Goal: Task Accomplishment & Management: Use online tool/utility

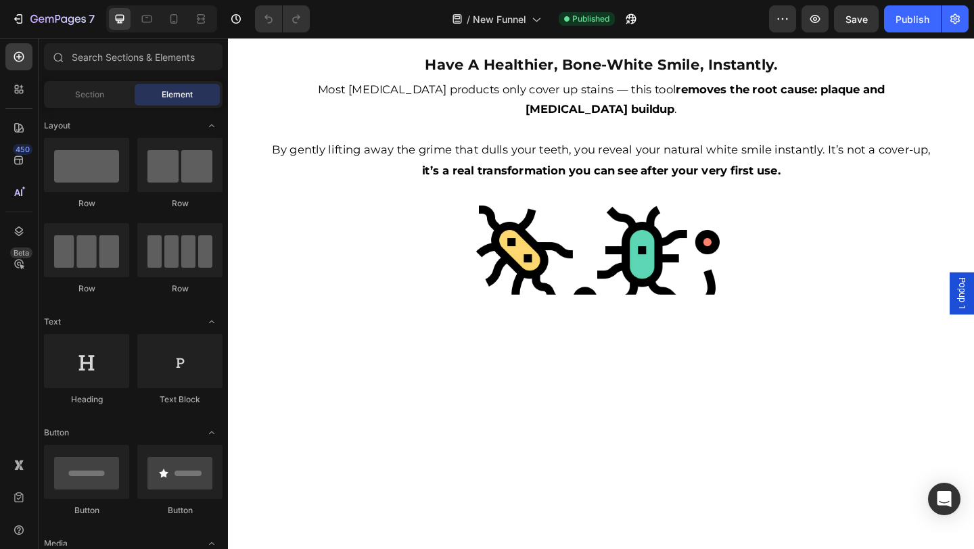
scroll to position [863, 0]
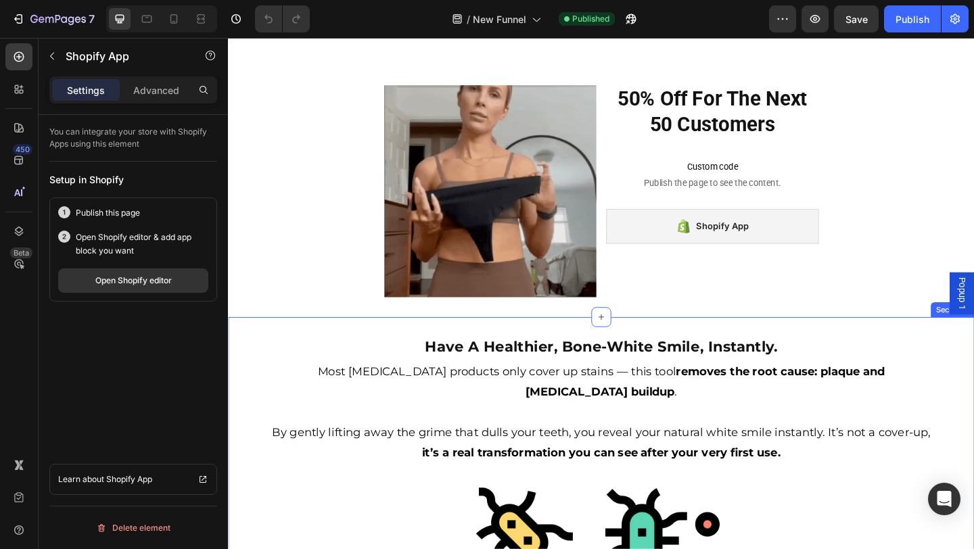
scroll to position [804, 0]
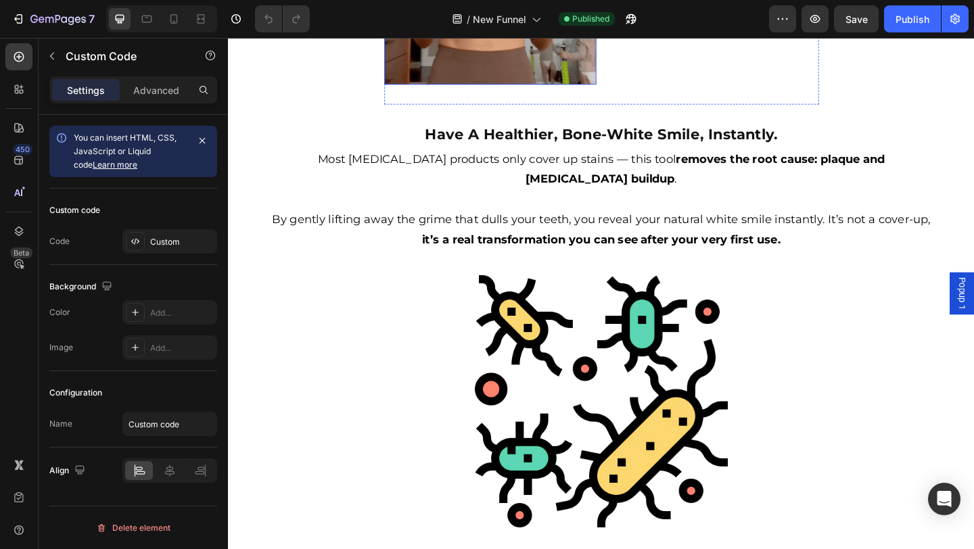
scroll to position [778, 0]
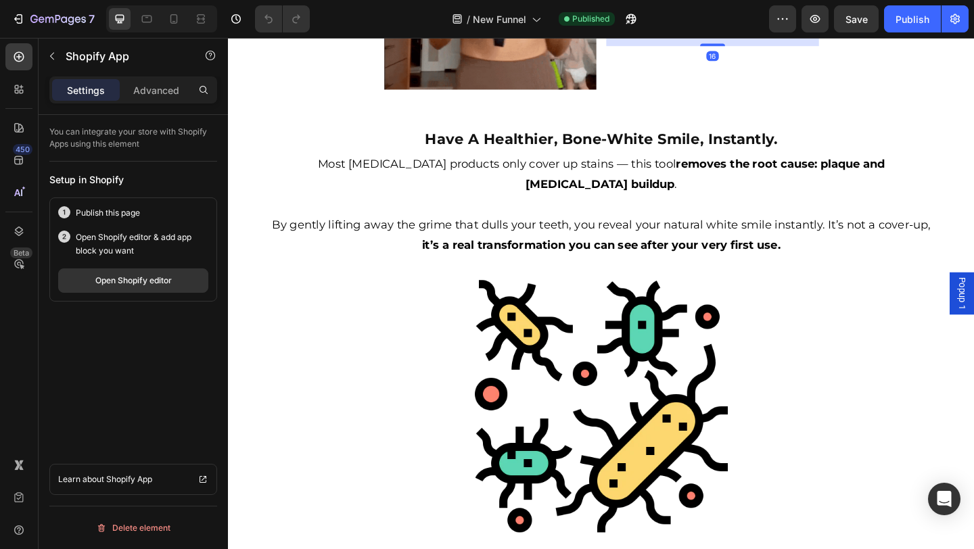
click at [742, 36] on div "Shopify App" at bounding box center [754, 17] width 231 height 38
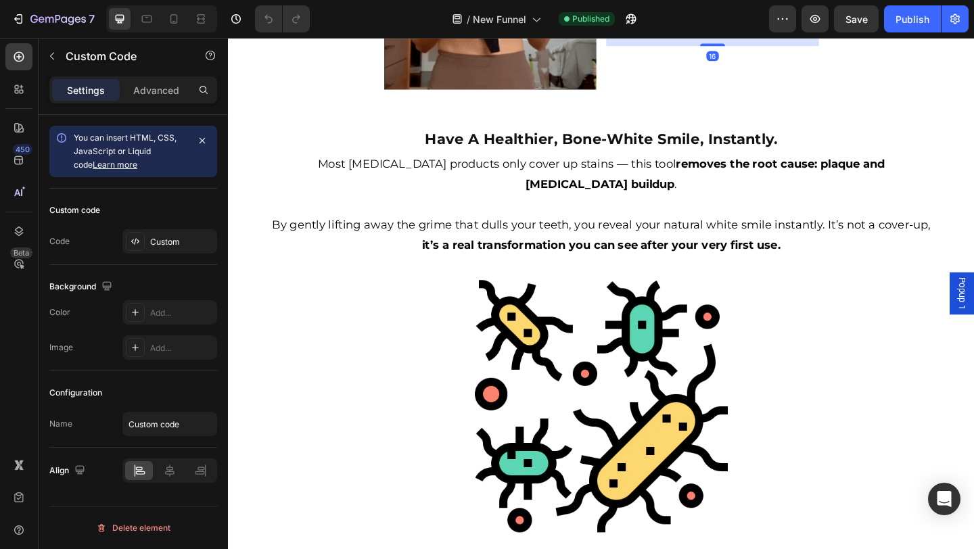
click at [710, 36] on div "Shopify App" at bounding box center [754, 17] width 231 height 38
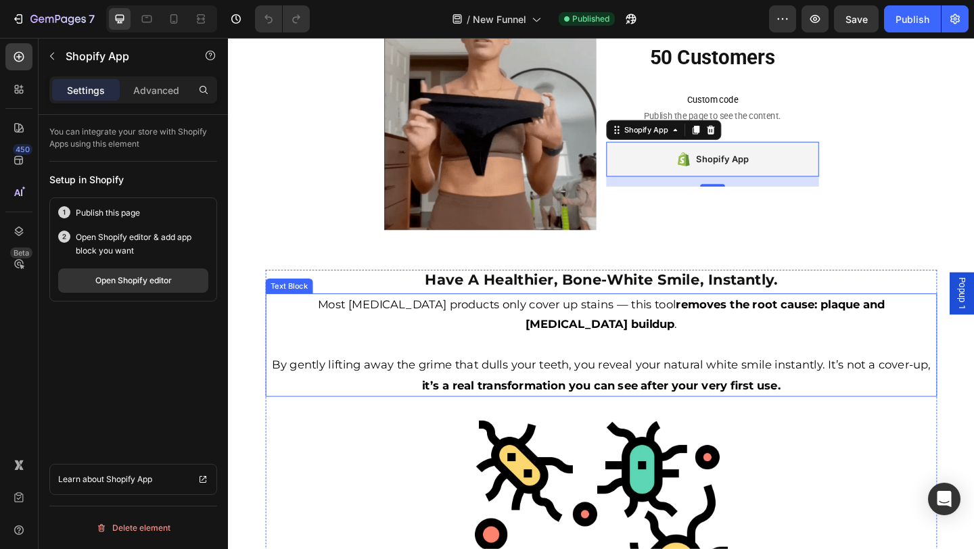
scroll to position [827, 0]
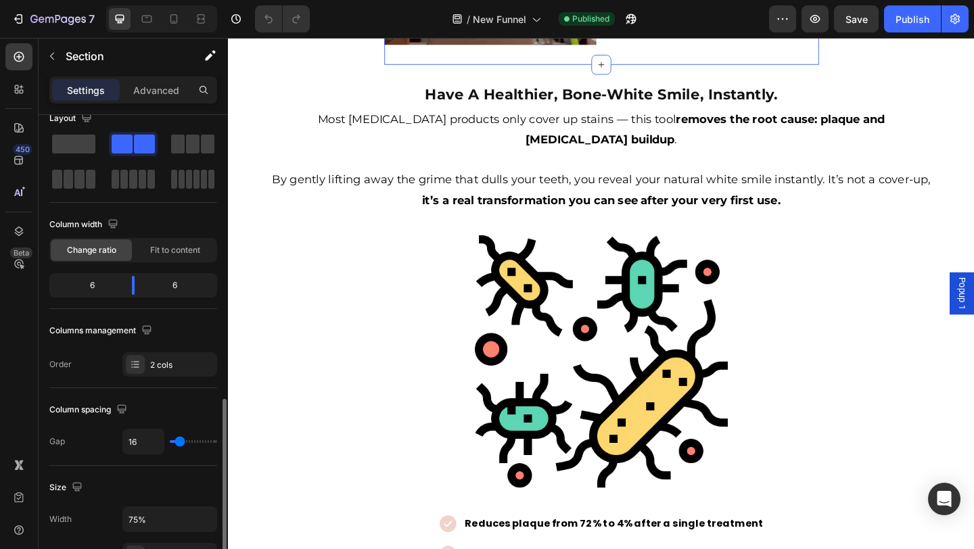
scroll to position [0, 0]
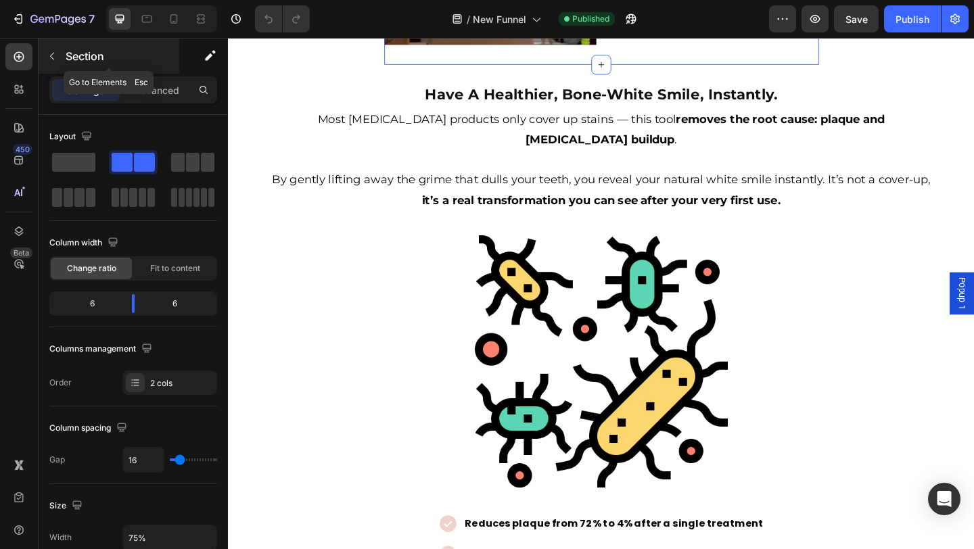
click at [56, 58] on icon "button" at bounding box center [52, 56] width 11 height 11
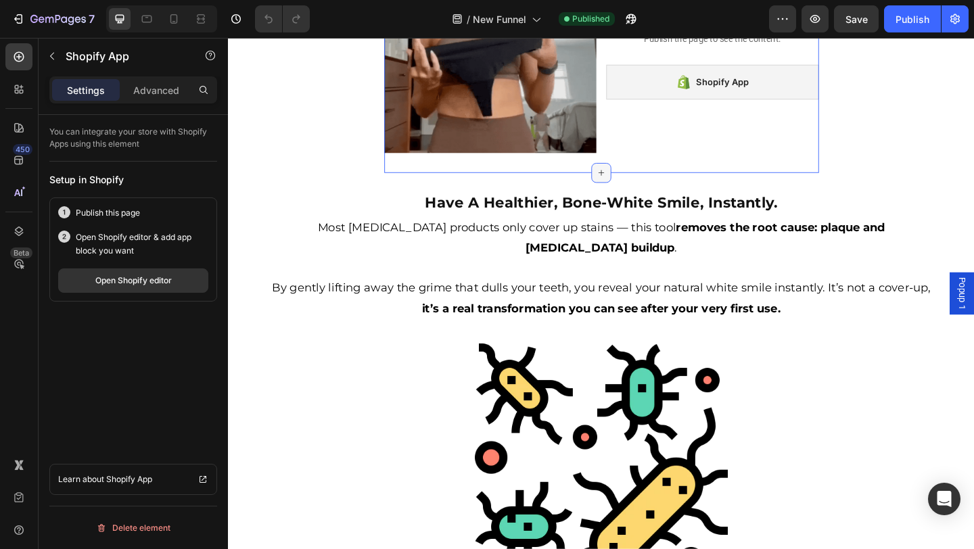
scroll to position [720, 0]
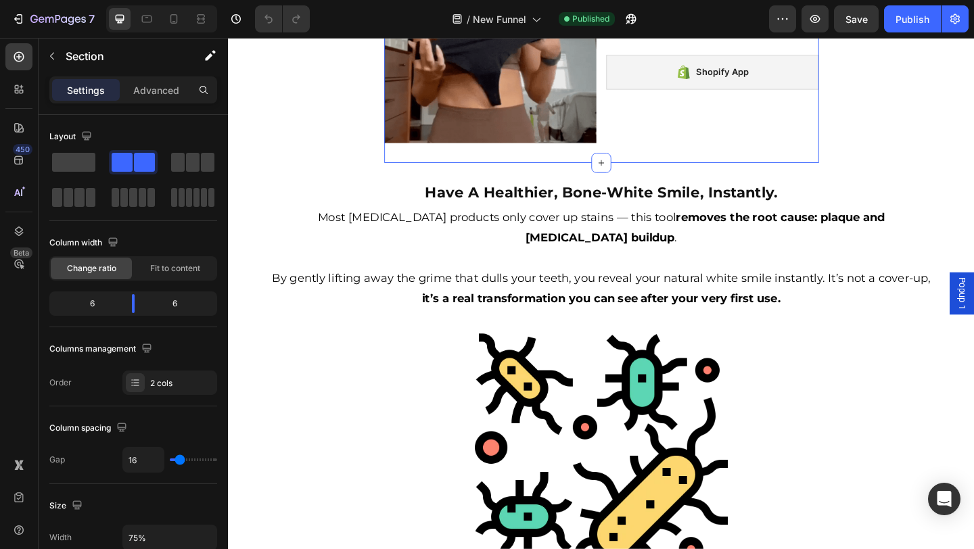
click at [683, 153] on div "50% Off For The Next 50 Customers Heading Custom code Publish the page to see t…" at bounding box center [754, 37] width 231 height 231
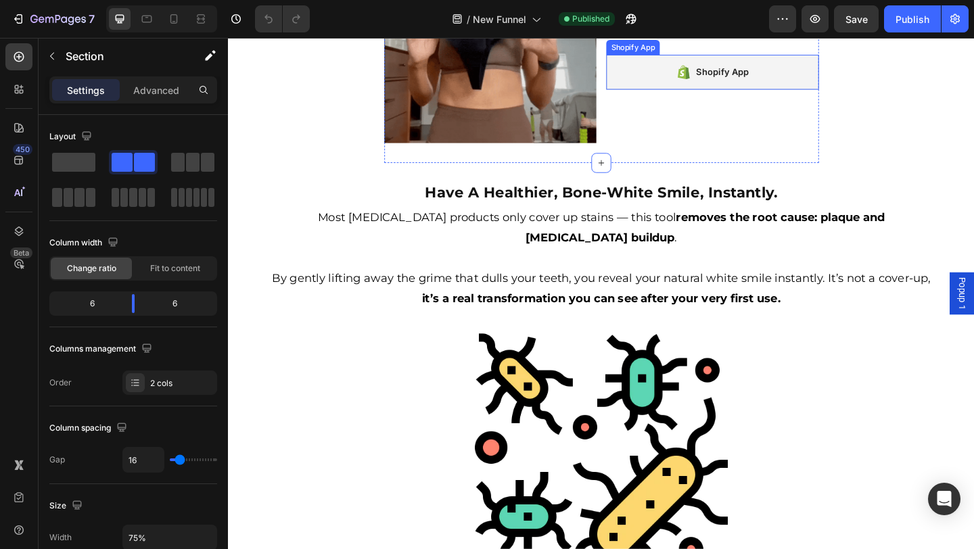
click at [802, 94] on div "Shopify App" at bounding box center [754, 75] width 231 height 38
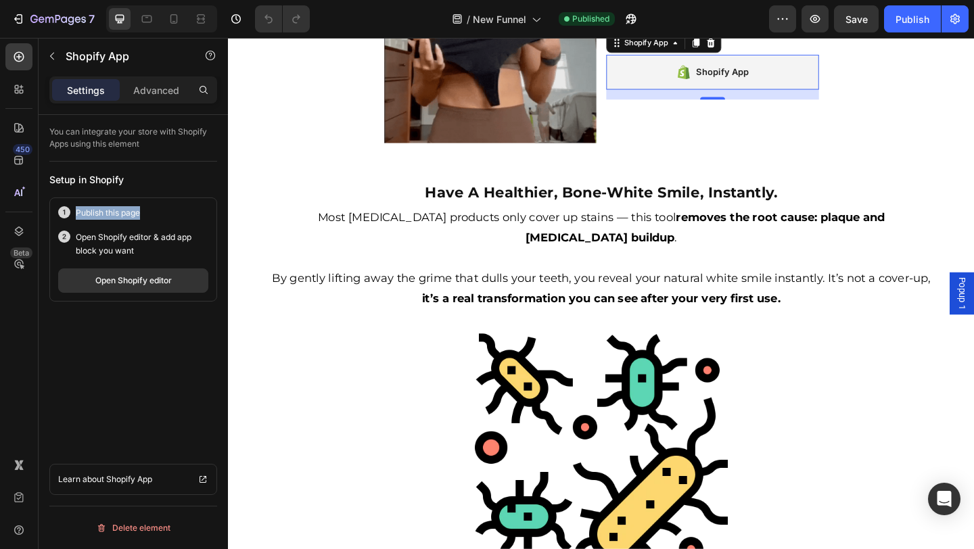
drag, startPoint x: 71, startPoint y: 211, endPoint x: 139, endPoint y: 211, distance: 67.7
click at [139, 211] on div "Publish this page" at bounding box center [133, 213] width 150 height 14
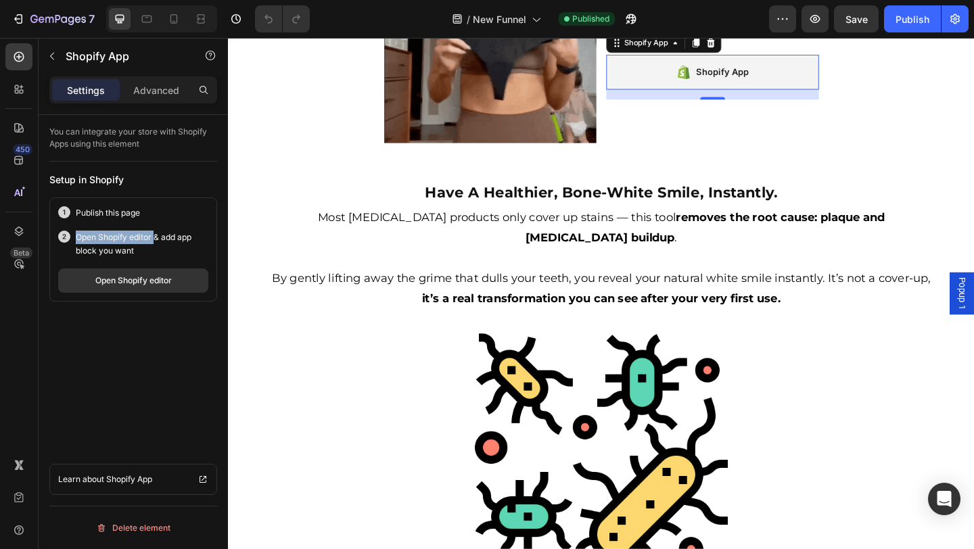
drag, startPoint x: 74, startPoint y: 235, endPoint x: 152, endPoint y: 241, distance: 78.0
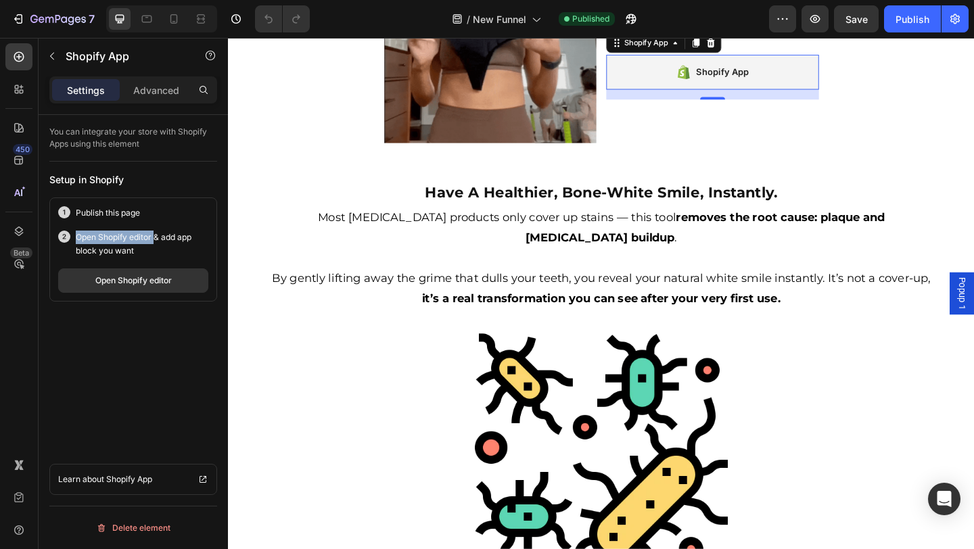
click at [153, 241] on div "Open Shopify editor & add app block you want" at bounding box center [133, 244] width 150 height 27
click at [123, 241] on p "Open Shopify editor & add app block you want" at bounding box center [142, 244] width 133 height 27
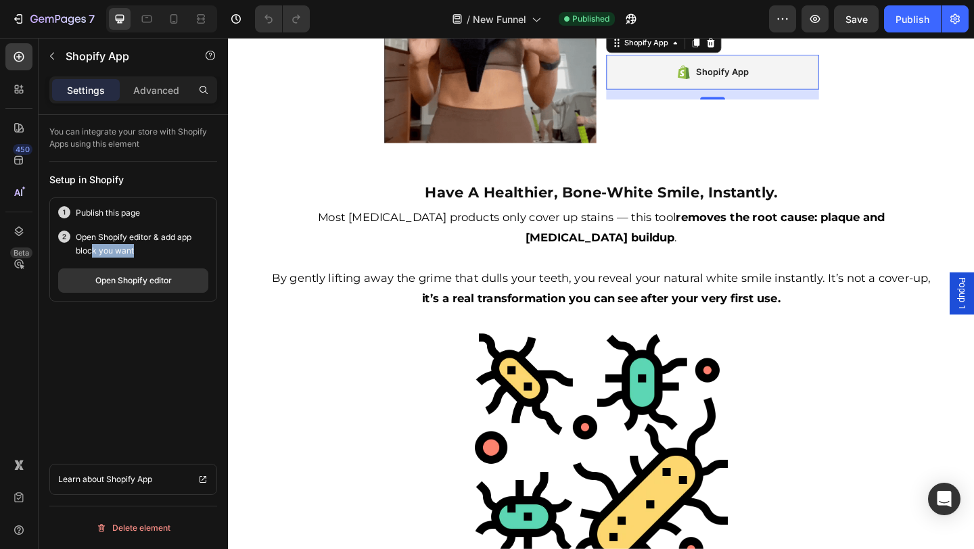
drag, startPoint x: 93, startPoint y: 246, endPoint x: 133, endPoint y: 247, distance: 39.3
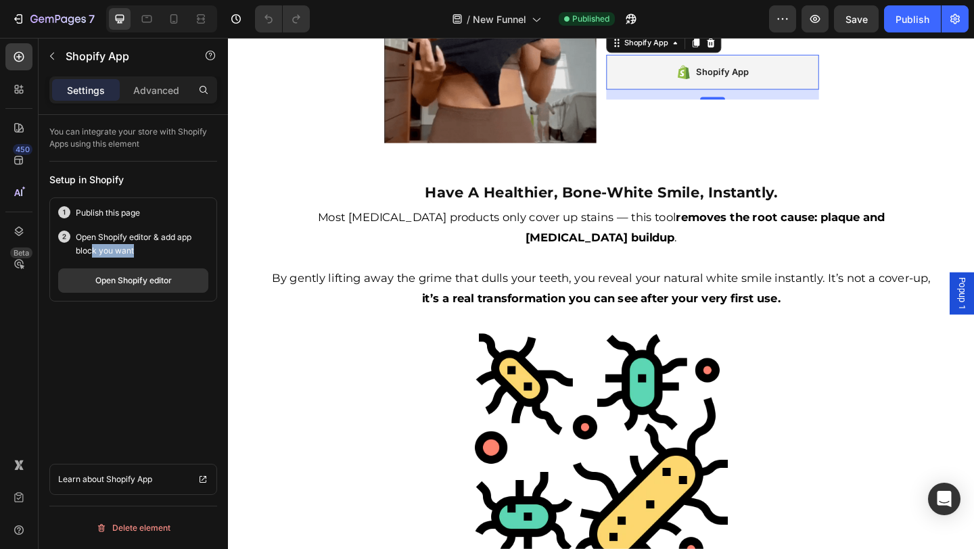
click at [134, 248] on p "Open Shopify editor & add app block you want" at bounding box center [142, 244] width 133 height 27
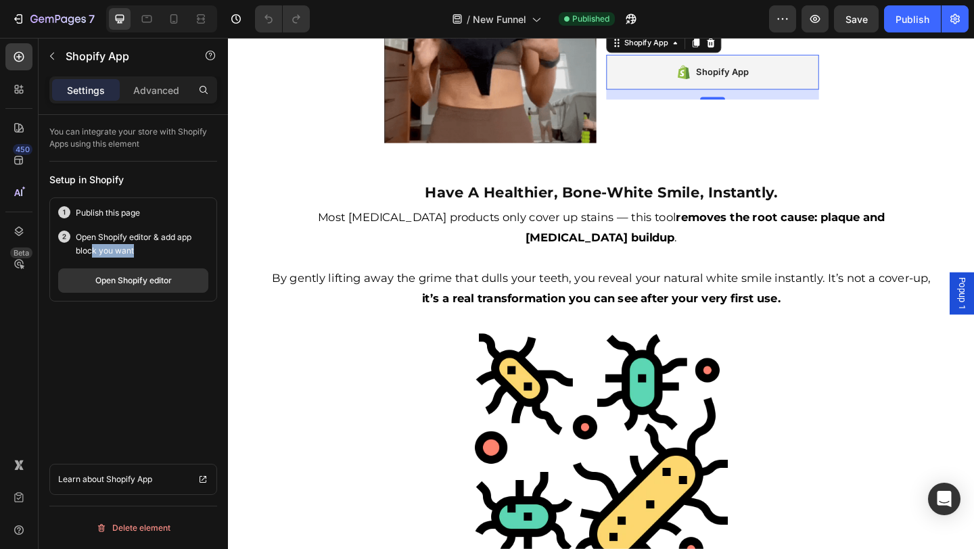
click at [133, 247] on p "Open Shopify editor & add app block you want" at bounding box center [142, 244] width 133 height 27
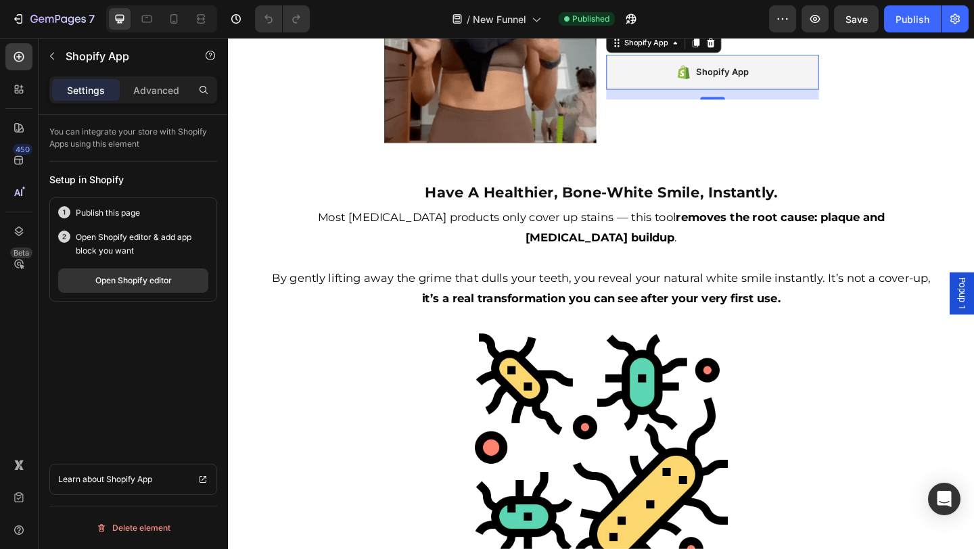
click at [133, 247] on p "Open Shopify editor & add app block you want" at bounding box center [142, 244] width 133 height 27
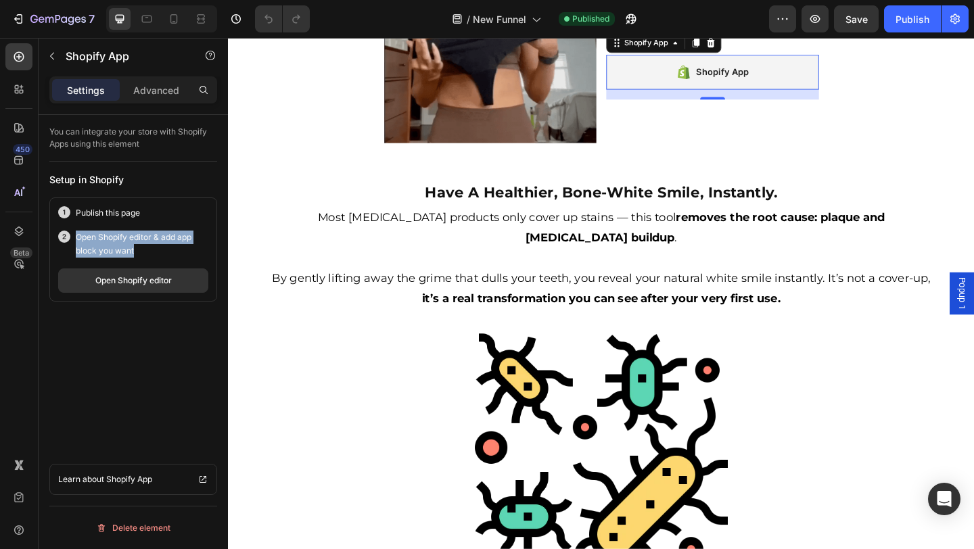
click at [133, 247] on p "Open Shopify editor & add app block you want" at bounding box center [142, 244] width 133 height 27
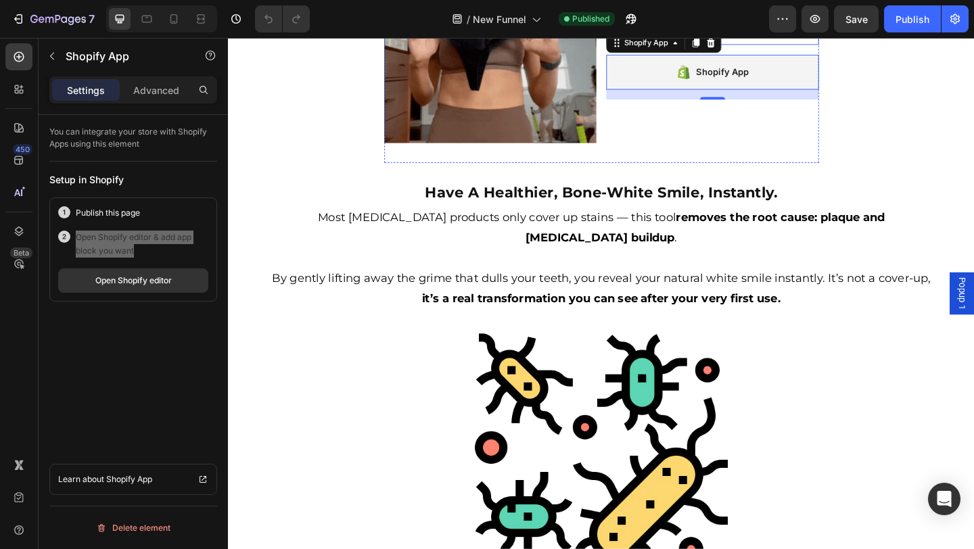
click at [767, 35] on span "Publish the page to see the content." at bounding box center [754, 28] width 231 height 14
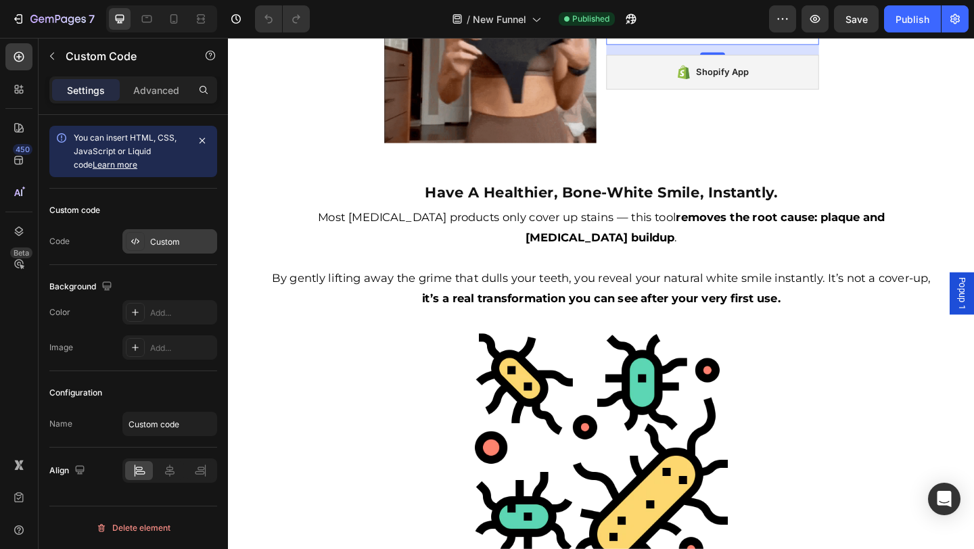
click at [182, 231] on div "Custom" at bounding box center [169, 241] width 95 height 24
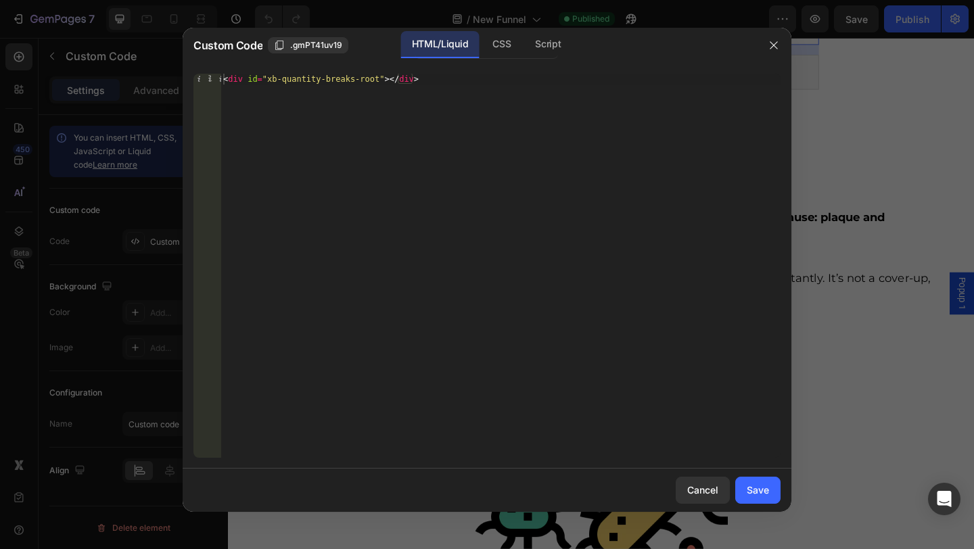
click at [154, 221] on div at bounding box center [487, 274] width 974 height 549
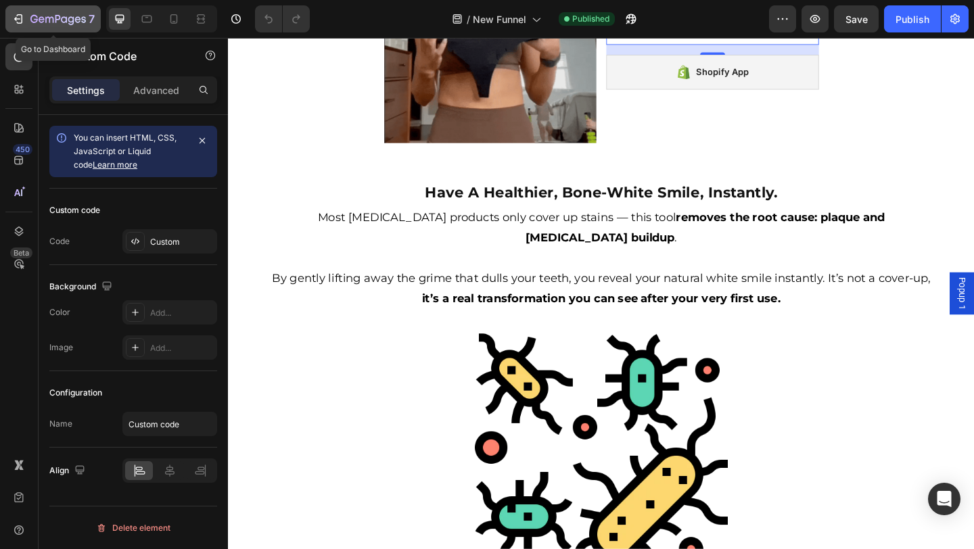
click at [26, 24] on div "7" at bounding box center [53, 19] width 83 height 16
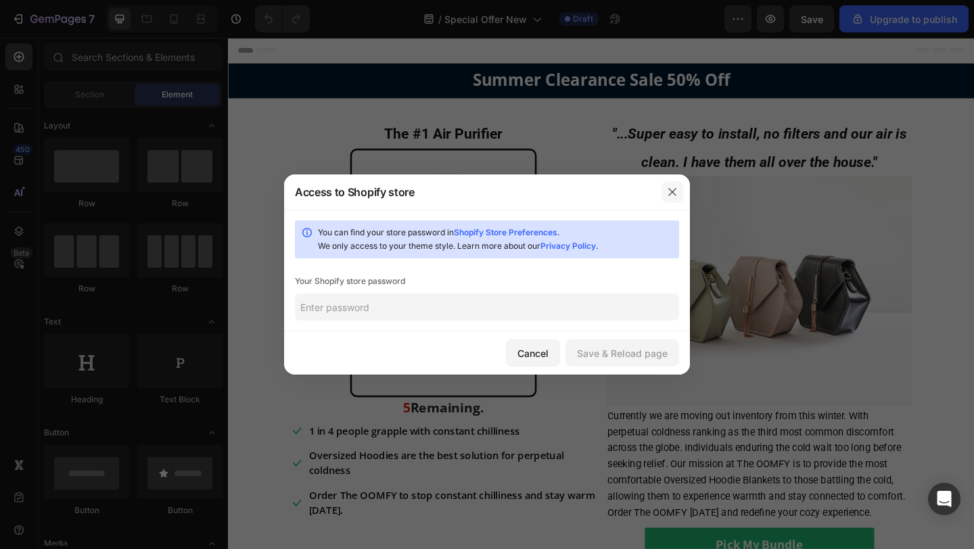
click at [669, 187] on icon "button" at bounding box center [672, 192] width 11 height 11
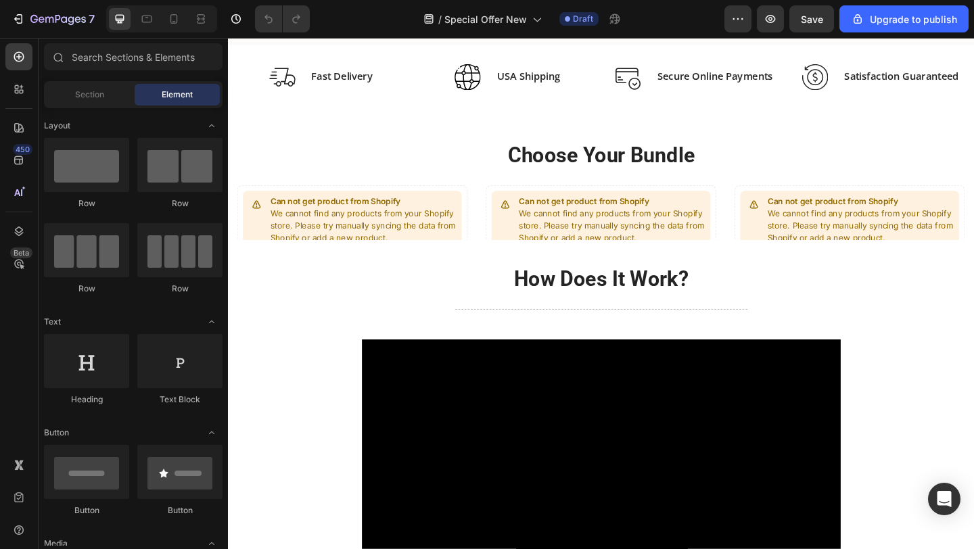
scroll to position [772, 0]
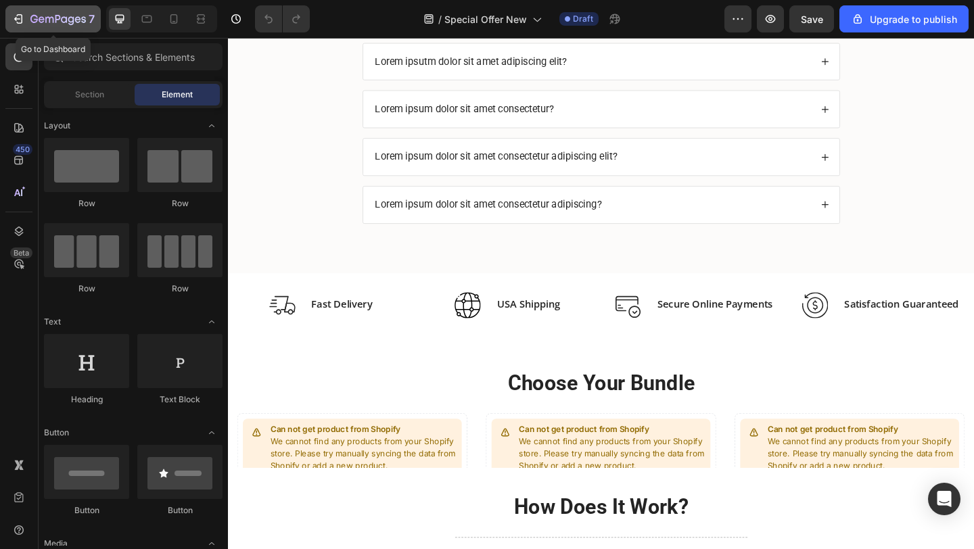
click at [21, 20] on icon "button" at bounding box center [19, 19] width 14 height 14
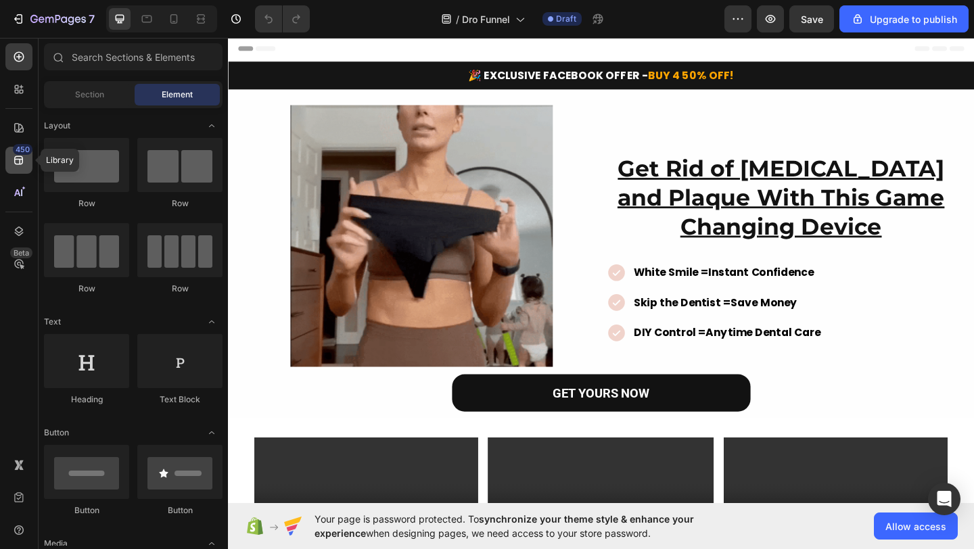
click at [18, 168] on div "450" at bounding box center [18, 160] width 27 height 27
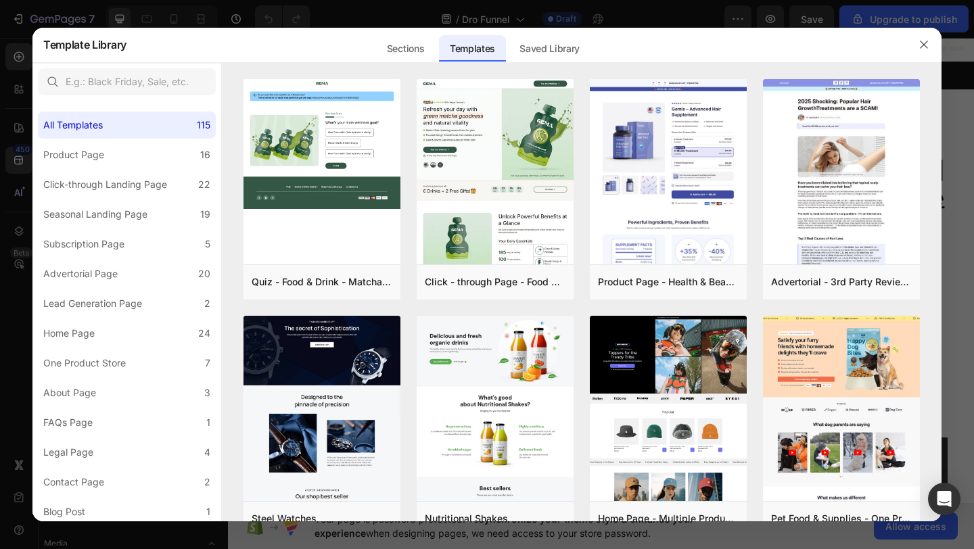
click at [4, 134] on div at bounding box center [487, 274] width 974 height 549
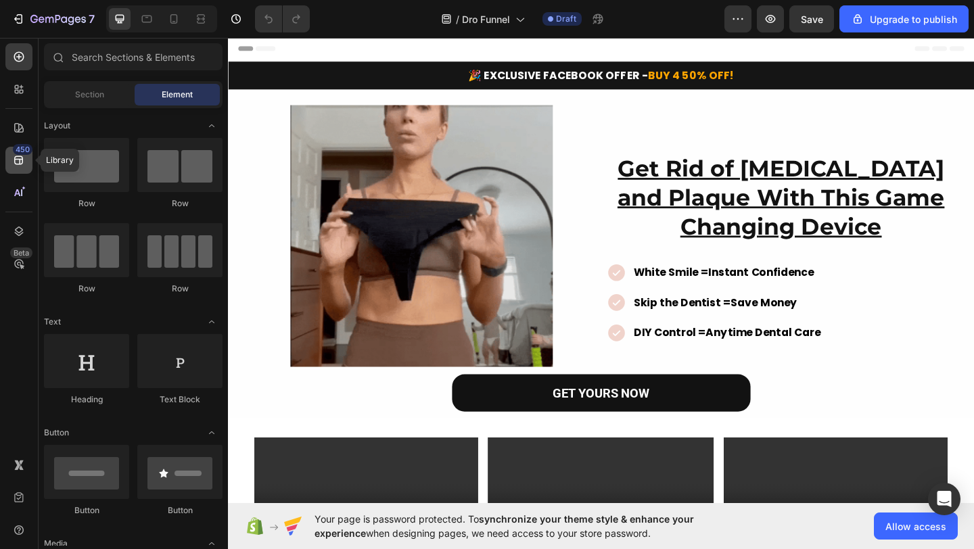
click at [21, 158] on icon at bounding box center [19, 161] width 14 height 14
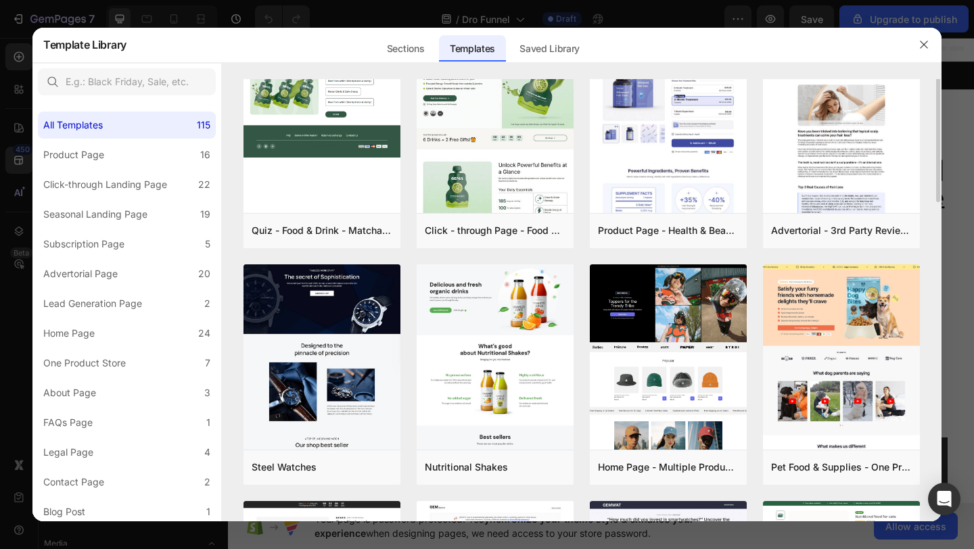
scroll to position [65, 0]
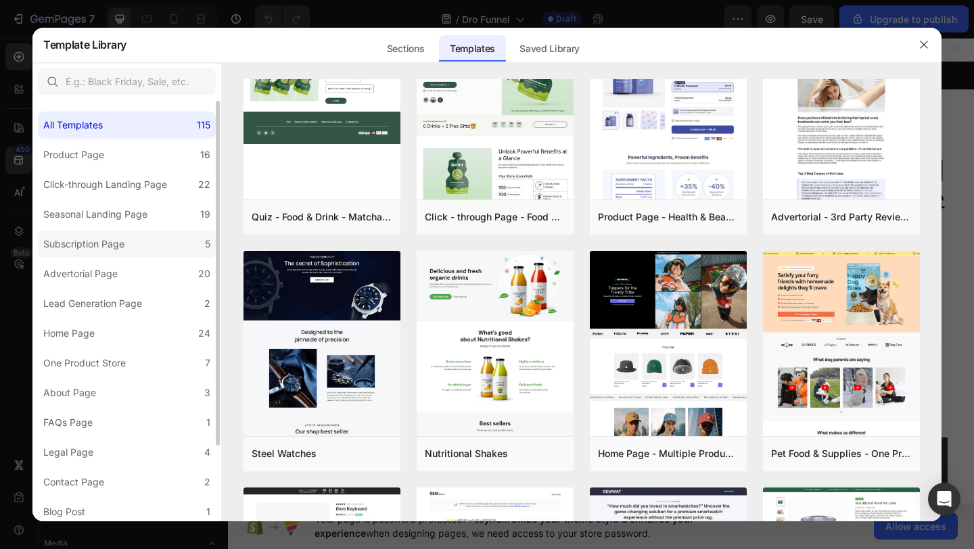
click at [80, 247] on div "Subscription Page" at bounding box center [83, 244] width 81 height 16
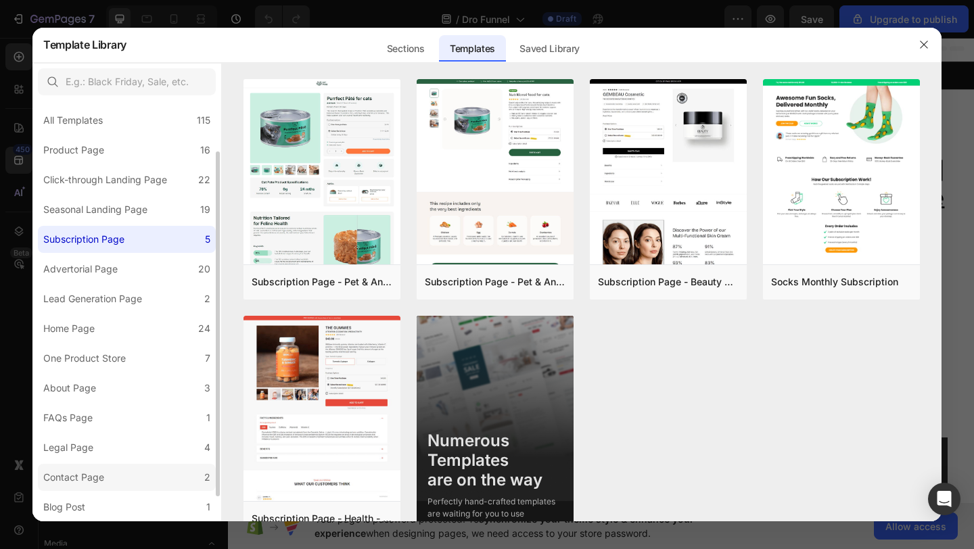
scroll to position [0, 0]
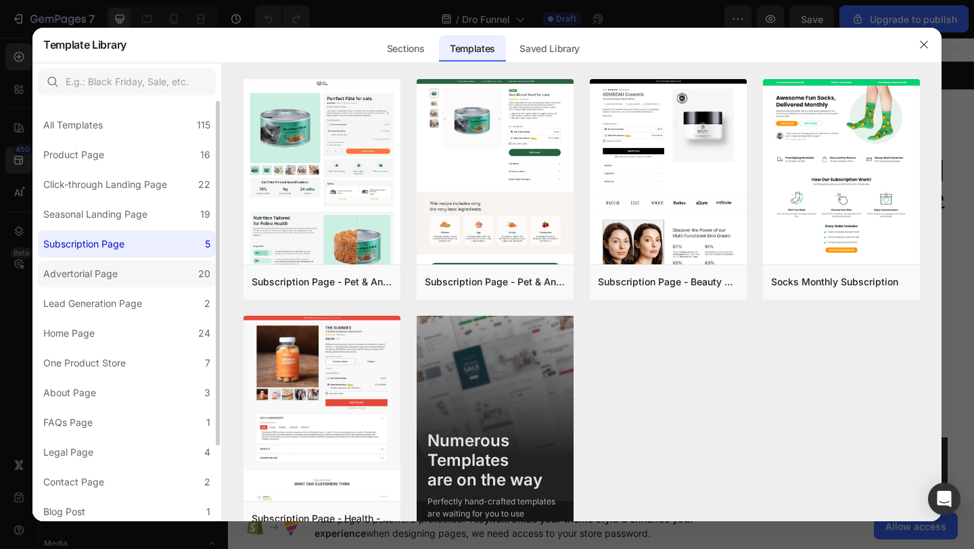
click at [101, 277] on div "Advertorial Page" at bounding box center [80, 274] width 74 height 16
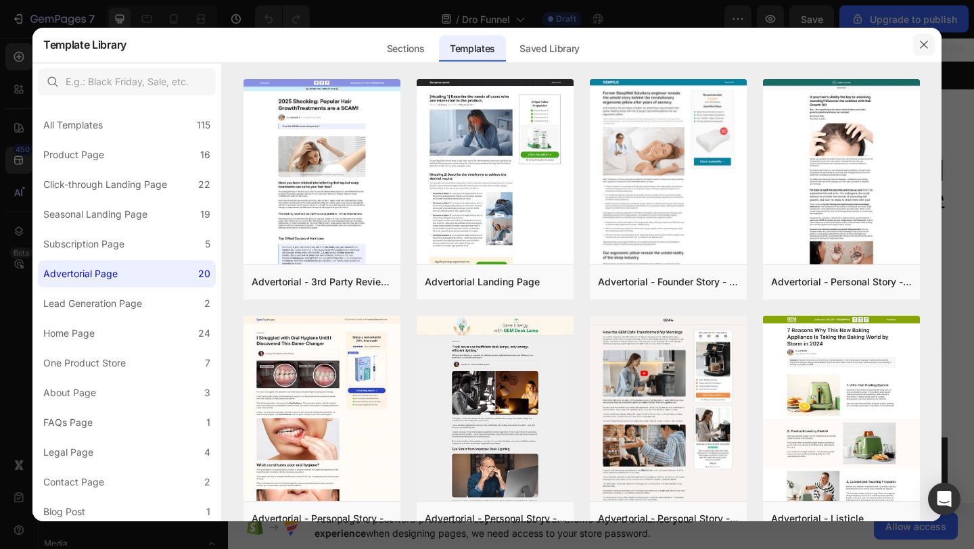
click at [931, 44] on button "button" at bounding box center [924, 45] width 22 height 22
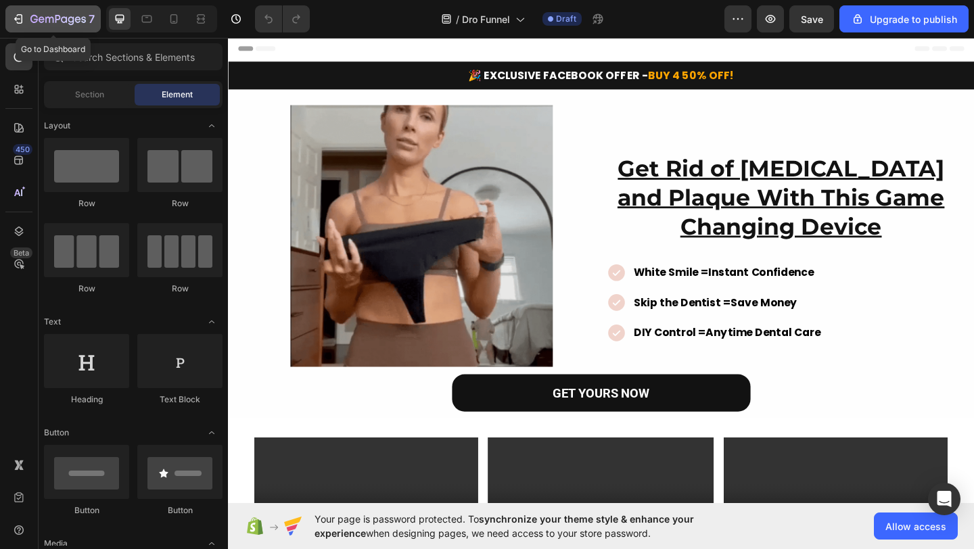
click at [8, 11] on button "7" at bounding box center [52, 18] width 95 height 27
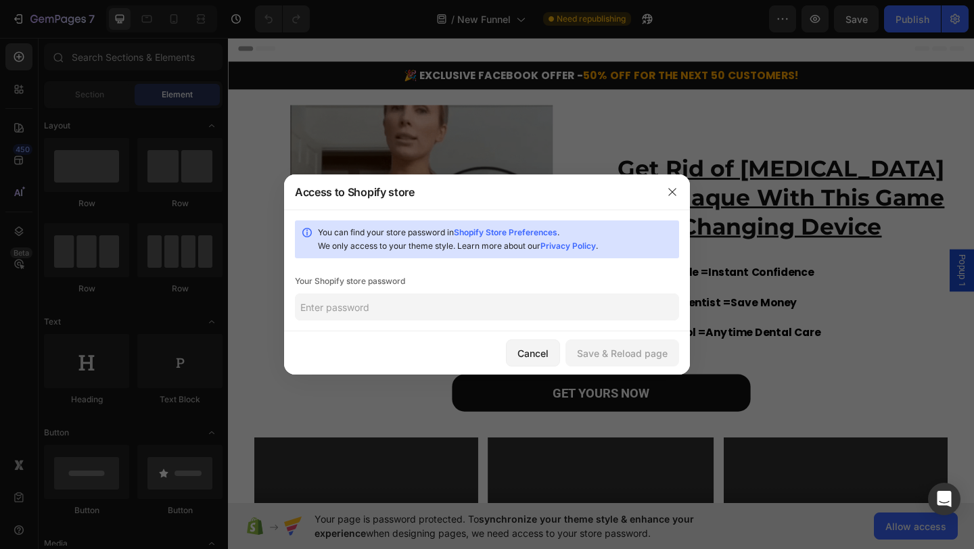
click at [365, 129] on div at bounding box center [487, 274] width 974 height 549
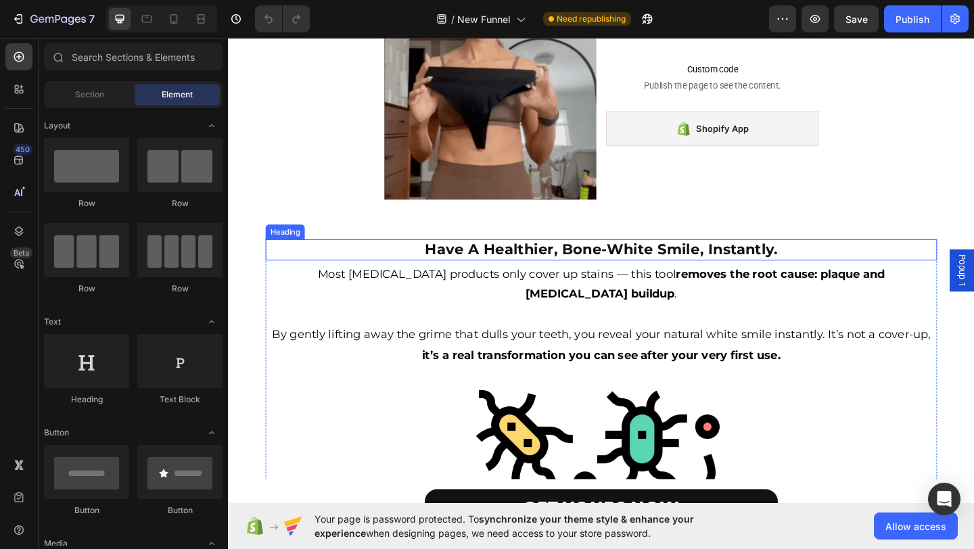
scroll to position [768, 0]
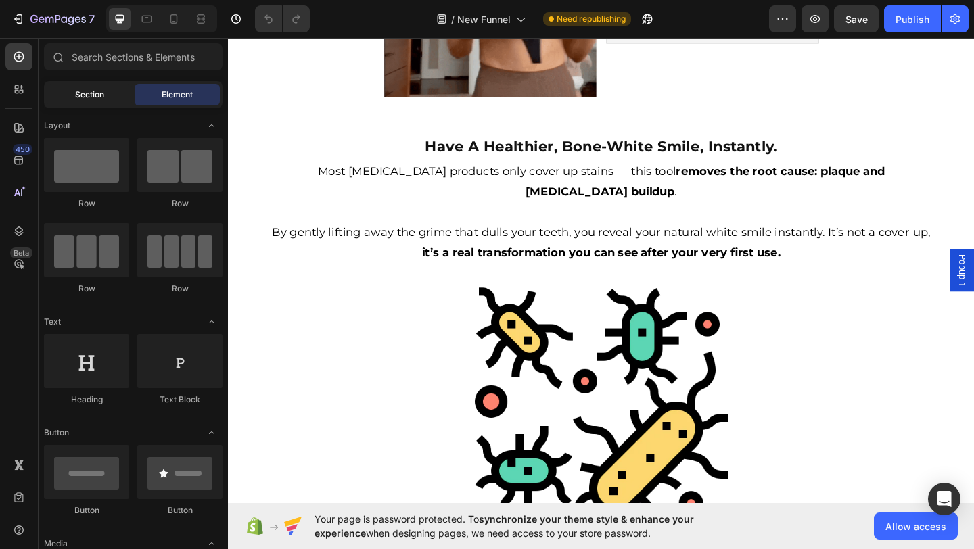
click at [106, 99] on div "Section" at bounding box center [89, 95] width 85 height 22
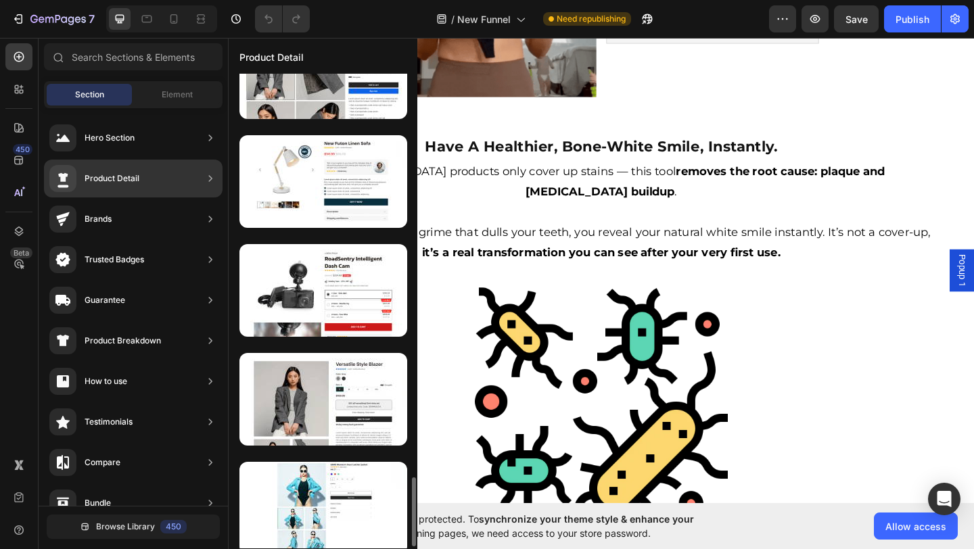
scroll to position [3221, 0]
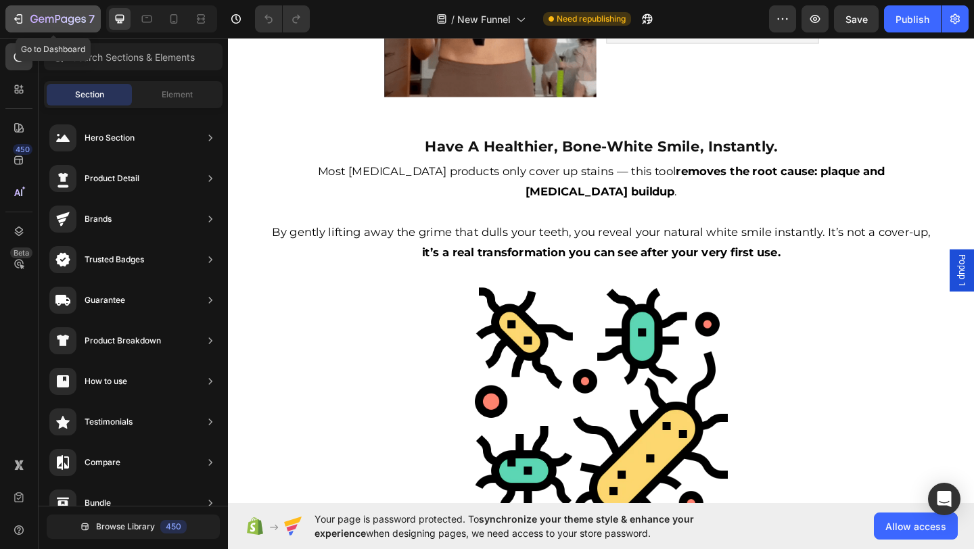
click at [28, 23] on div "7" at bounding box center [53, 19] width 83 height 16
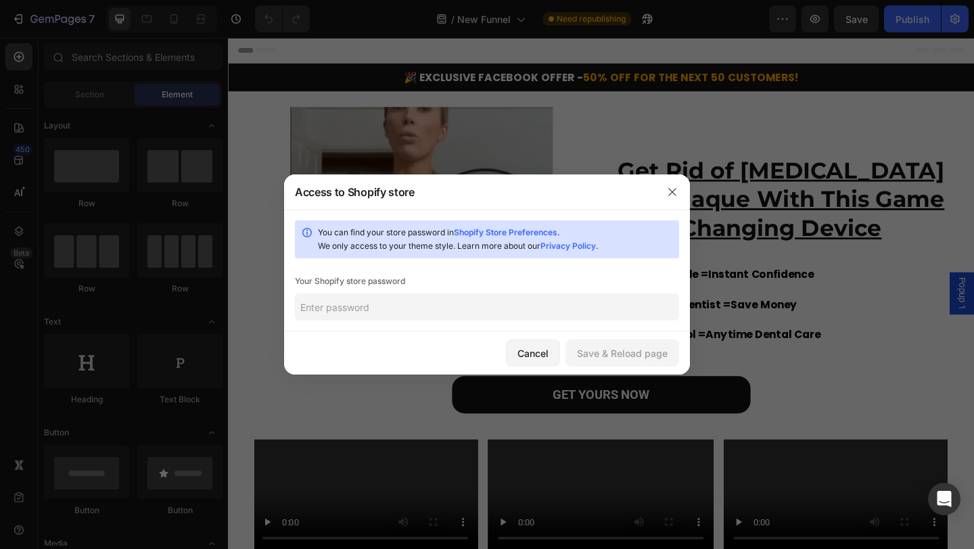
click at [541, 300] on input "text" at bounding box center [487, 307] width 384 height 27
click at [675, 192] on icon "button" at bounding box center [672, 192] width 11 height 11
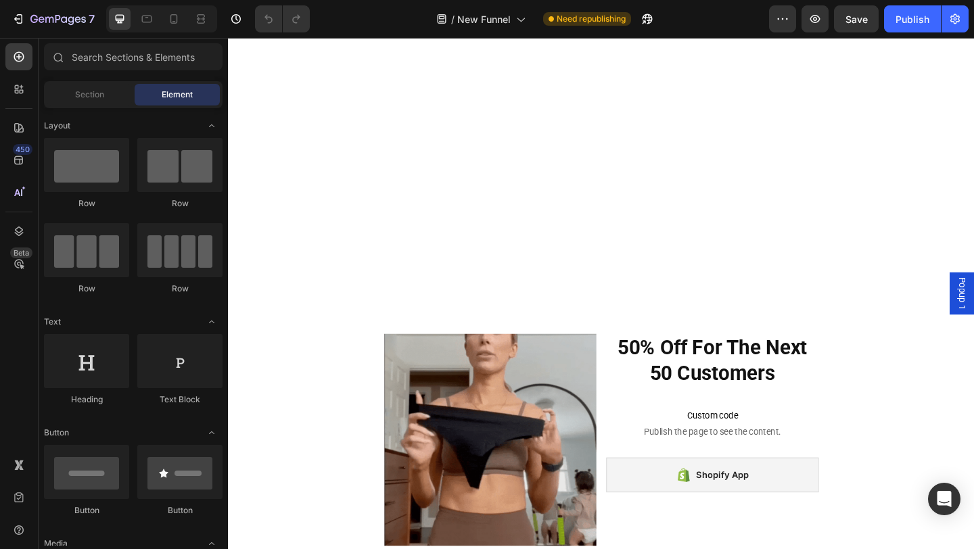
scroll to position [793, 0]
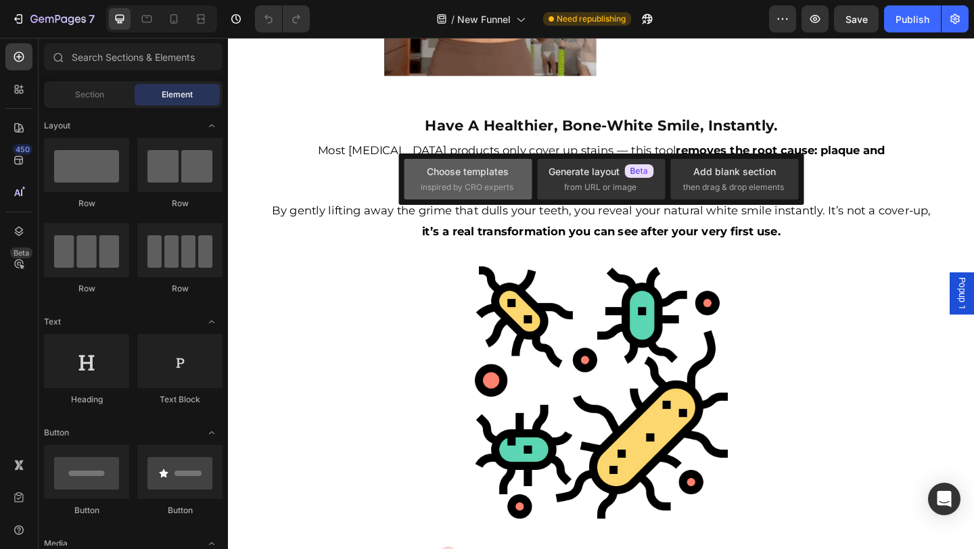
click at [491, 181] on div "Choose templates inspired by CRO experts" at bounding box center [468, 178] width 95 height 29
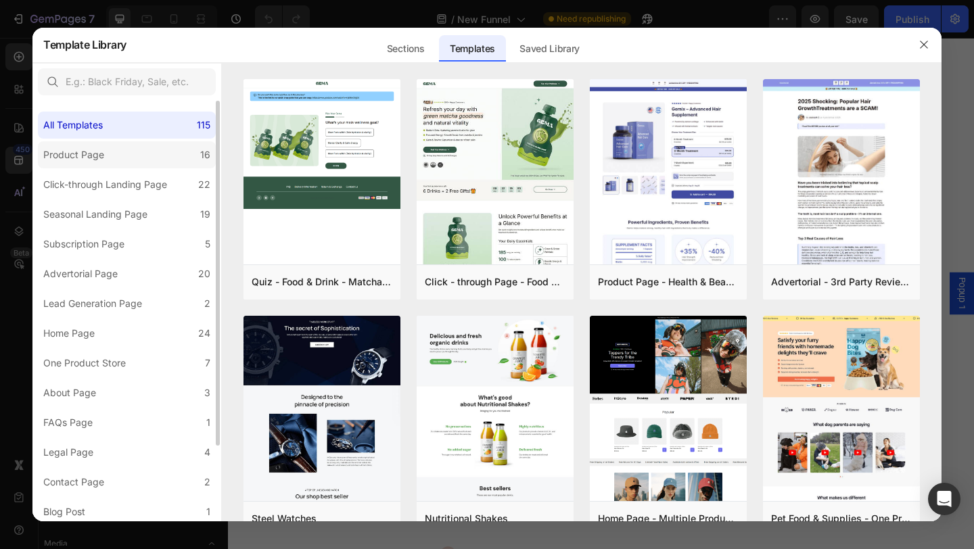
click at [164, 154] on label "Product Page 16" at bounding box center [127, 154] width 178 height 27
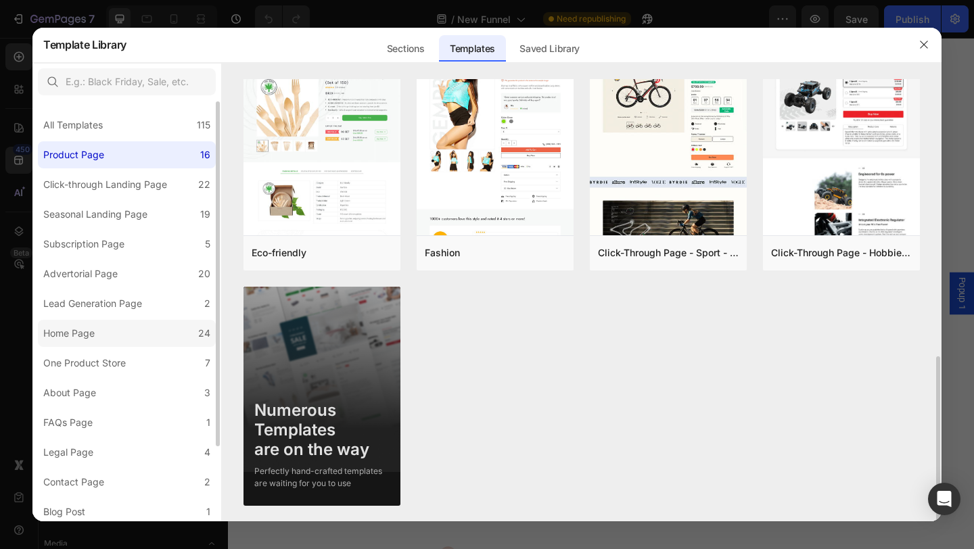
scroll to position [93, 0]
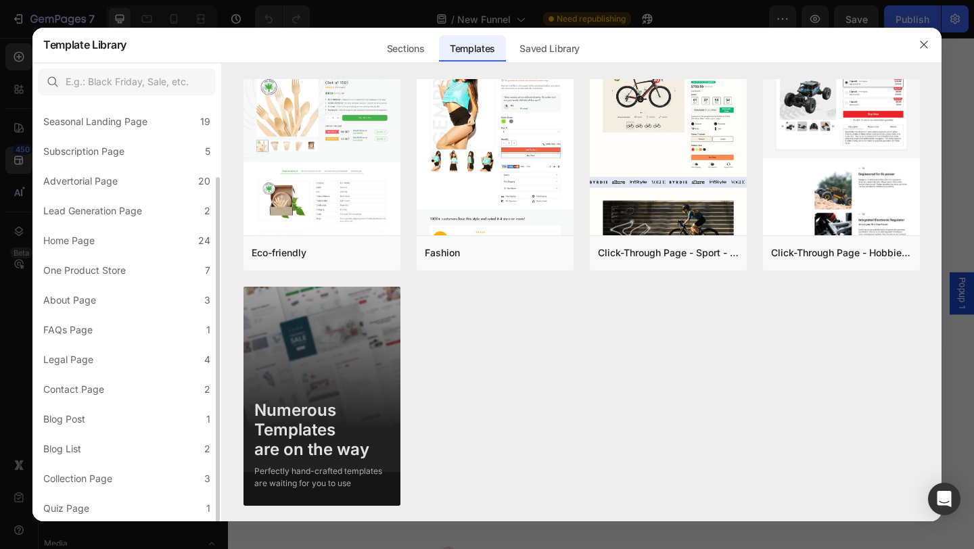
click at [0, 328] on div at bounding box center [487, 274] width 974 height 549
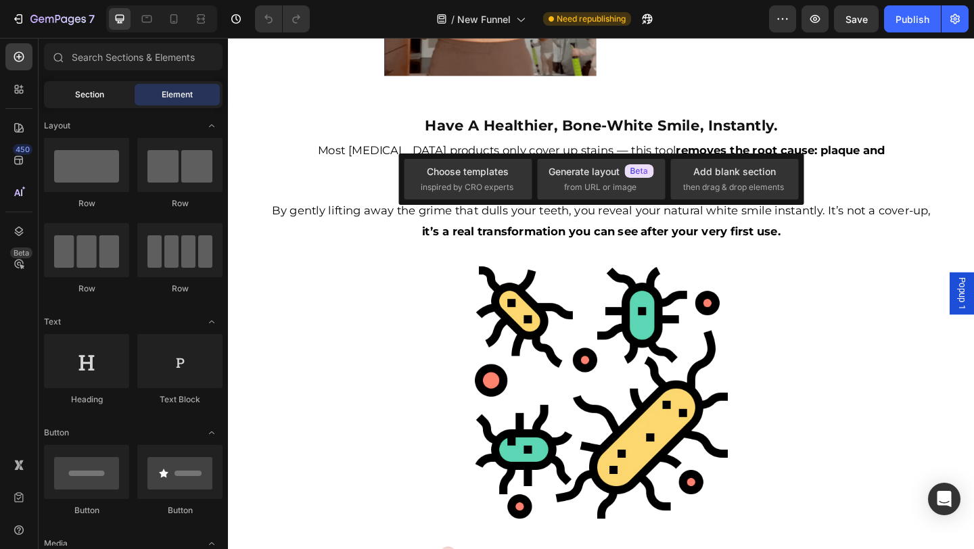
click at [77, 90] on span "Section" at bounding box center [89, 95] width 29 height 12
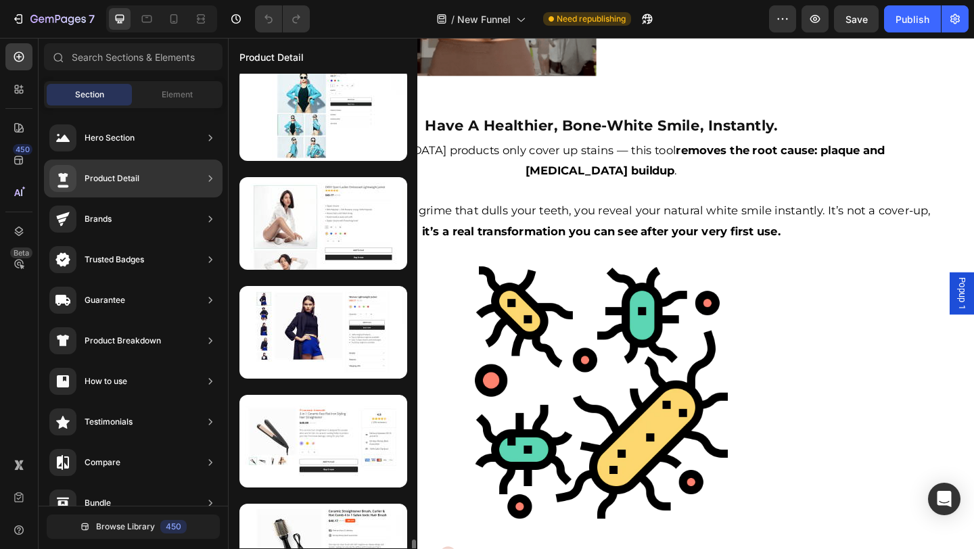
scroll to position [3221, 0]
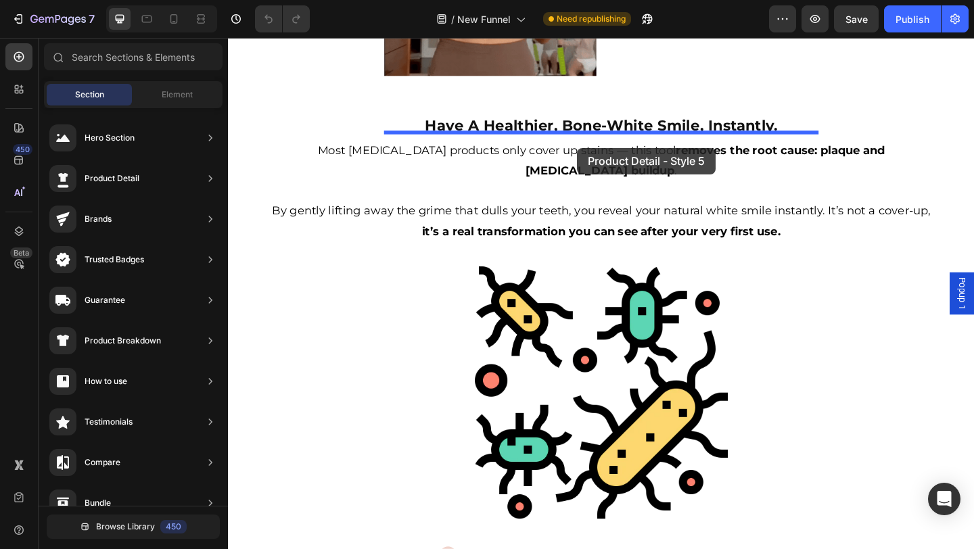
drag, startPoint x: 554, startPoint y: 233, endPoint x: 606, endPoint y: 156, distance: 92.9
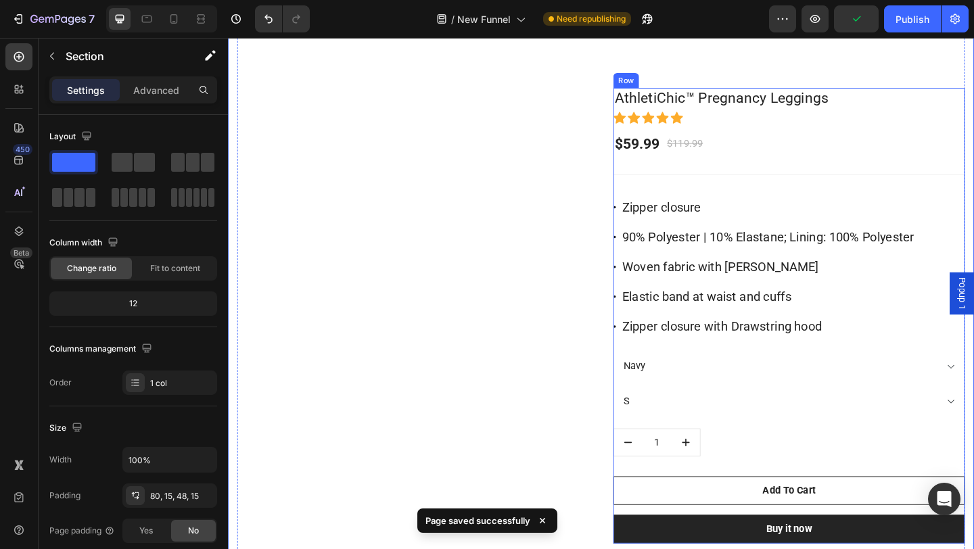
scroll to position [1809, 0]
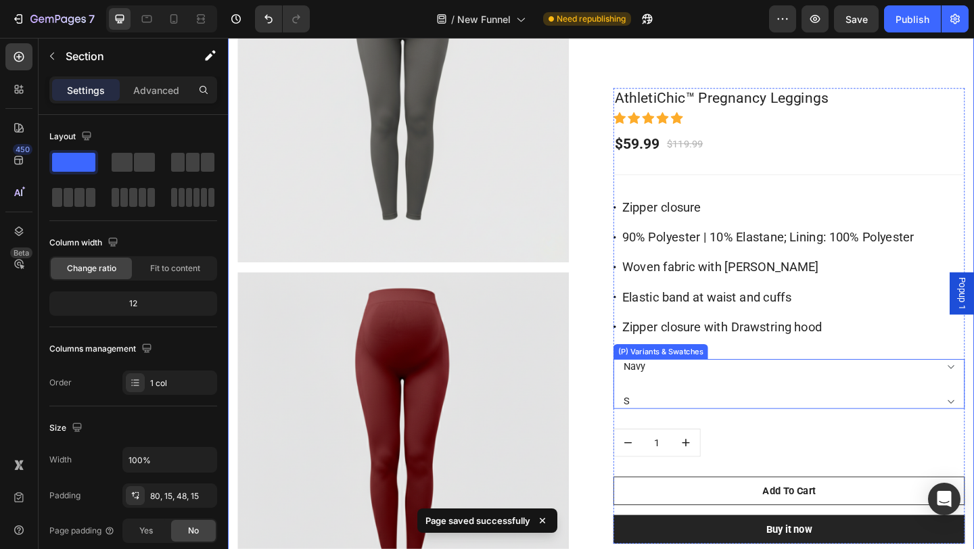
click at [715, 348] on p "Zipper closure with Drawstring hood" at bounding box center [765, 352] width 217 height 24
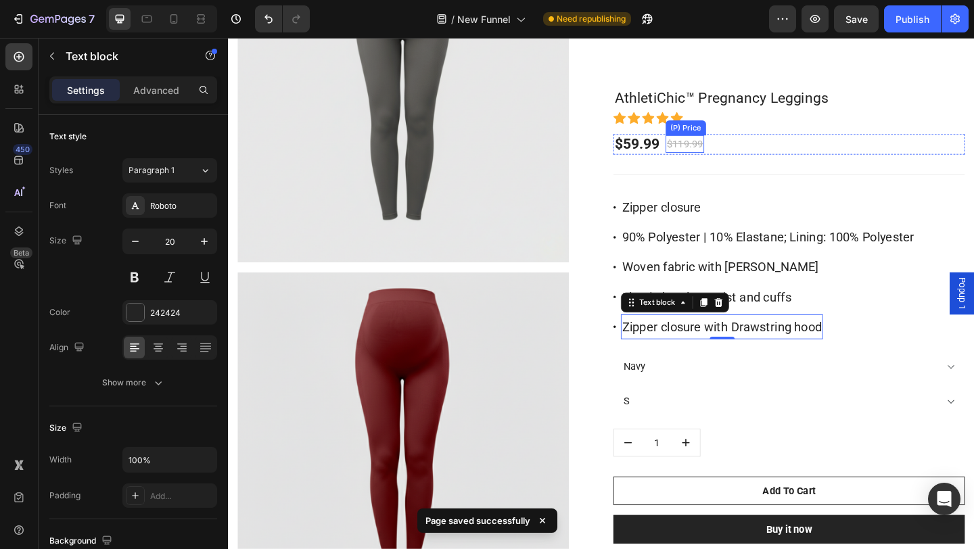
click at [717, 142] on div "$119.99 (P) Price (P) Price" at bounding box center [725, 153] width 42 height 23
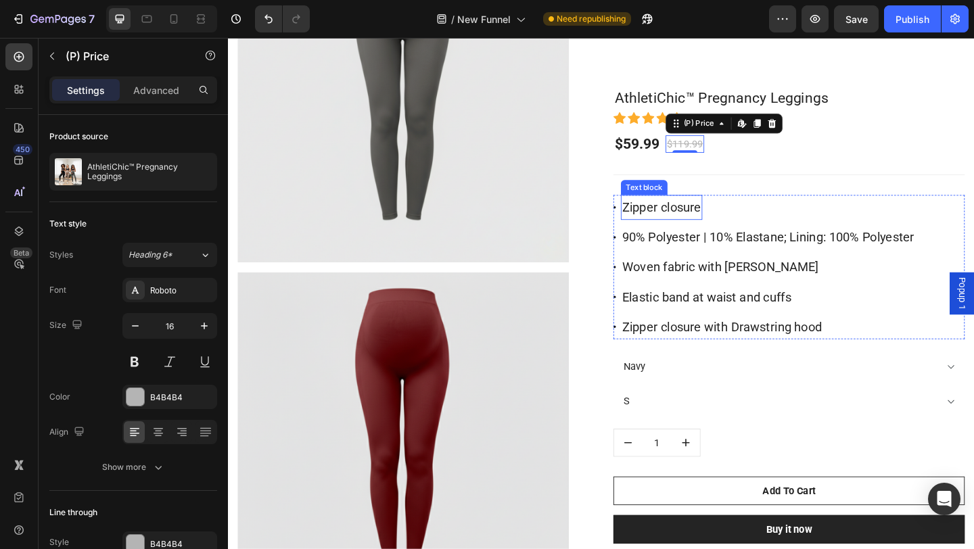
click at [687, 216] on p "Zipper closure" at bounding box center [700, 222] width 86 height 24
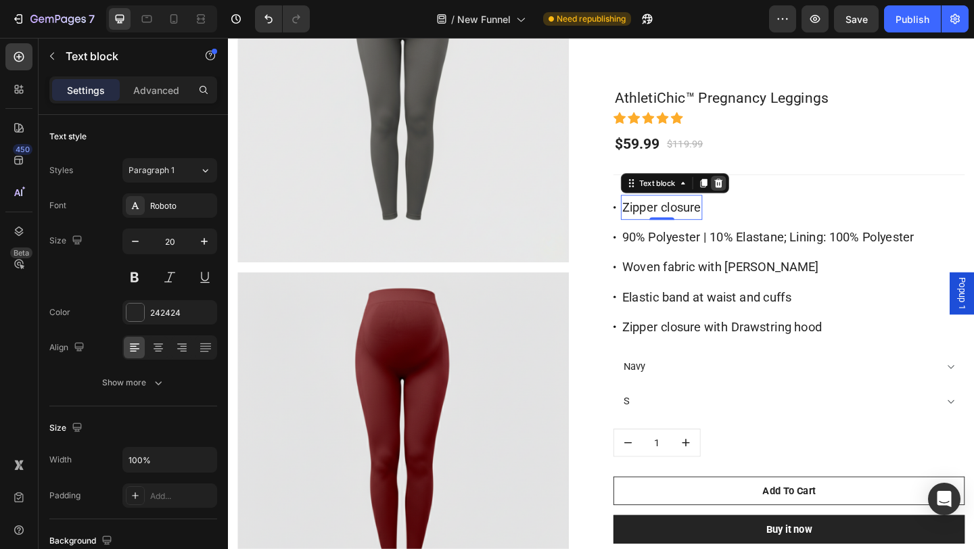
click at [767, 196] on icon at bounding box center [761, 196] width 11 height 11
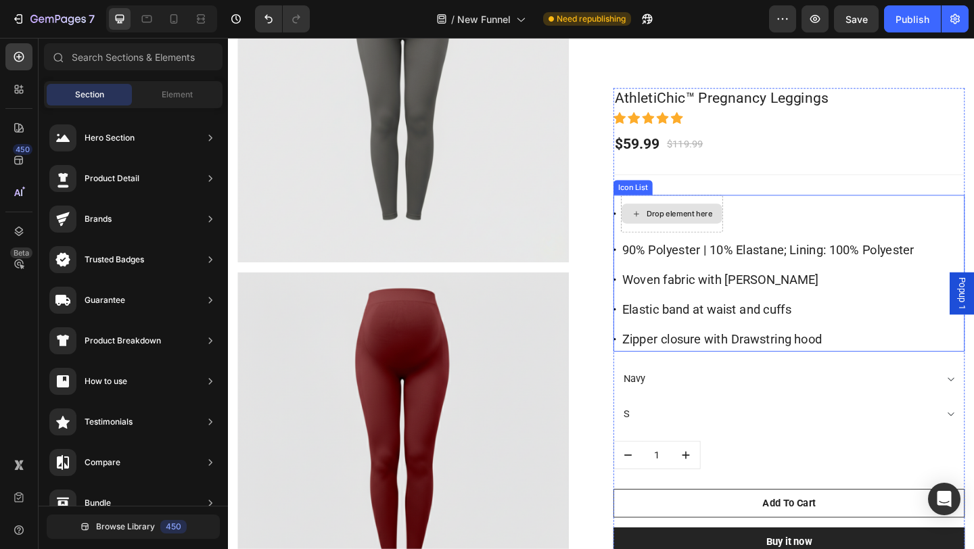
click at [746, 219] on div "Drop element here" at bounding box center [711, 230] width 110 height 22
click at [792, 220] on li "Icon Drop element here" at bounding box center [809, 229] width 334 height 41
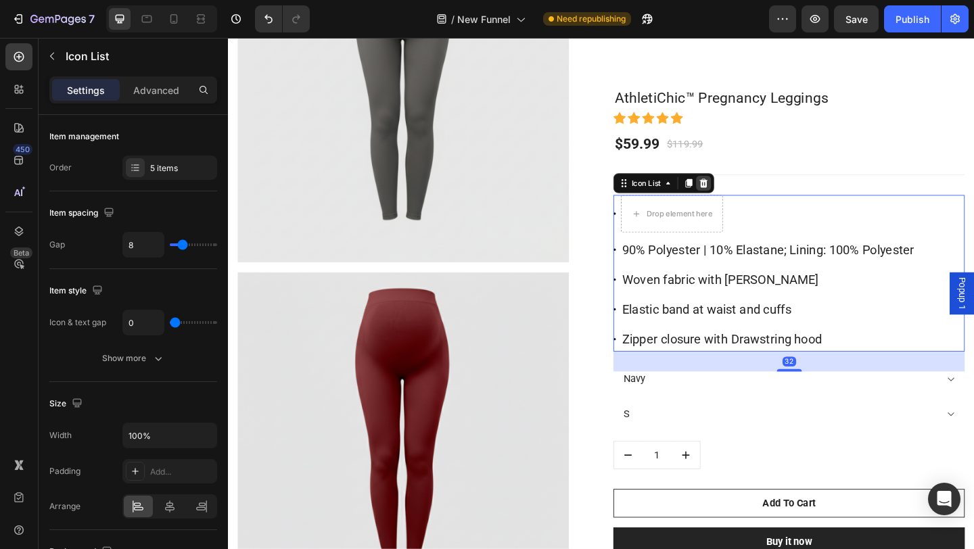
click at [745, 196] on icon at bounding box center [745, 196] width 11 height 11
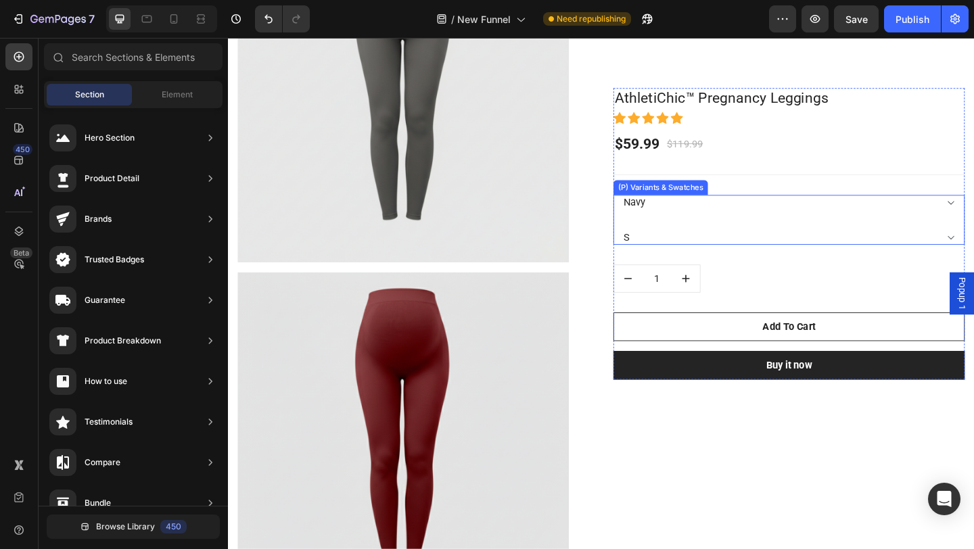
click at [777, 227] on div "Navy Burgandy Midnight Gray S M L XL" at bounding box center [839, 236] width 382 height 54
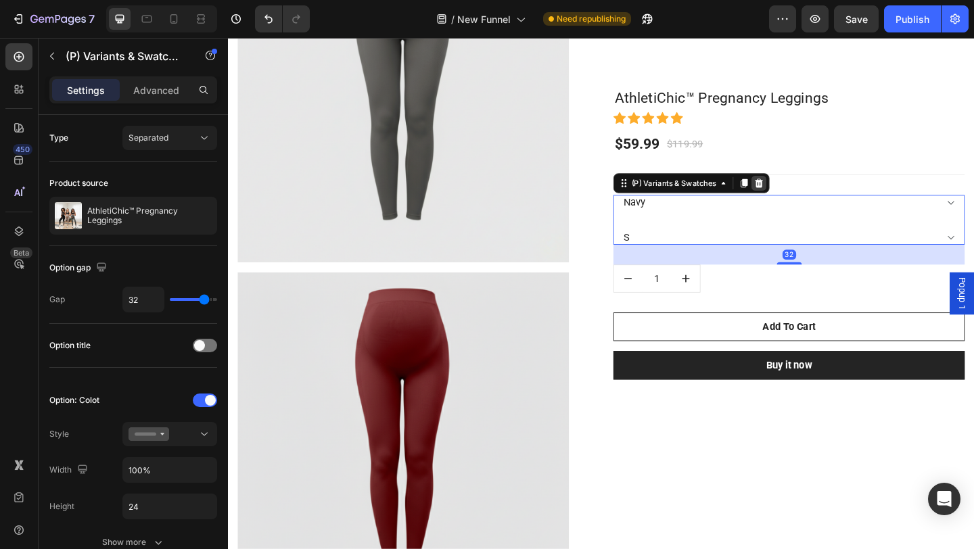
click at [811, 198] on icon at bounding box center [805, 196] width 11 height 11
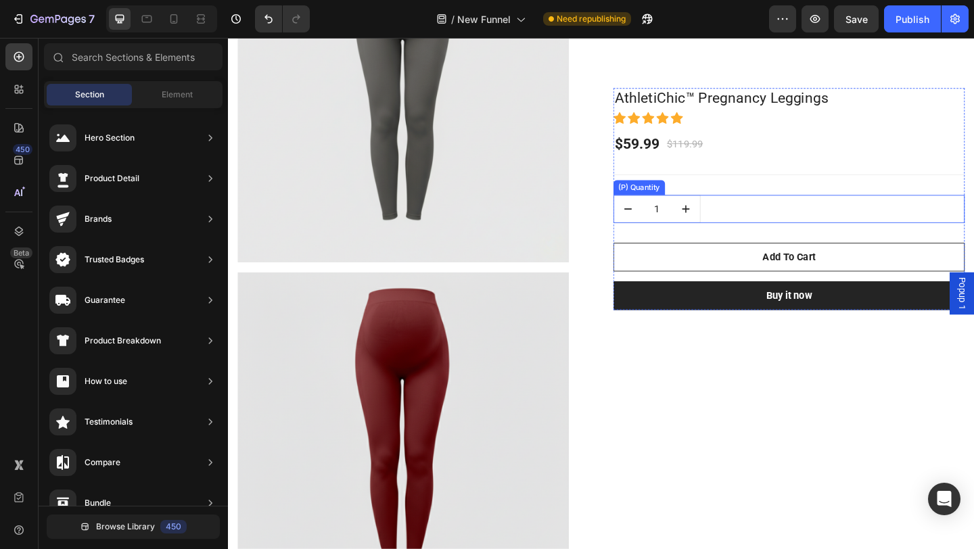
click at [791, 229] on div "1" at bounding box center [839, 224] width 382 height 30
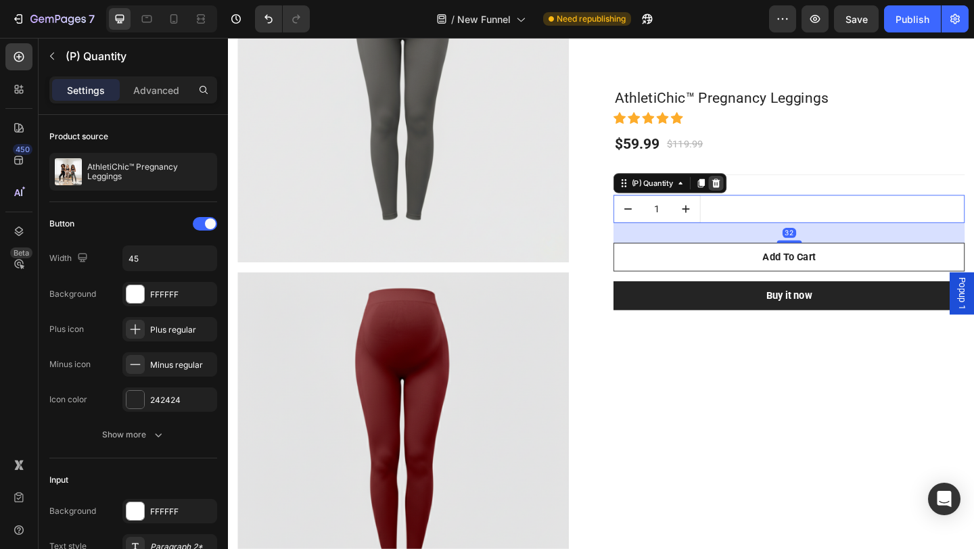
click at [759, 192] on icon at bounding box center [759, 196] width 11 height 11
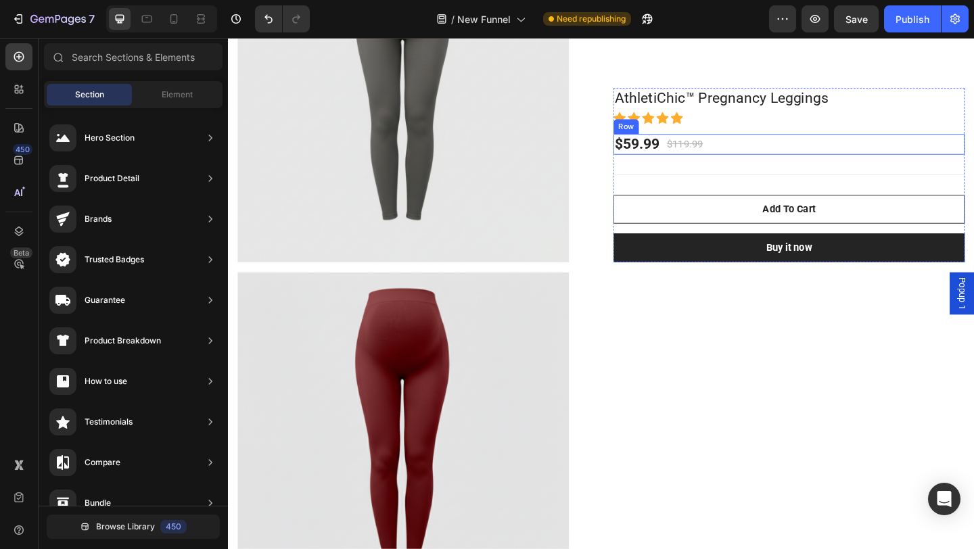
click at [754, 147] on div "$59.99 (P) Price (P) Price $119.99 (P) Price (P) Price Row" at bounding box center [839, 153] width 382 height 23
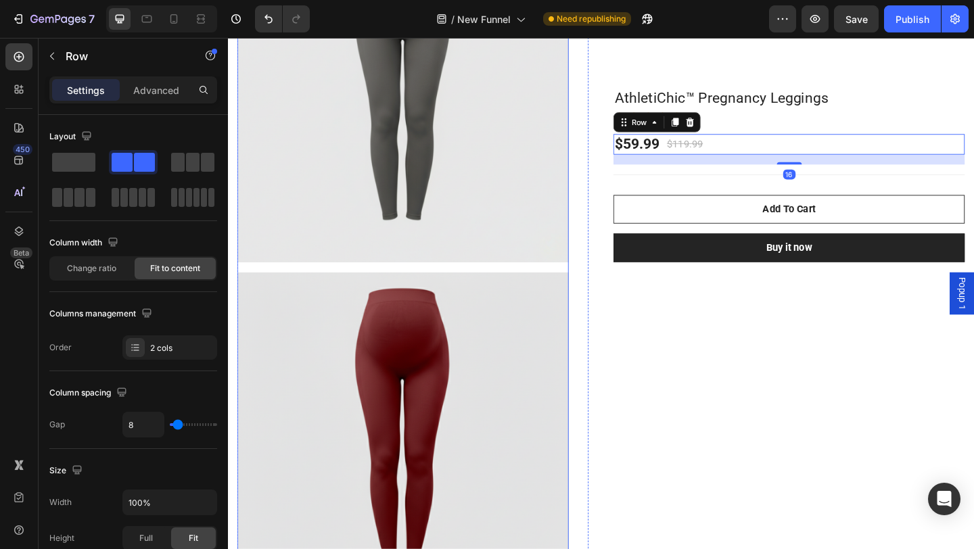
click at [411, 318] on img at bounding box center [418, 473] width 361 height 361
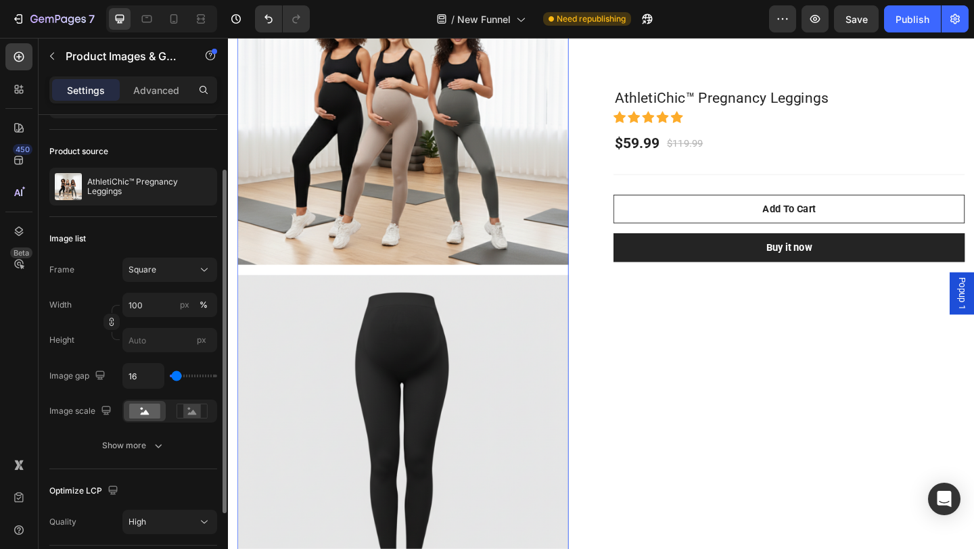
scroll to position [28, 0]
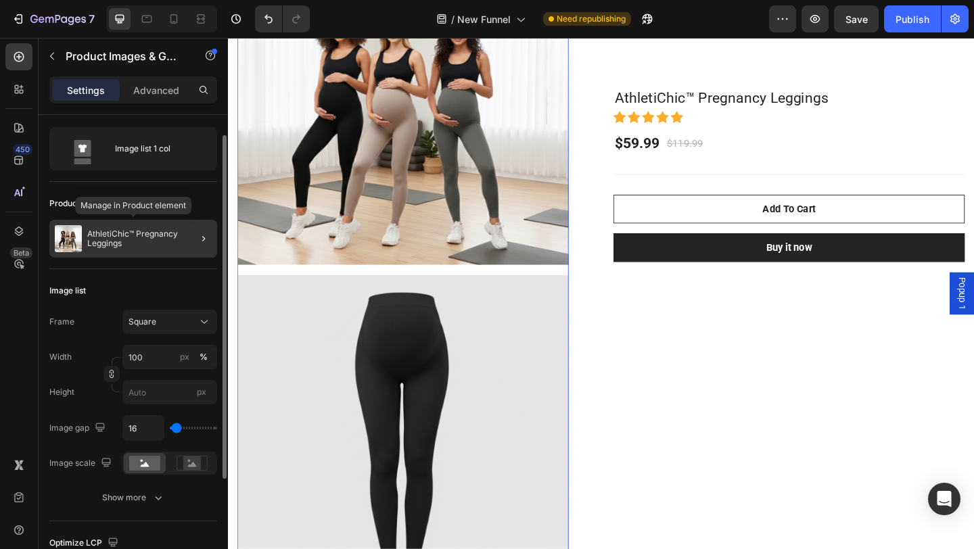
click at [155, 230] on p "AthletiChic™ Pregnancy Leggings" at bounding box center [149, 238] width 125 height 19
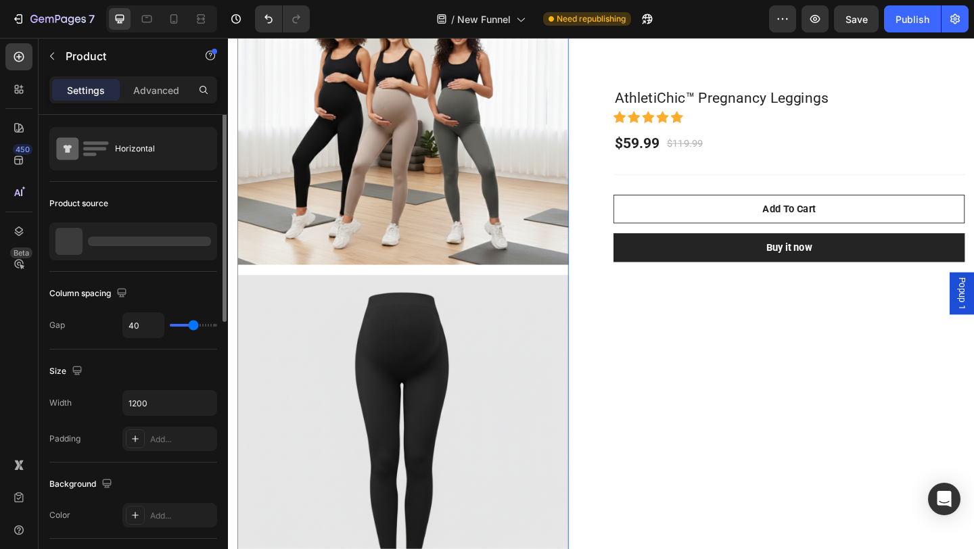
scroll to position [0, 0]
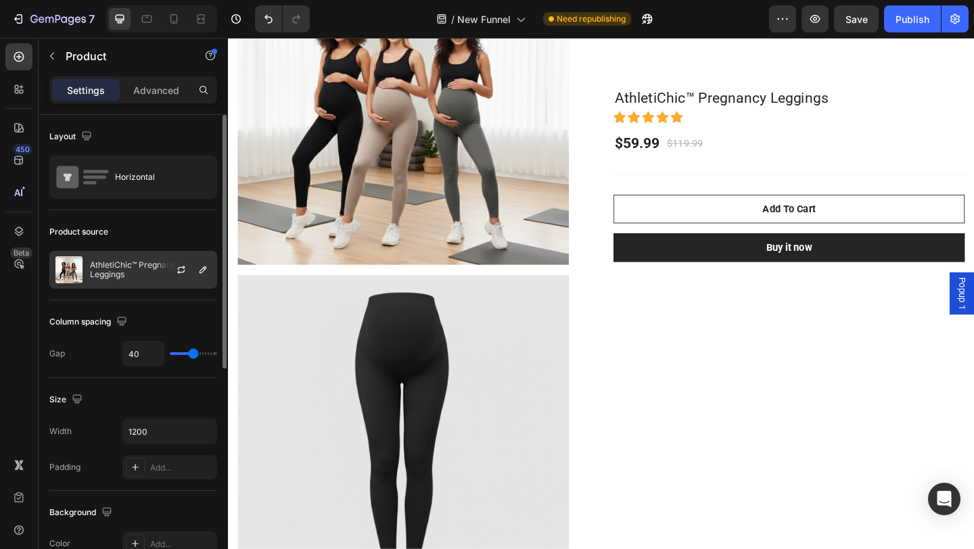
click at [127, 258] on div "AthletiChic™ Pregnancy Leggings" at bounding box center [133, 270] width 168 height 38
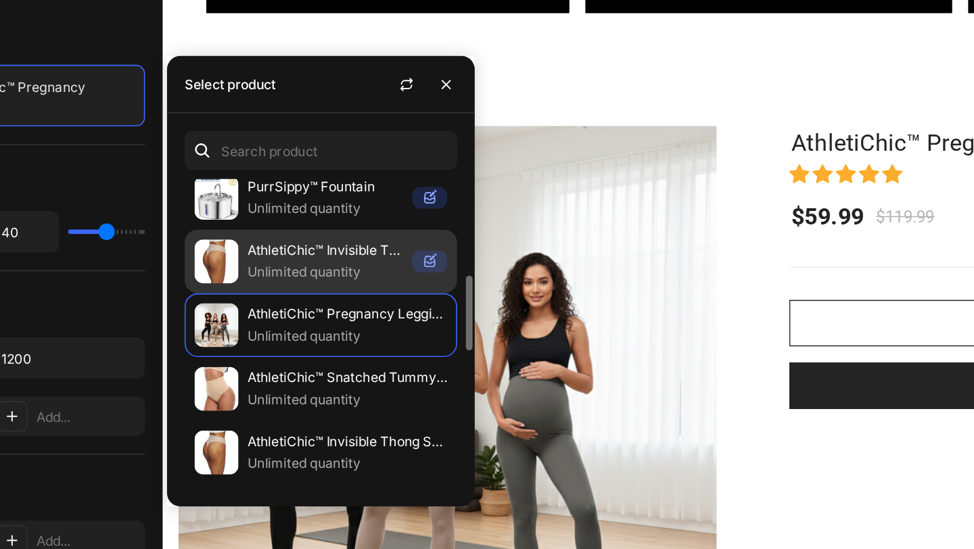
scroll to position [120, 0]
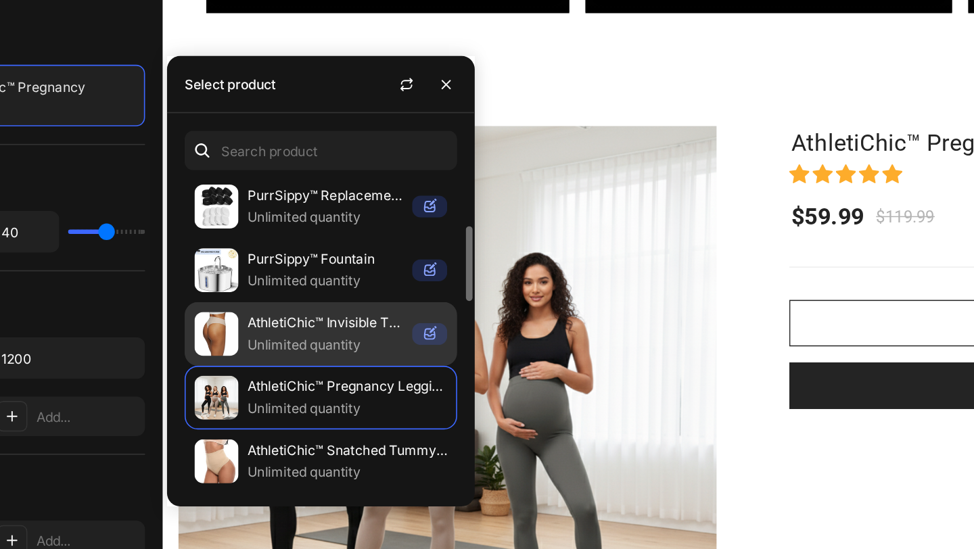
click at [334, 419] on p "Unlimited quantity" at bounding box center [328, 424] width 96 height 14
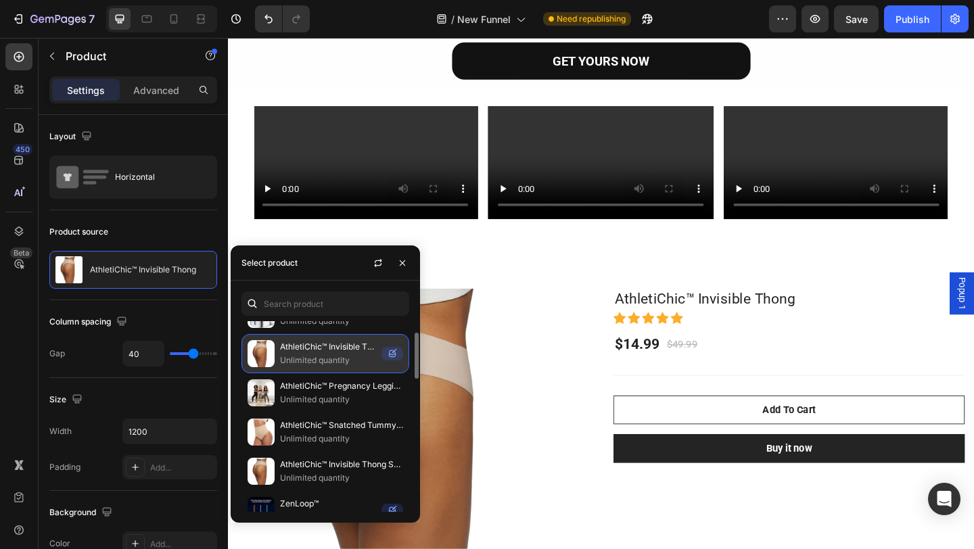
scroll to position [185, 0]
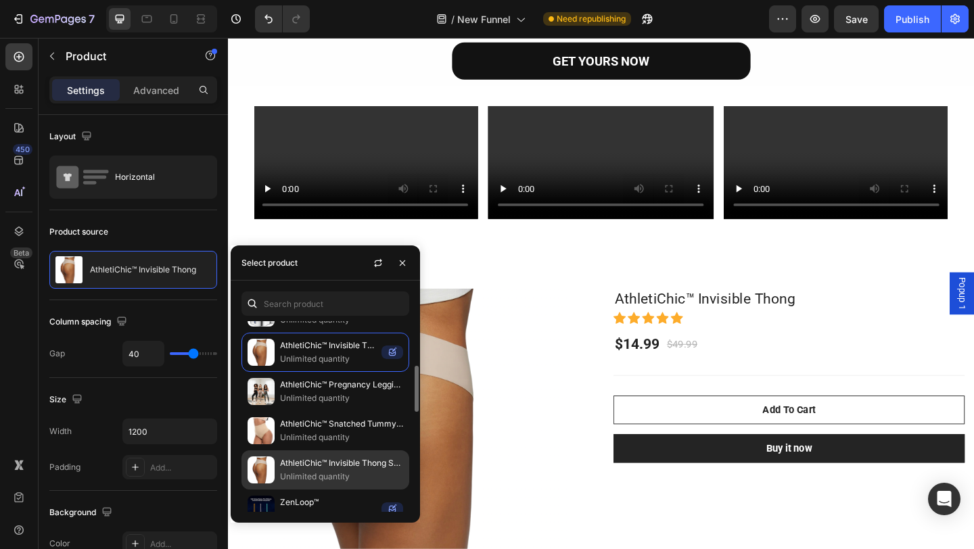
click at [322, 457] on p "AthletiChic™ Invisible Thong Special Offer" at bounding box center [341, 464] width 123 height 14
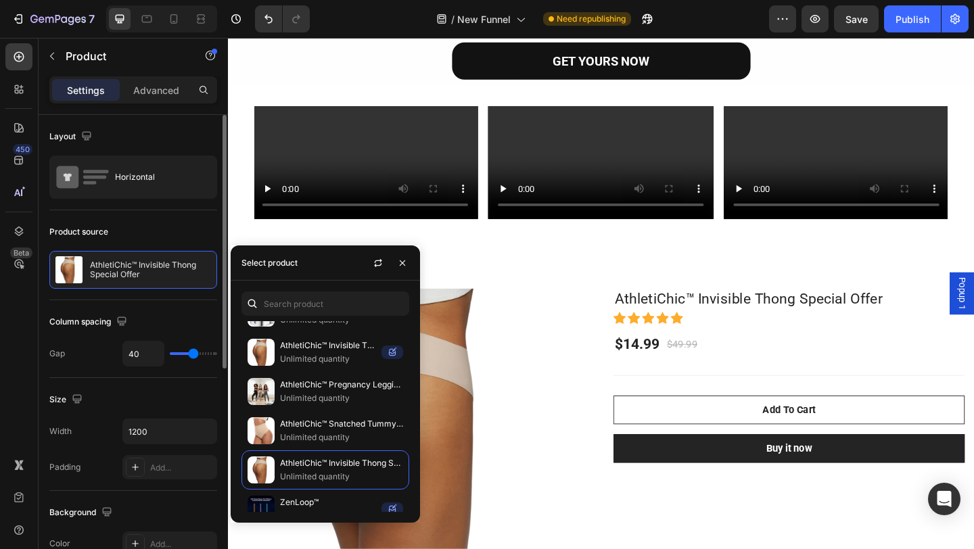
click at [188, 224] on div "Product source" at bounding box center [133, 232] width 168 height 22
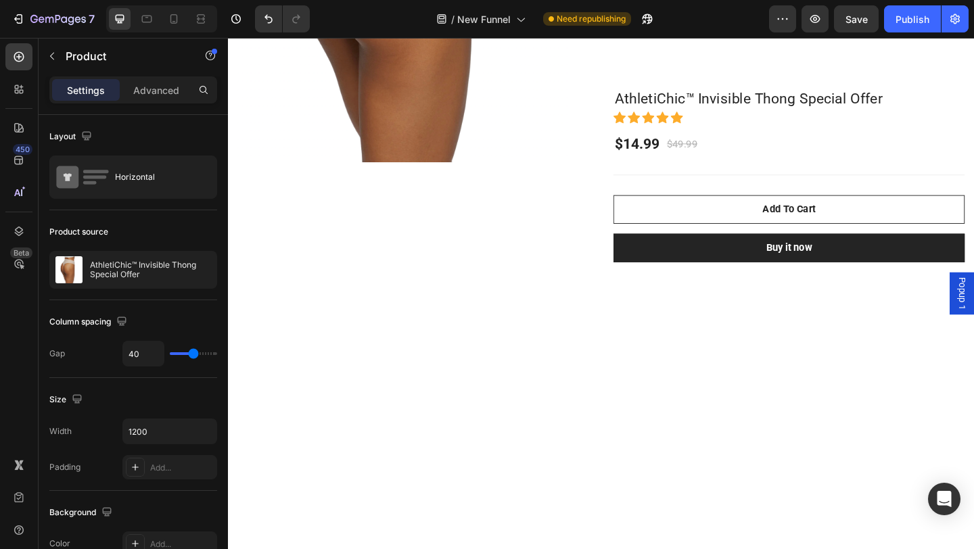
scroll to position [897, 0]
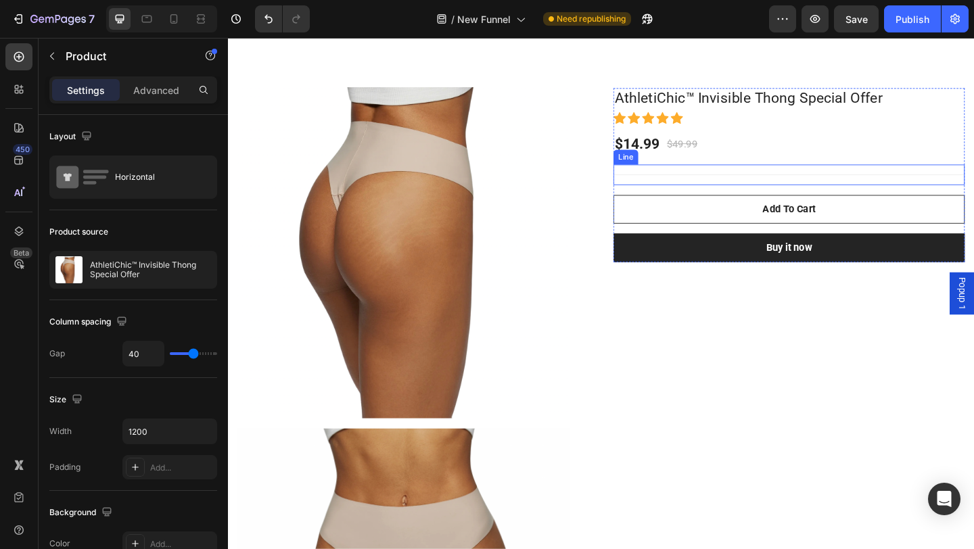
click at [803, 194] on div "Title Line" at bounding box center [839, 187] width 382 height 22
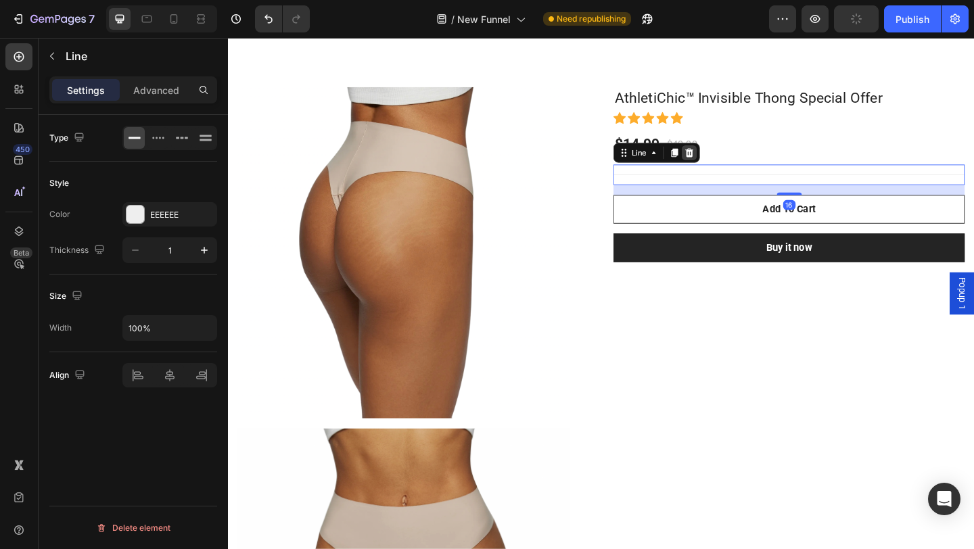
click at [727, 165] on icon at bounding box center [730, 162] width 9 height 9
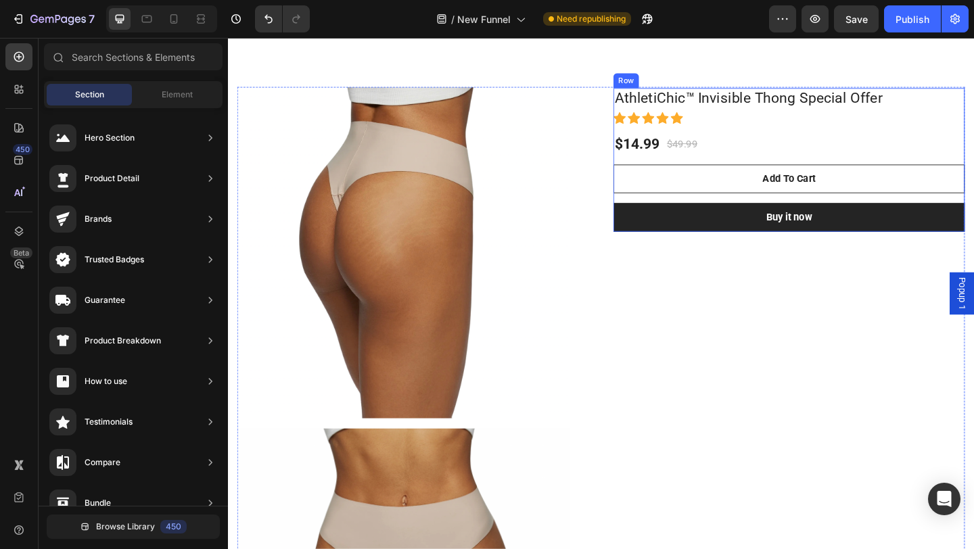
click at [827, 168] on div "AthletiChic™ Invisible Thong Special Offer (P) Title Icon Icon Icon Icon Icon I…" at bounding box center [839, 170] width 382 height 157
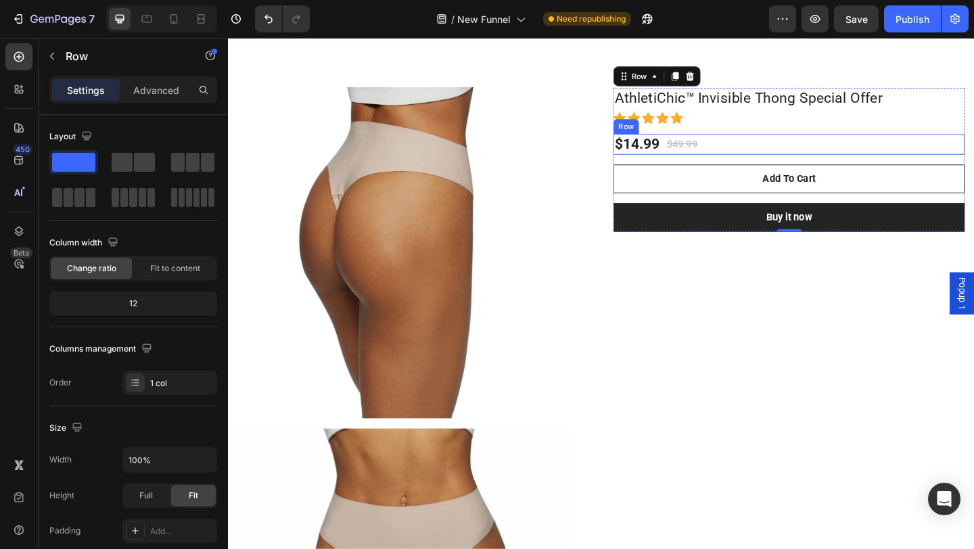
click at [828, 166] on div "AthletiChic™ Invisible Thong Special Offer (P) Title Icon Icon Icon Icon Icon I…" at bounding box center [839, 170] width 382 height 157
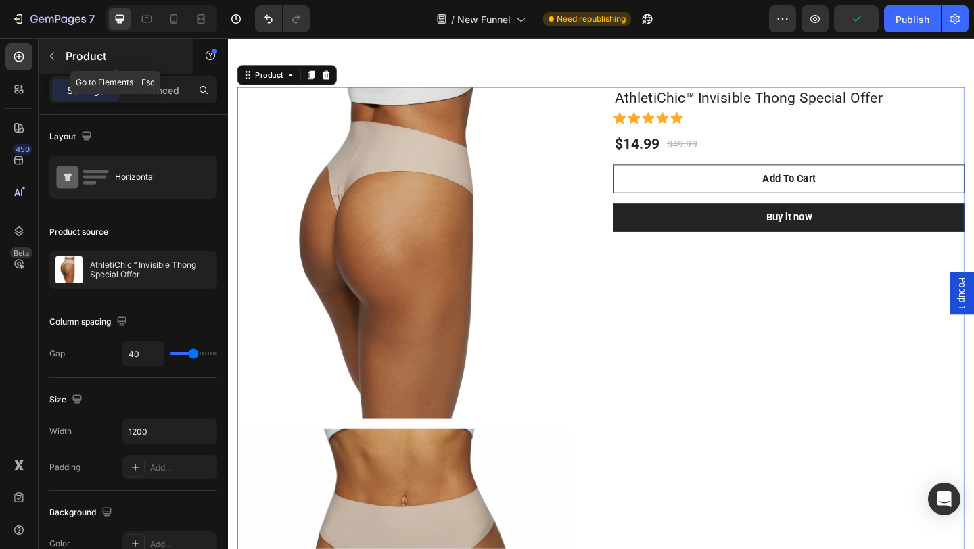
click at [47, 60] on icon "button" at bounding box center [52, 56] width 11 height 11
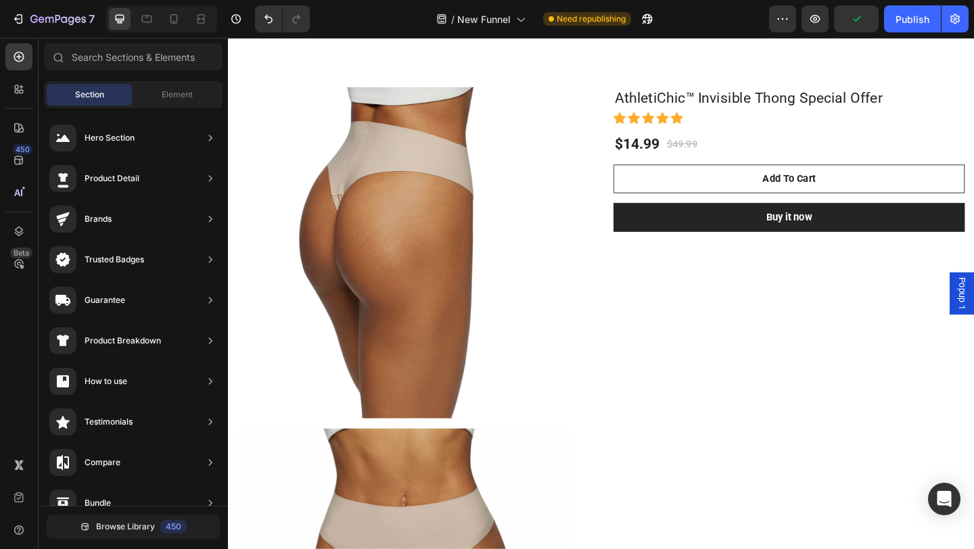
click at [47, 60] on div at bounding box center [57, 56] width 27 height 27
click at [12, 61] on div at bounding box center [18, 56] width 27 height 27
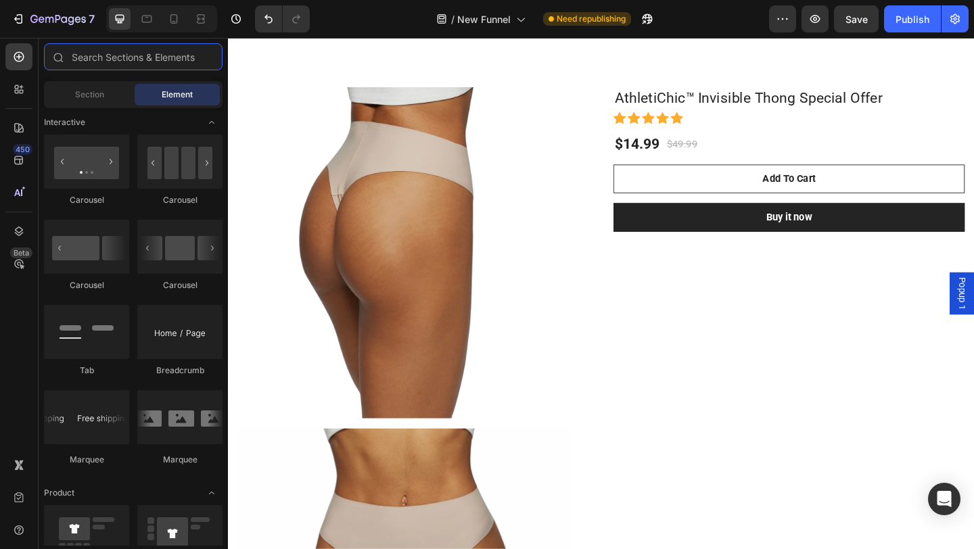
scroll to position [1602, 0]
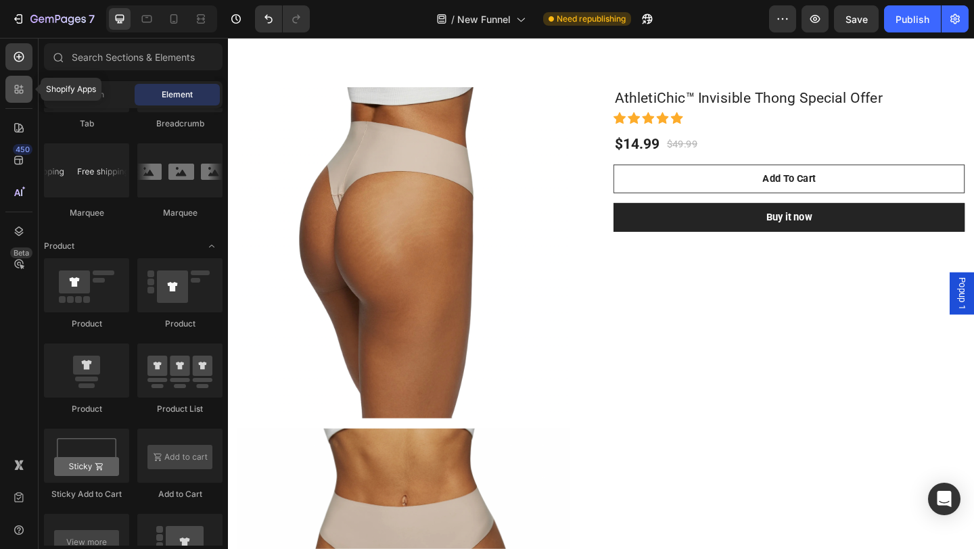
click at [15, 99] on div at bounding box center [18, 89] width 27 height 27
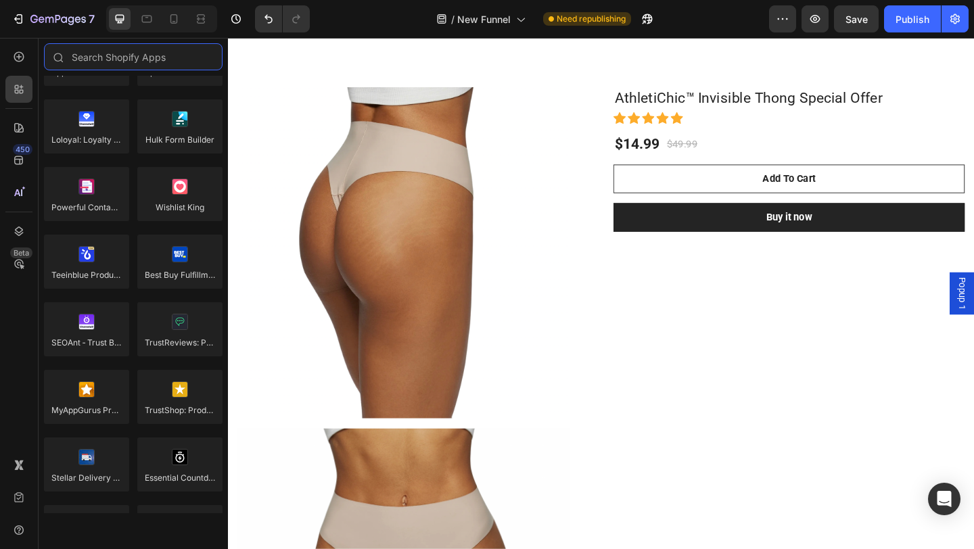
scroll to position [3840, 0]
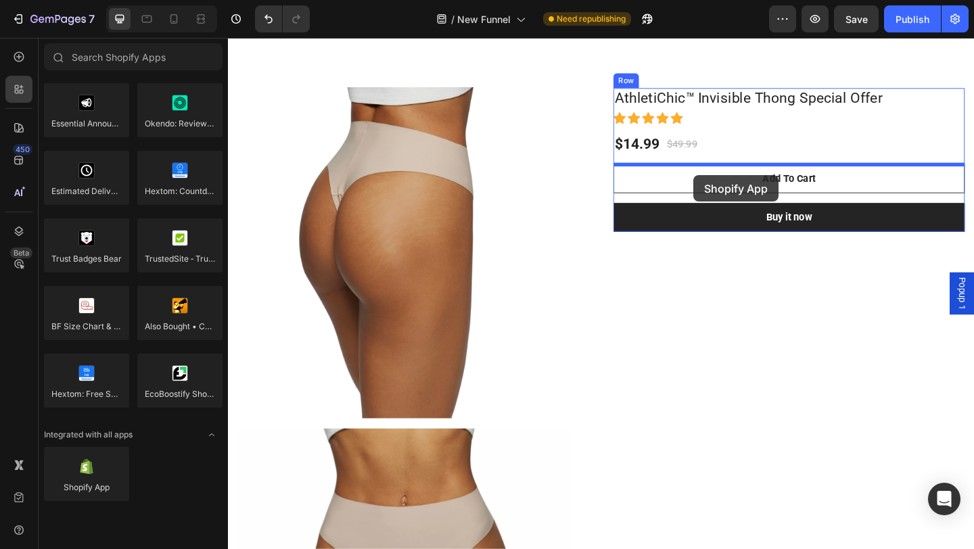
drag, startPoint x: 317, startPoint y: 514, endPoint x: 734, endPoint y: 187, distance: 529.3
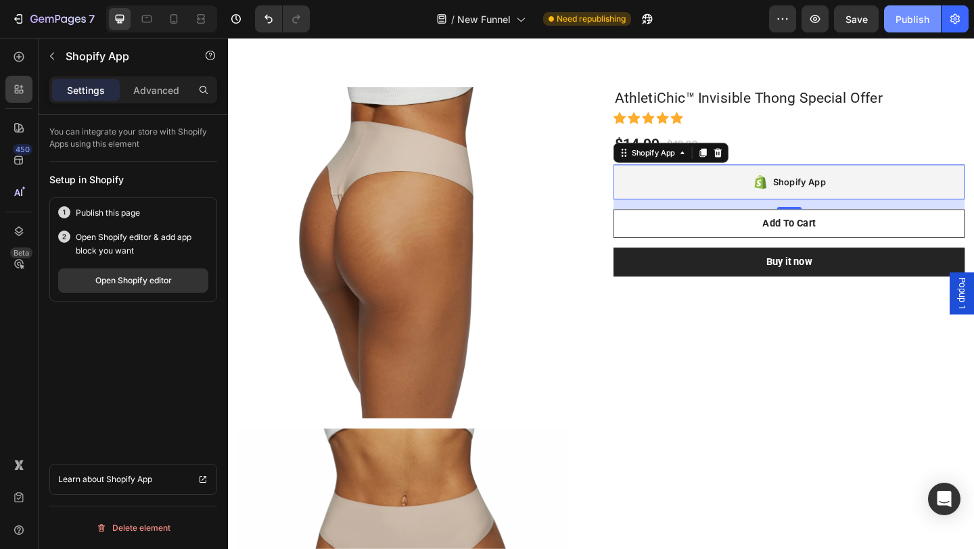
click at [897, 22] on div "Publish" at bounding box center [913, 19] width 34 height 14
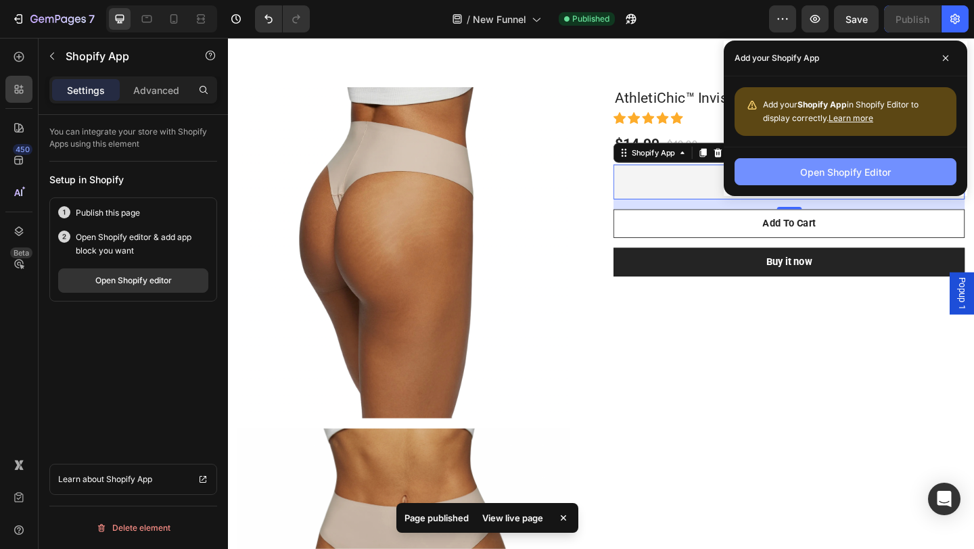
click at [821, 165] on div "Open Shopify Editor" at bounding box center [845, 172] width 91 height 14
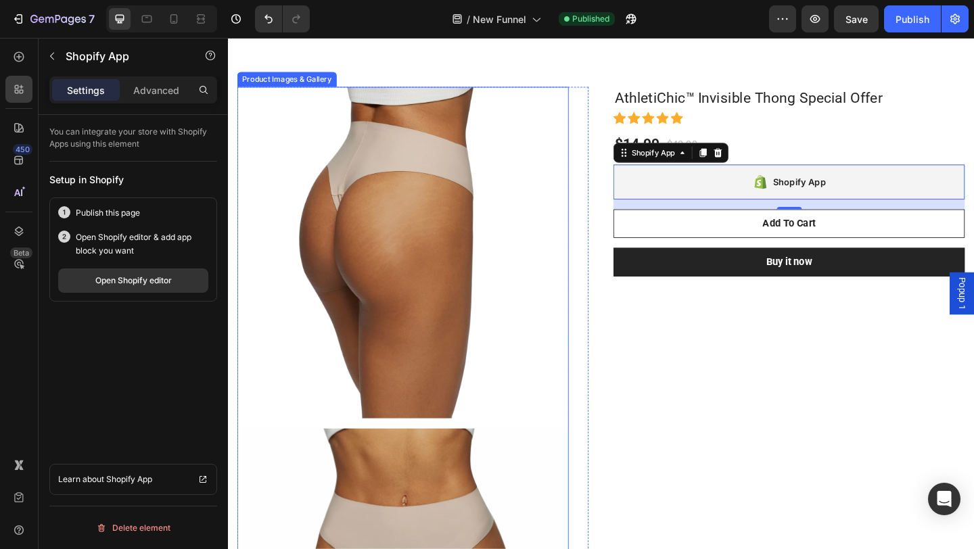
scroll to position [913, 0]
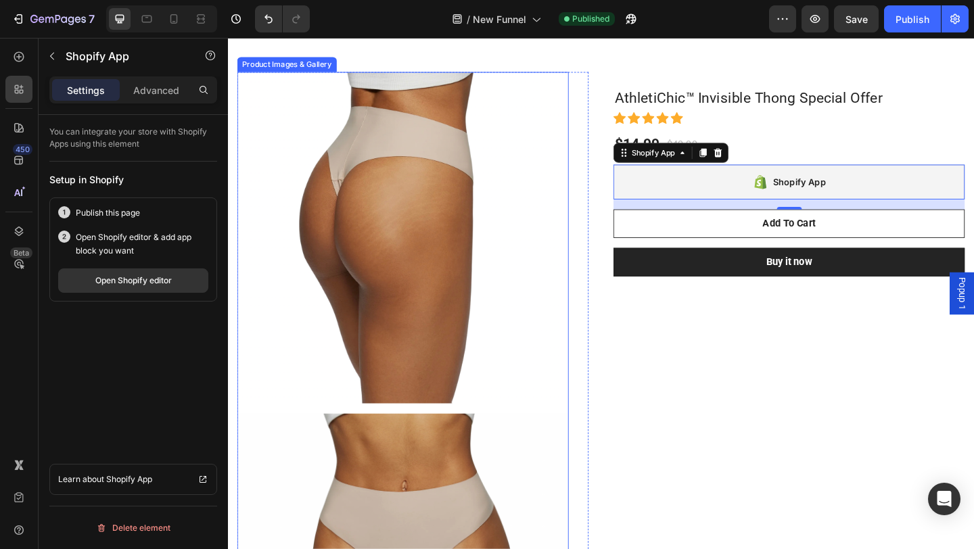
click at [516, 112] on img at bounding box center [418, 255] width 361 height 361
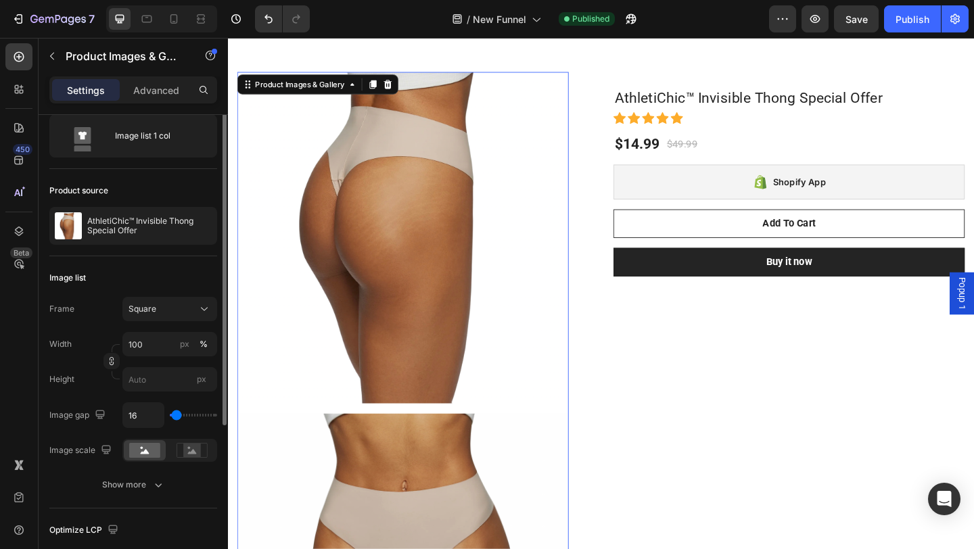
scroll to position [0, 0]
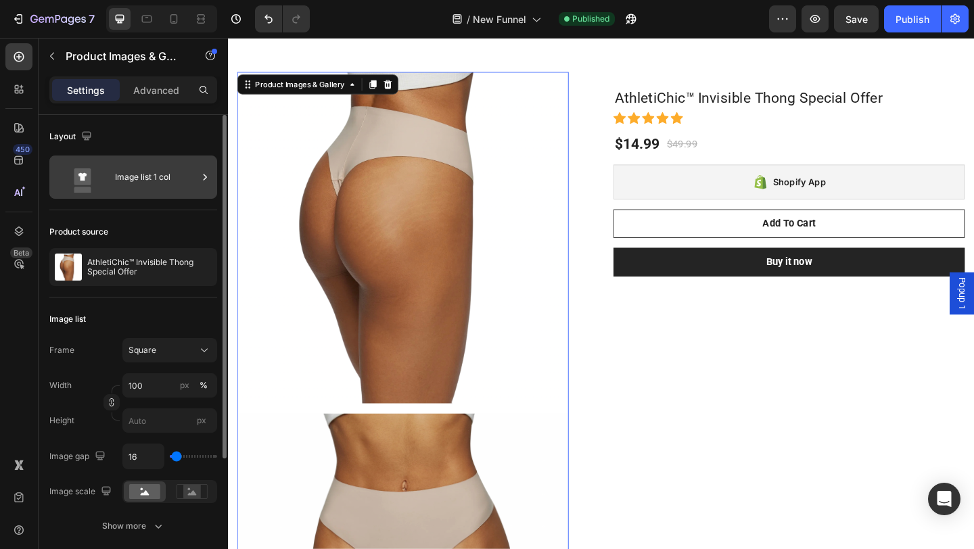
click at [149, 183] on div "Image list 1 col" at bounding box center [156, 177] width 83 height 31
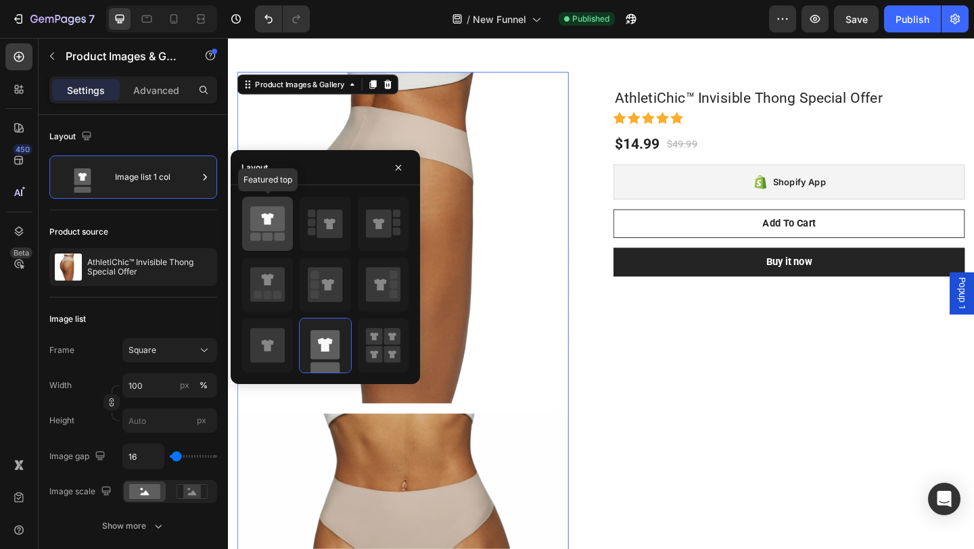
click at [252, 231] on icon at bounding box center [267, 218] width 35 height 25
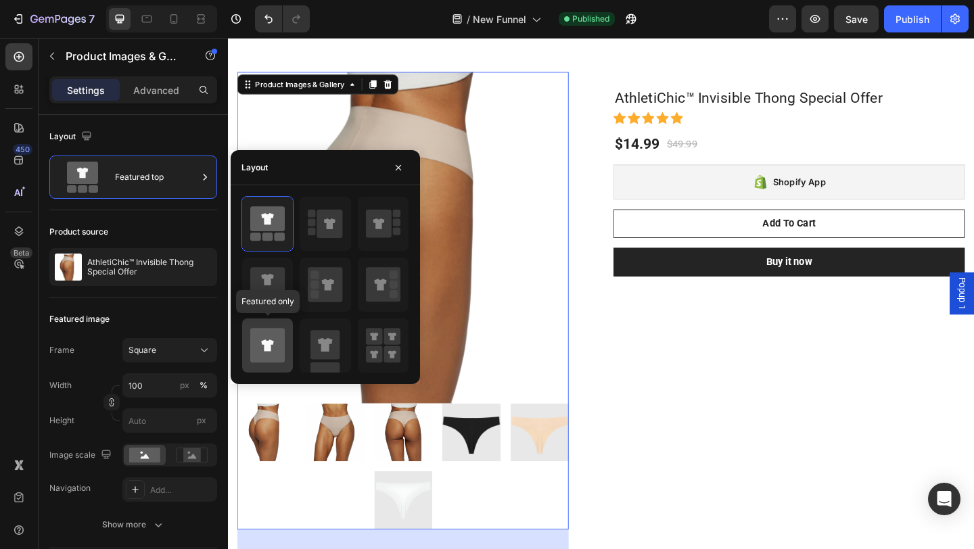
click at [277, 327] on icon at bounding box center [267, 346] width 35 height 38
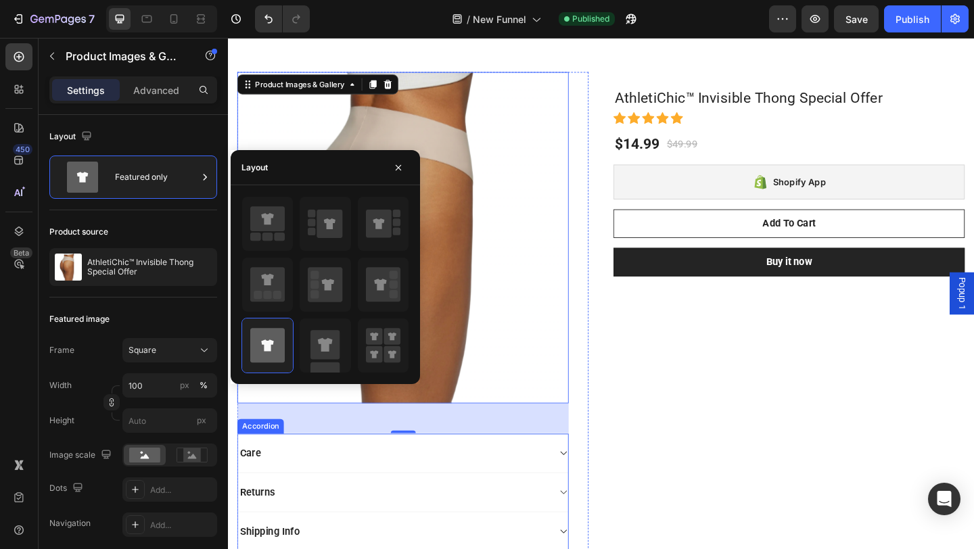
click at [547, 470] on div "Care" at bounding box center [418, 490] width 359 height 43
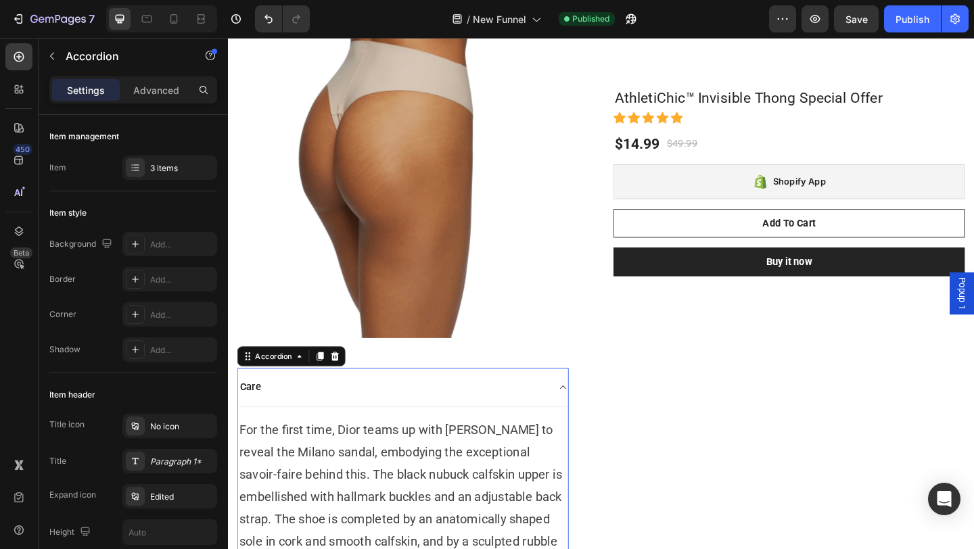
scroll to position [1077, 0]
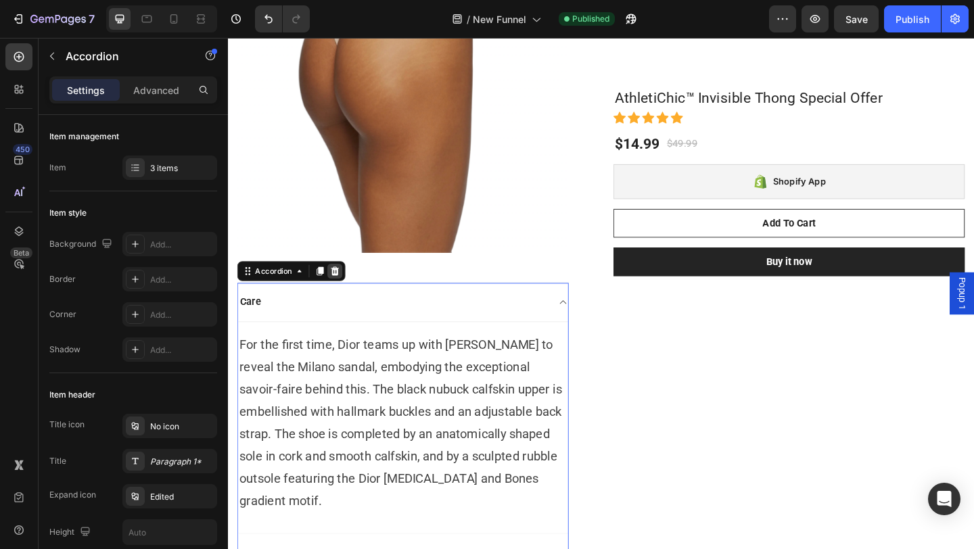
click at [341, 291] on icon at bounding box center [344, 290] width 9 height 9
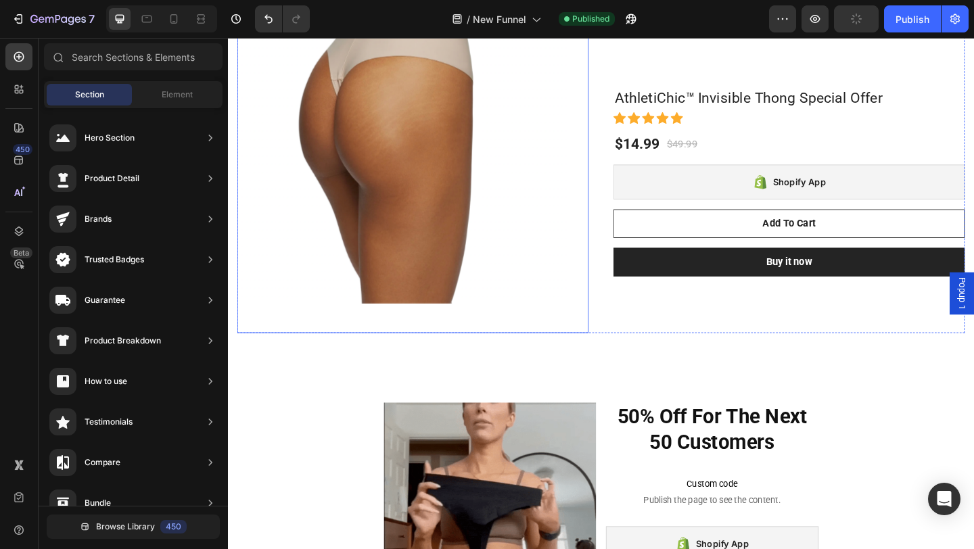
scroll to position [1017, 0]
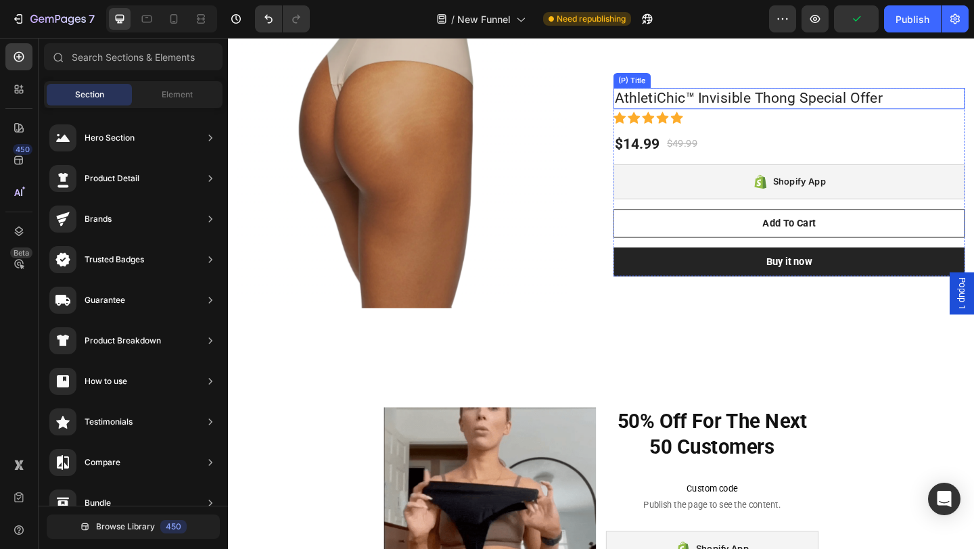
click at [758, 105] on h1 "AthletiChic™ Invisible Thong Special Offer" at bounding box center [839, 103] width 382 height 23
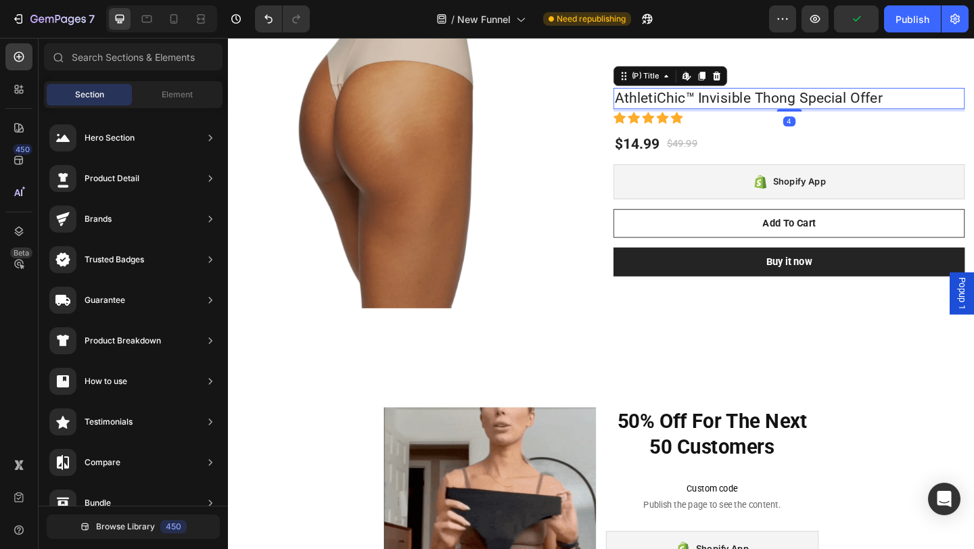
click at [758, 105] on h1 "AthletiChic™ Invisible Thong Special Offer" at bounding box center [839, 103] width 382 height 23
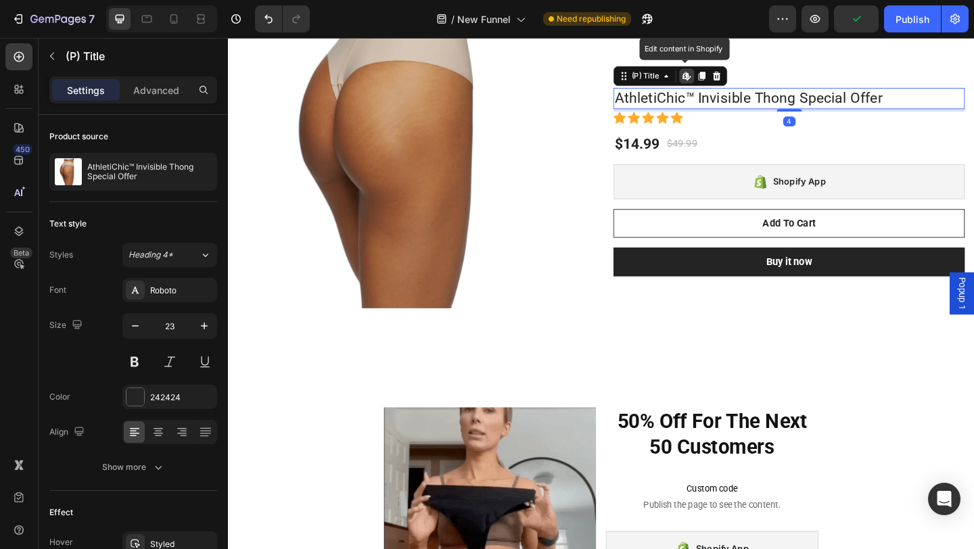
click at [758, 105] on h1 "AthletiChic™ Invisible Thong Special Offer" at bounding box center [839, 103] width 382 height 23
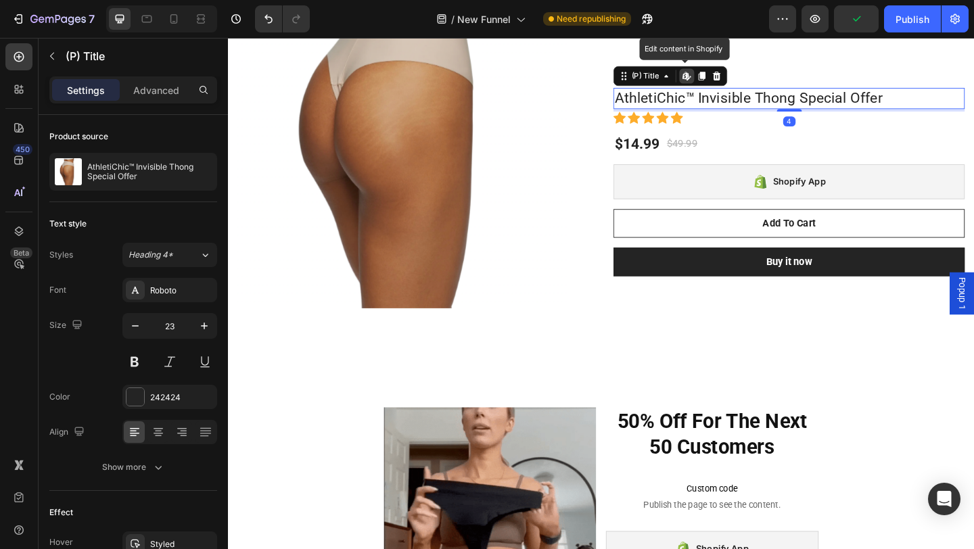
click at [758, 106] on h1 "AthletiChic™ Invisible Thong Special Offer" at bounding box center [839, 103] width 382 height 23
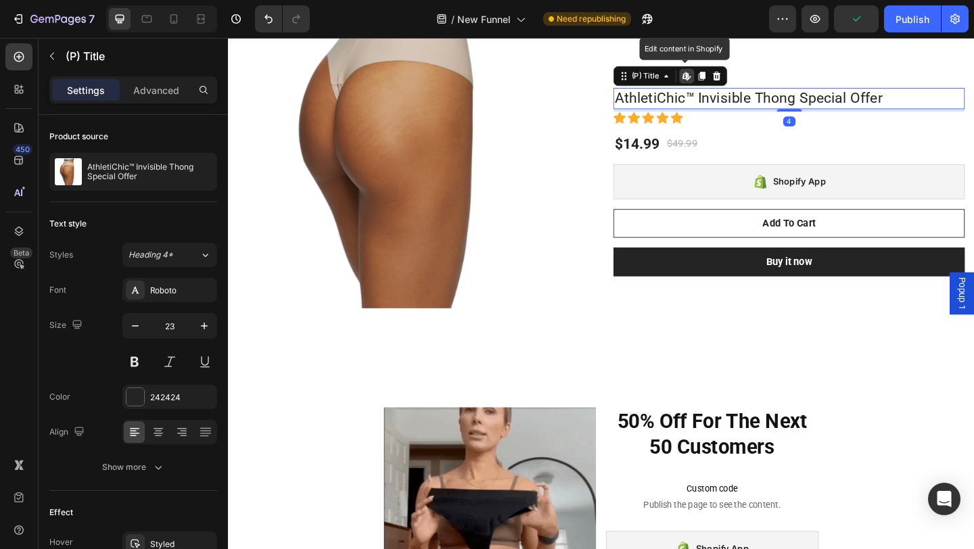
click at [758, 106] on h1 "AthletiChic™ Invisible Thong Special Offer" at bounding box center [839, 103] width 382 height 23
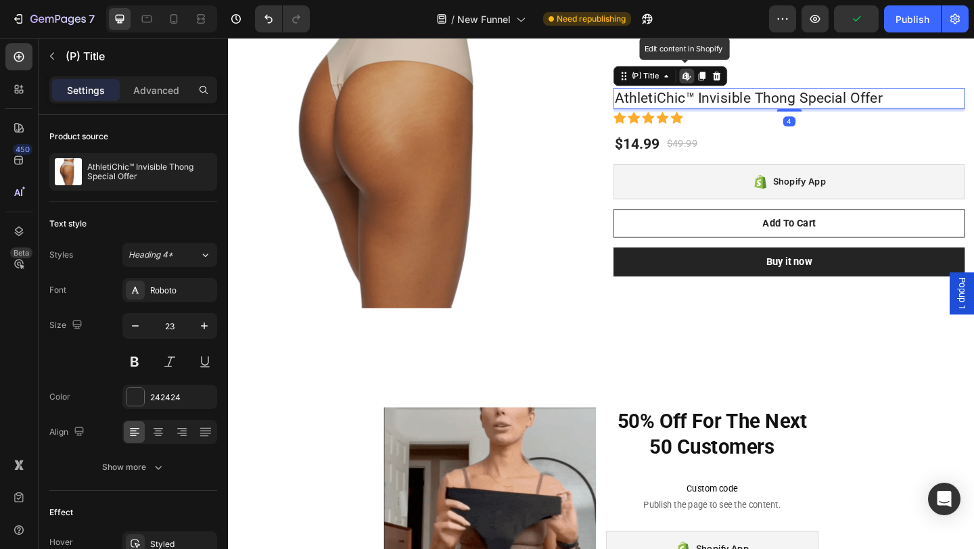
click at [758, 106] on h1 "AthletiChic™ Invisible Thong Special Offer" at bounding box center [839, 103] width 382 height 23
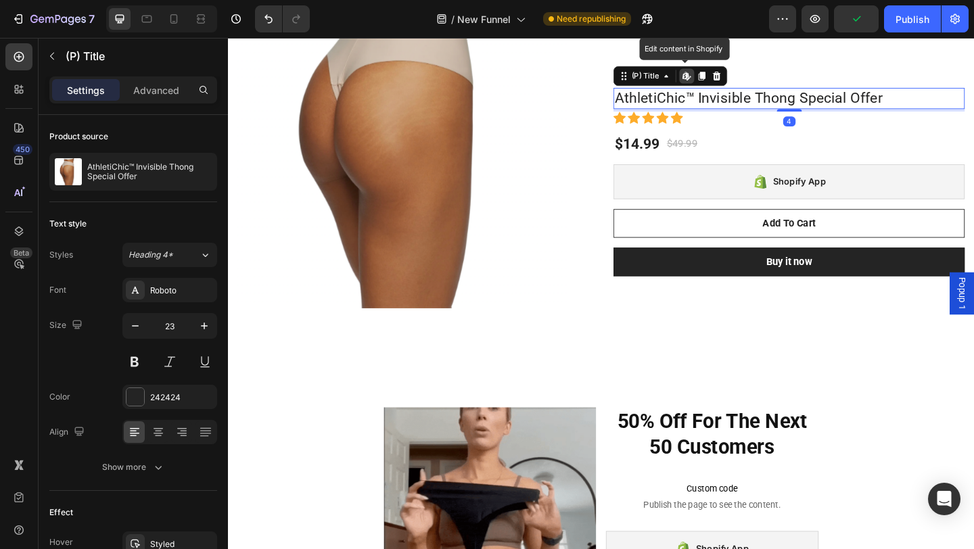
click at [758, 106] on h1 "AthletiChic™ Invisible Thong Special Offer" at bounding box center [839, 103] width 382 height 23
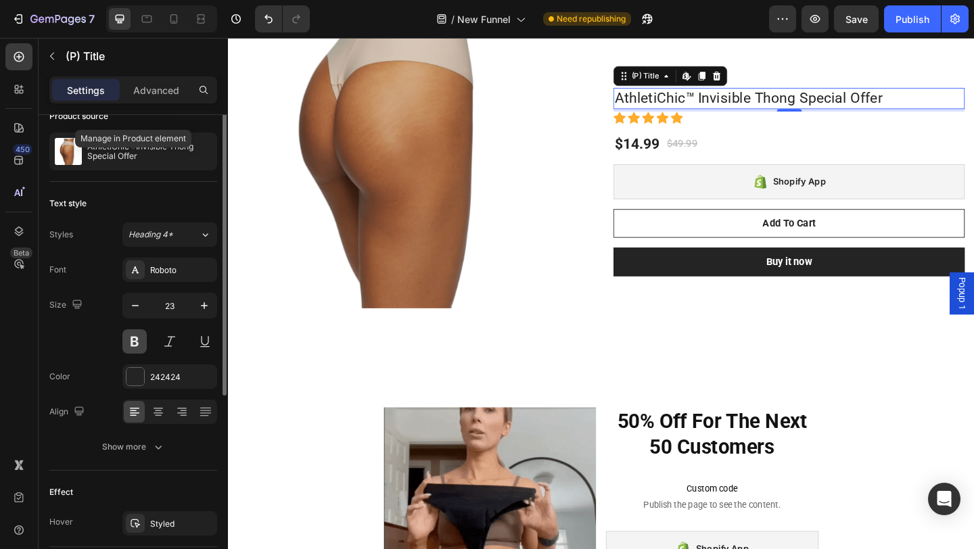
scroll to position [0, 0]
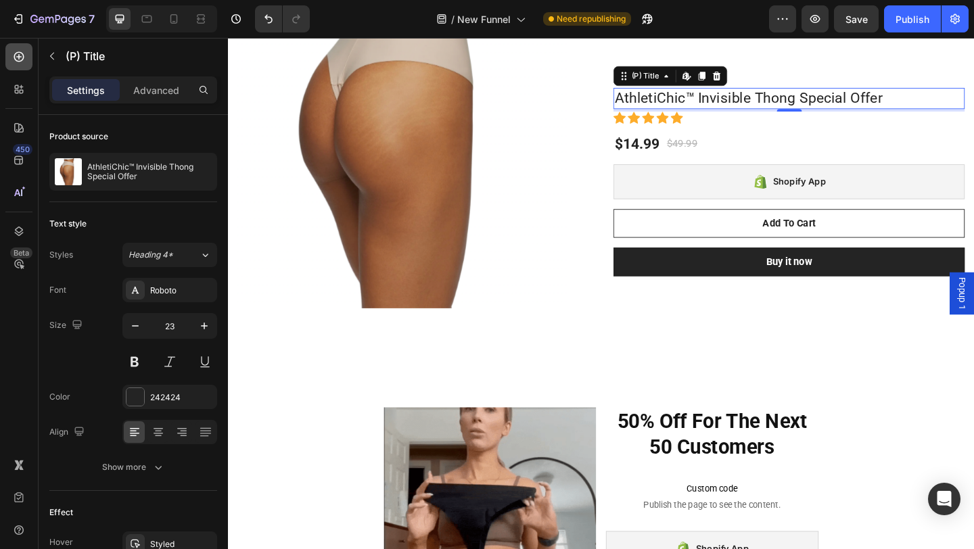
click at [14, 53] on icon at bounding box center [19, 57] width 14 height 14
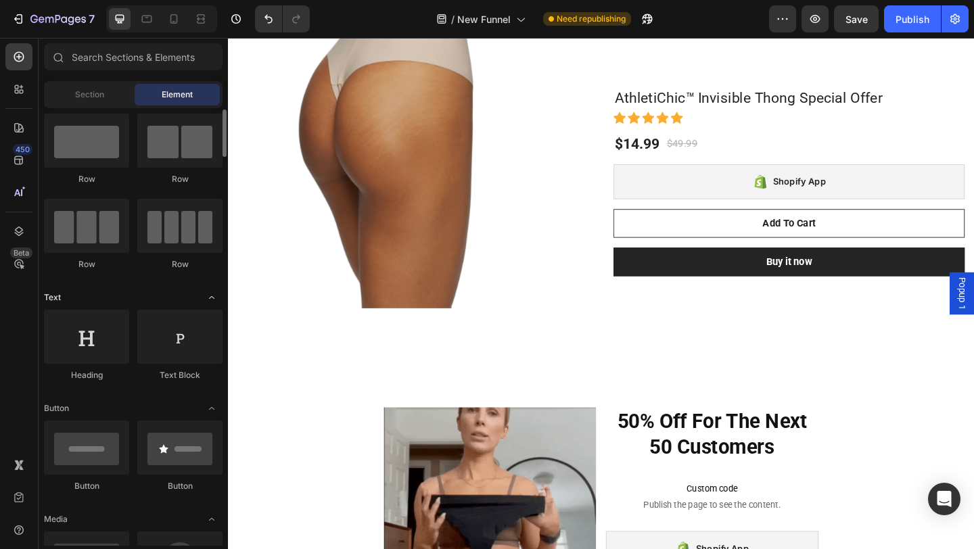
scroll to position [24, 0]
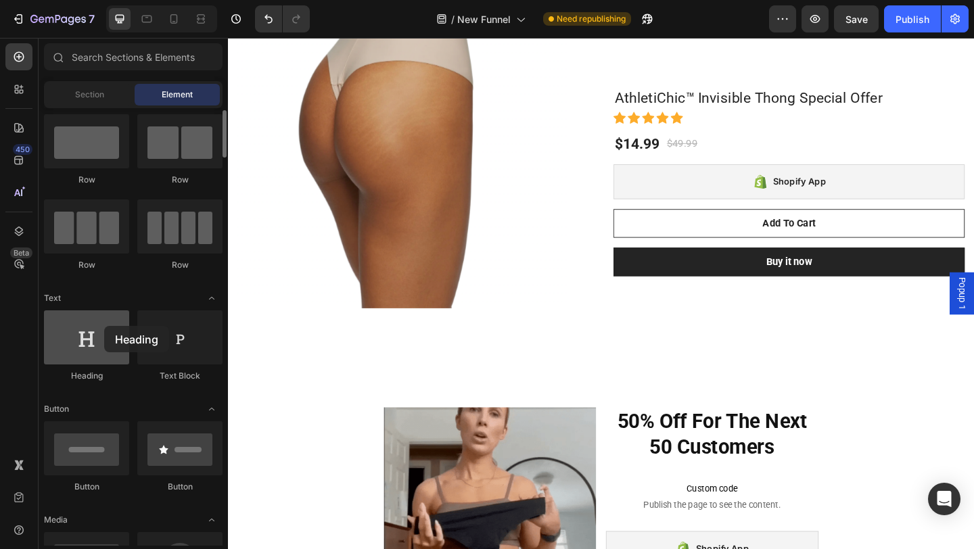
click at [104, 326] on div at bounding box center [86, 338] width 85 height 54
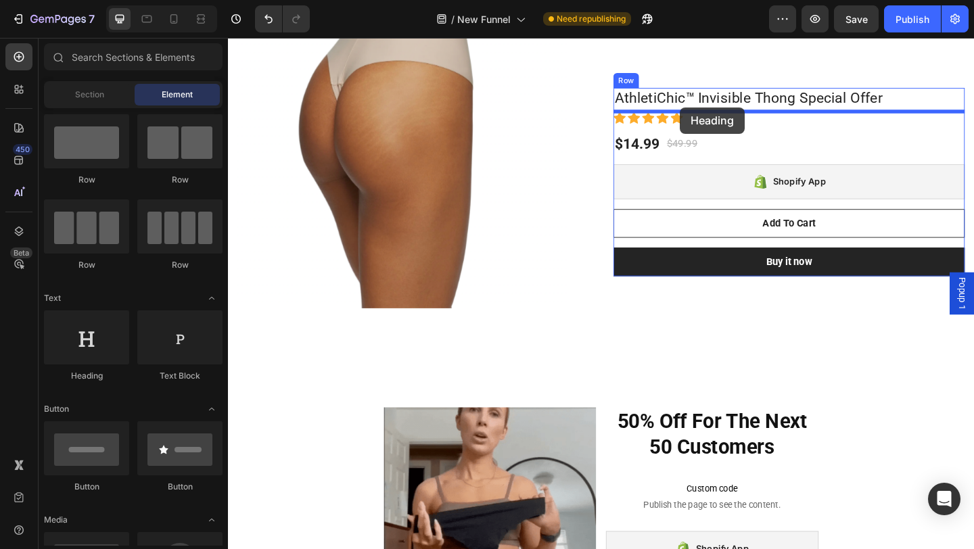
drag, startPoint x: 325, startPoint y: 367, endPoint x: 720, endPoint y: 114, distance: 469.6
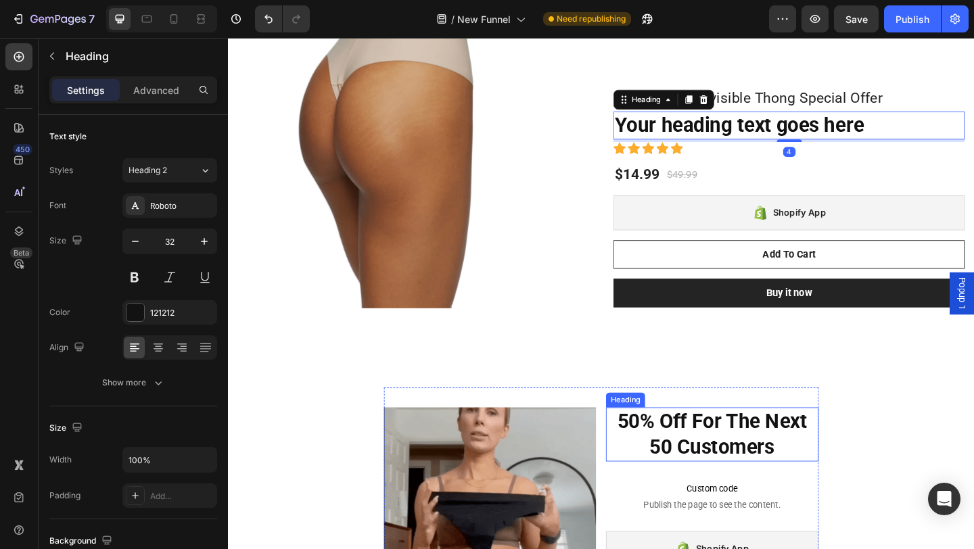
click at [759, 476] on h2 "50% Off For The Next 50 Customers" at bounding box center [754, 469] width 231 height 59
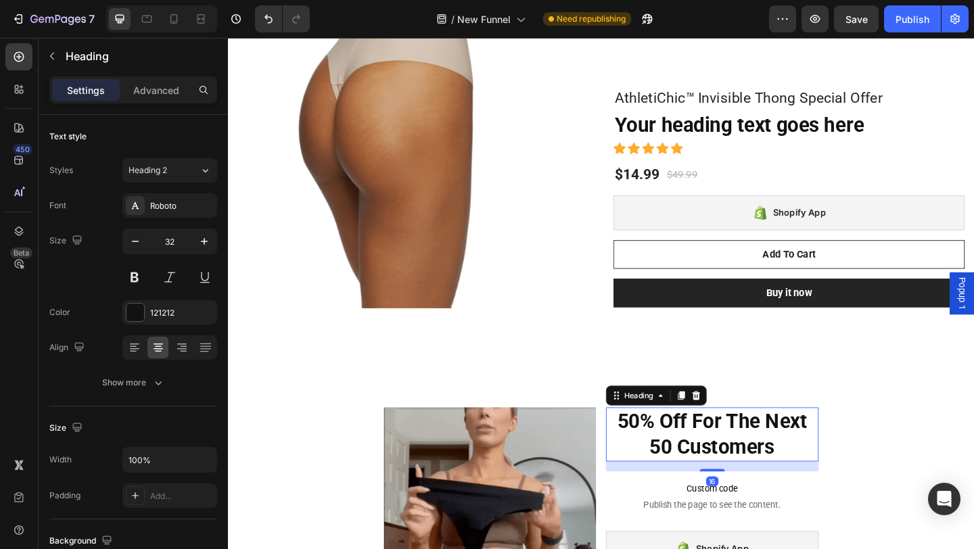
click at [759, 474] on h2 "50% Off For The Next 50 Customers" at bounding box center [754, 469] width 231 height 59
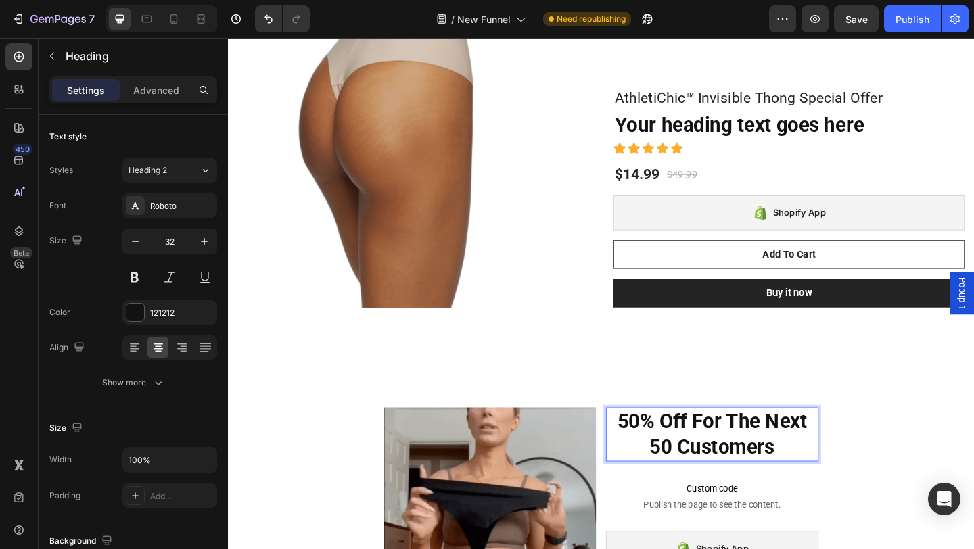
click at [759, 474] on p "50% Off For The Next 50 Customers" at bounding box center [755, 469] width 229 height 56
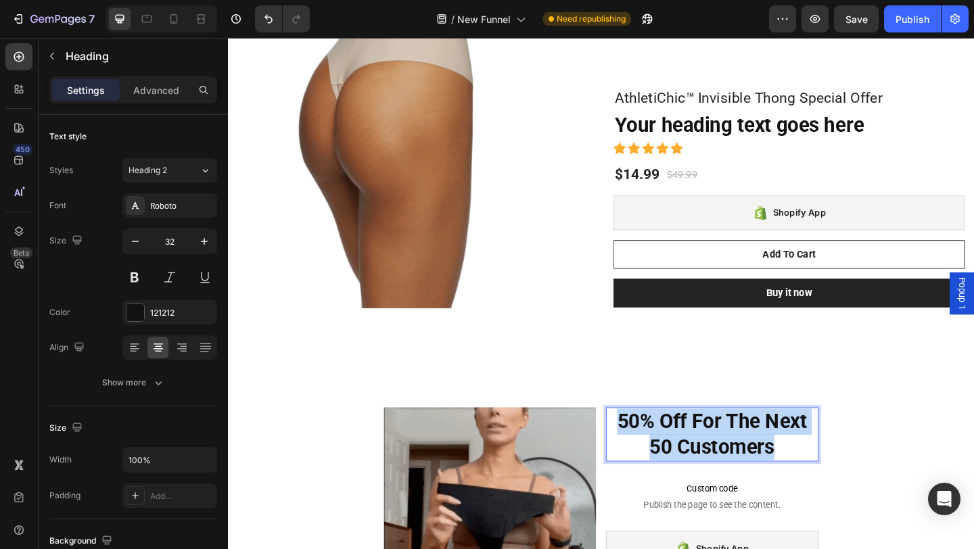
click at [759, 474] on p "50% Off For The Next 50 Customers" at bounding box center [755, 469] width 229 height 56
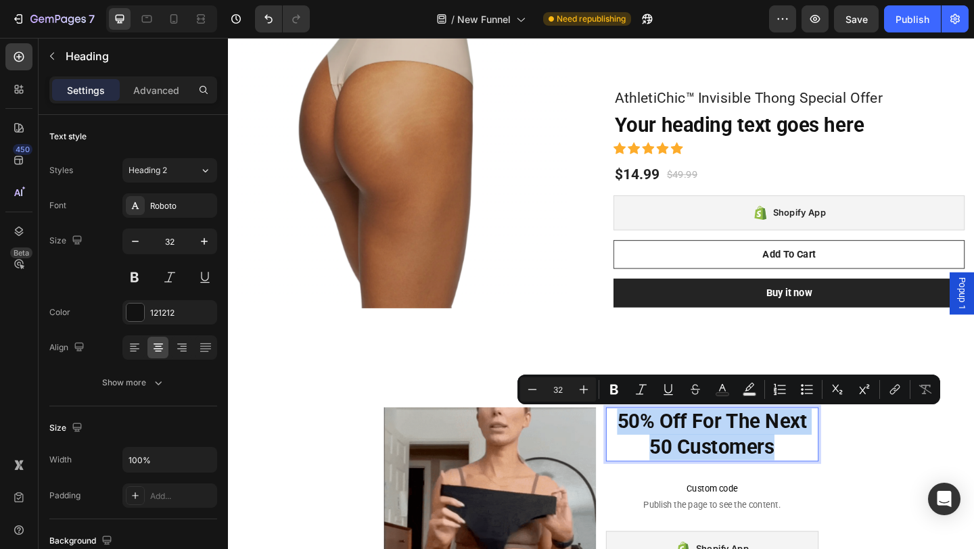
copy p "50% Off For The Next 50 Customers"
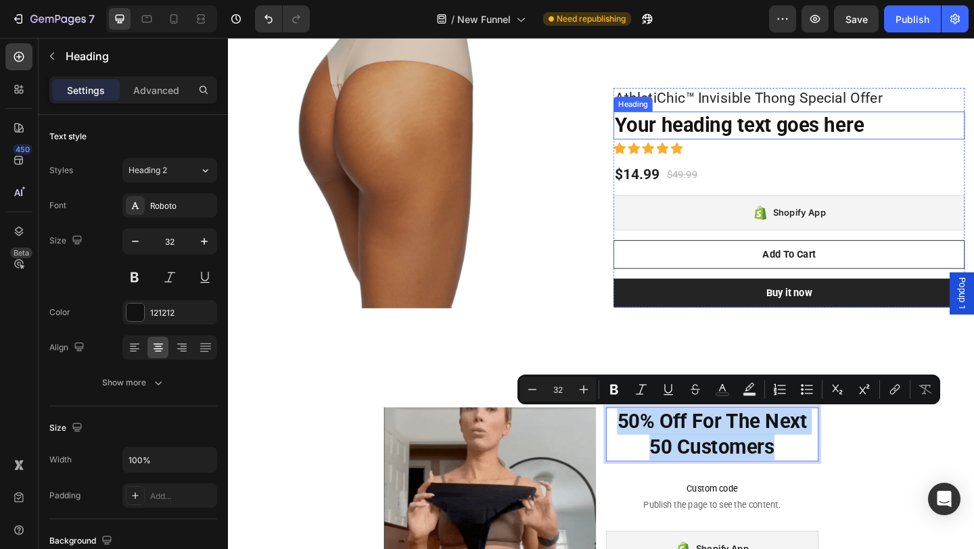
click at [731, 137] on h2 "Your heading text goes here" at bounding box center [839, 133] width 382 height 31
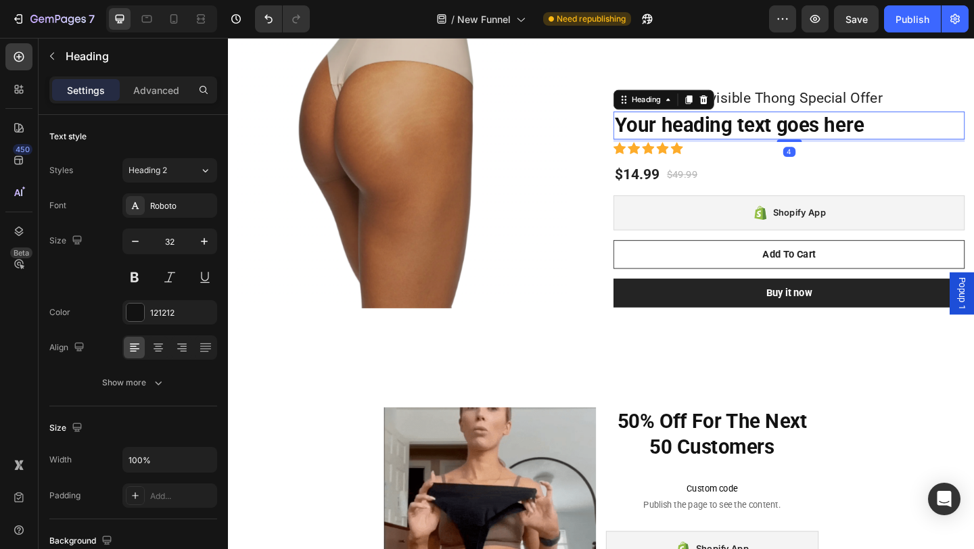
click at [731, 137] on h2 "Your heading text goes here" at bounding box center [839, 133] width 382 height 31
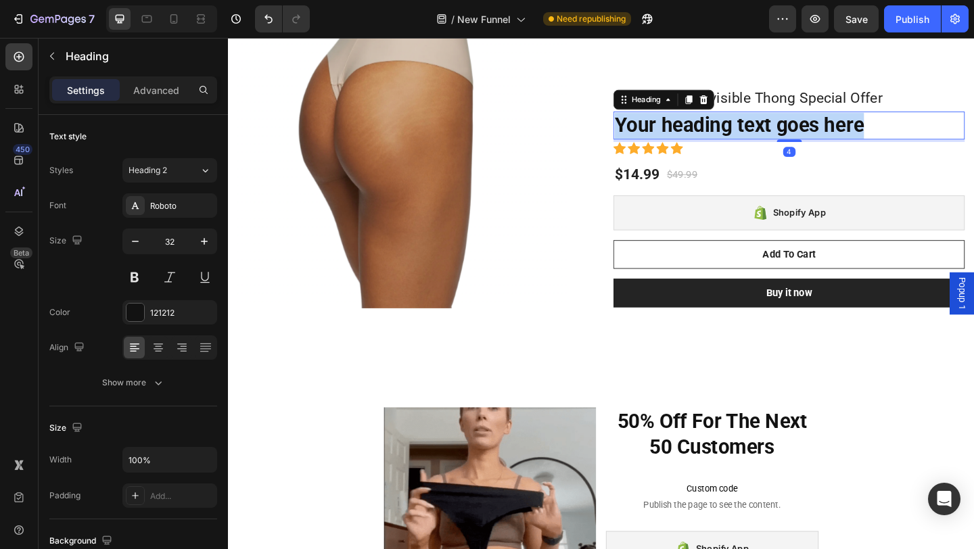
click at [731, 137] on p "Your heading text goes here" at bounding box center [839, 133] width 380 height 28
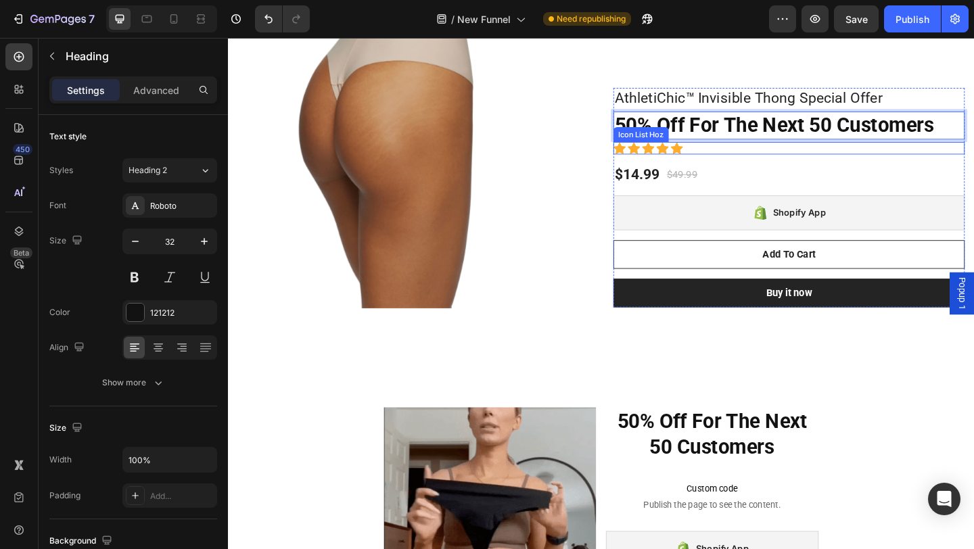
click at [725, 162] on div "Icon Icon Icon Icon Icon" at bounding box center [839, 159] width 382 height 14
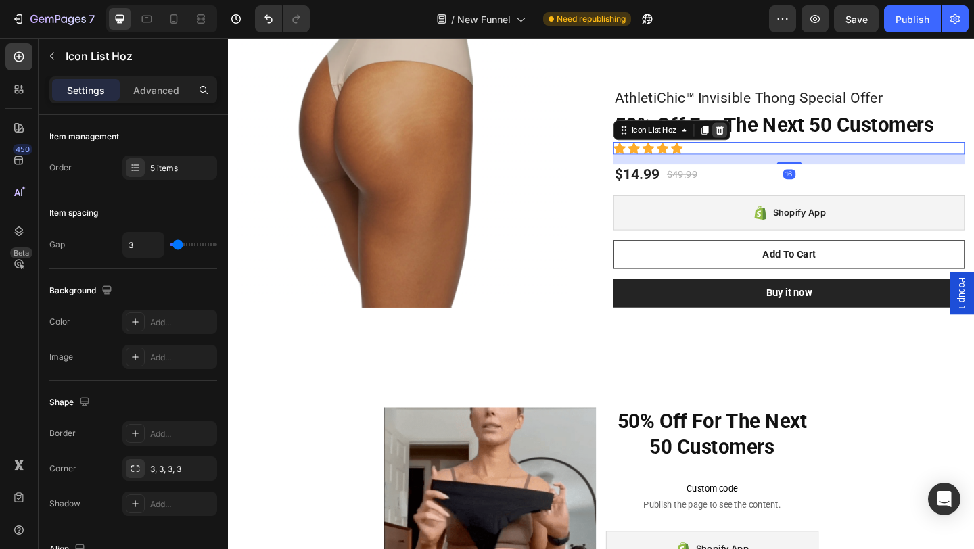
click at [761, 136] on icon at bounding box center [763, 137] width 9 height 9
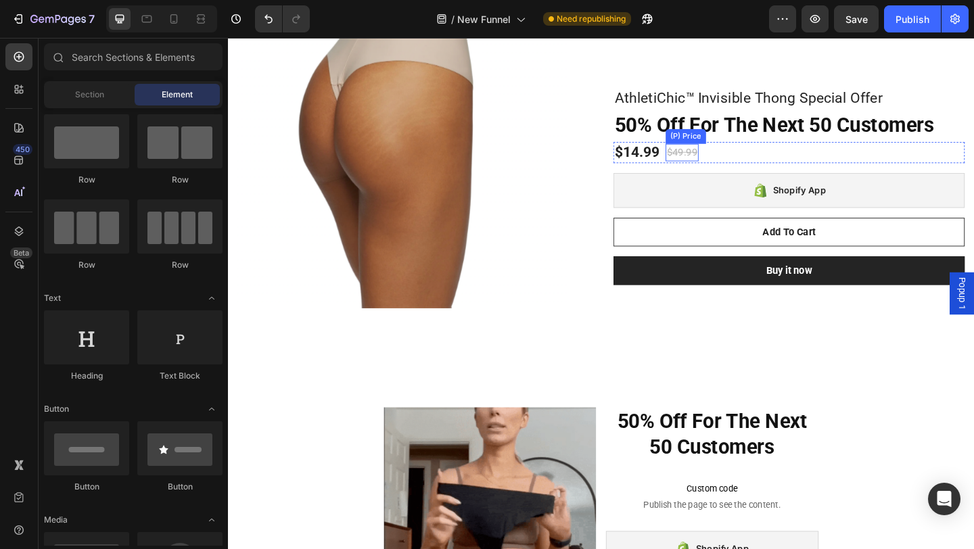
click at [721, 159] on div "$49.99" at bounding box center [722, 162] width 36 height 19
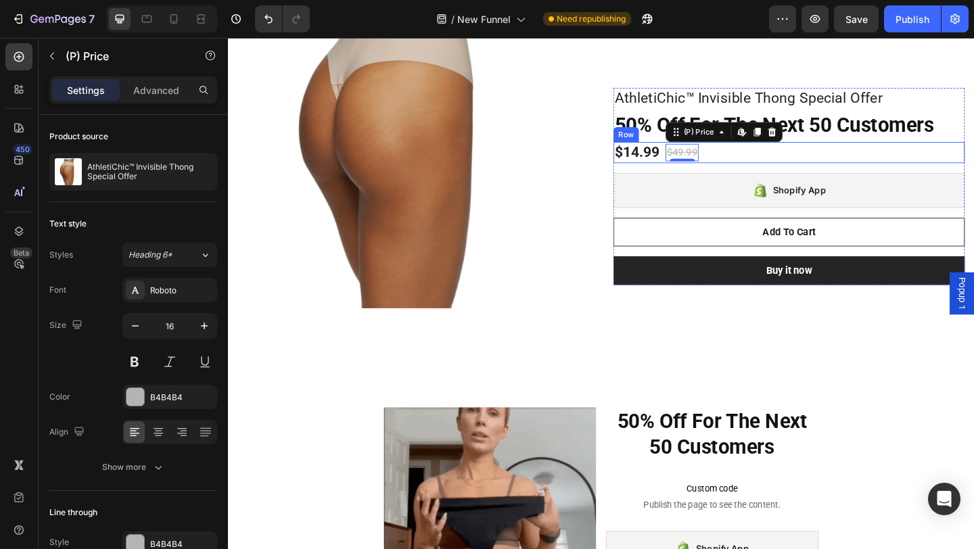
click at [766, 163] on div "$14.99 (P) Price (P) Price $49.99 (P) Price Edit content in Shopify 0 (P) Price…" at bounding box center [839, 163] width 382 height 23
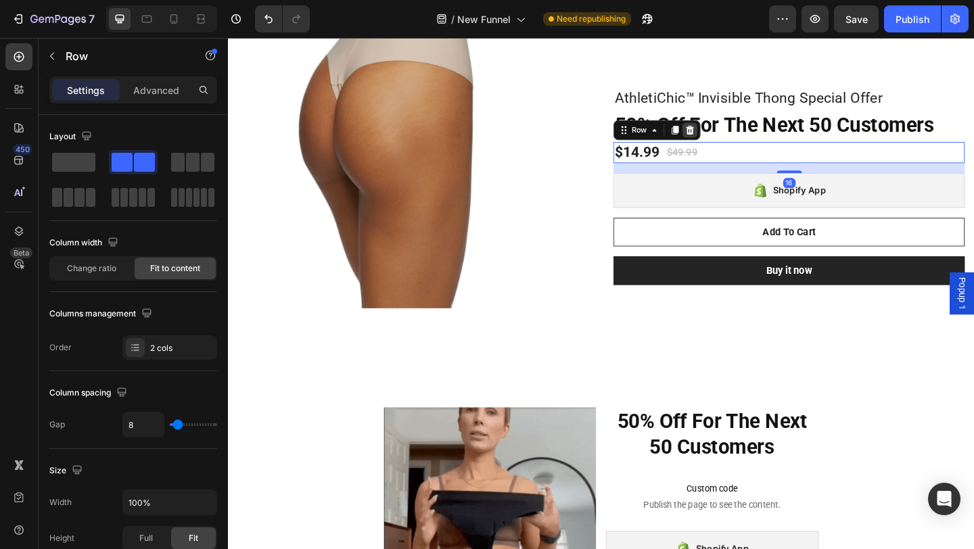
click at [730, 139] on icon at bounding box center [731, 137] width 9 height 9
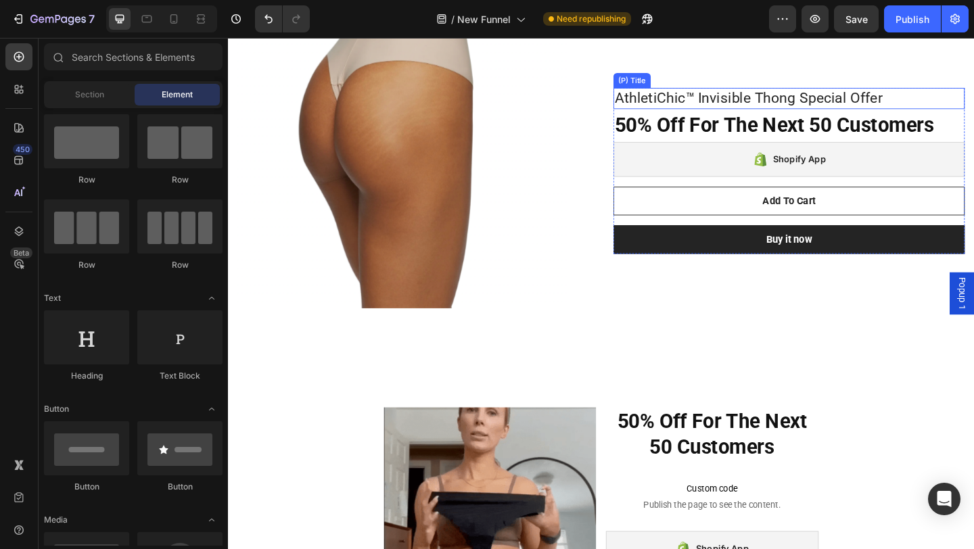
click at [724, 102] on h1 "AthletiChic™ Invisible Thong Special Offer" at bounding box center [839, 103] width 382 height 23
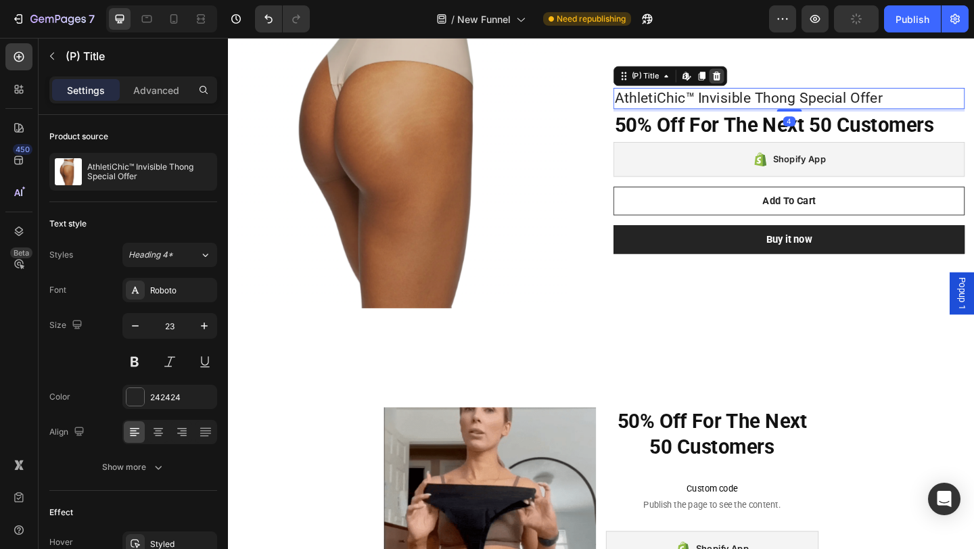
click at [766, 76] on div at bounding box center [760, 79] width 16 height 16
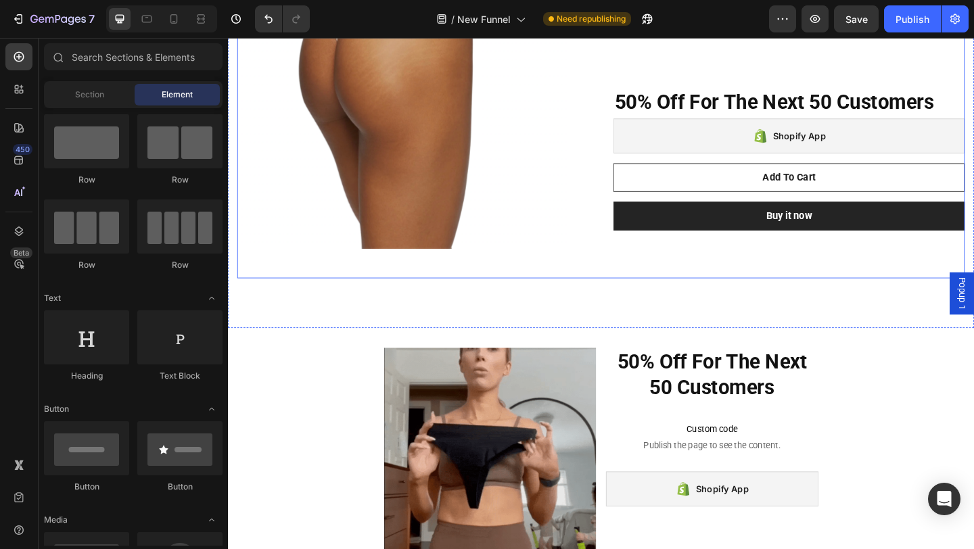
scroll to position [1077, 0]
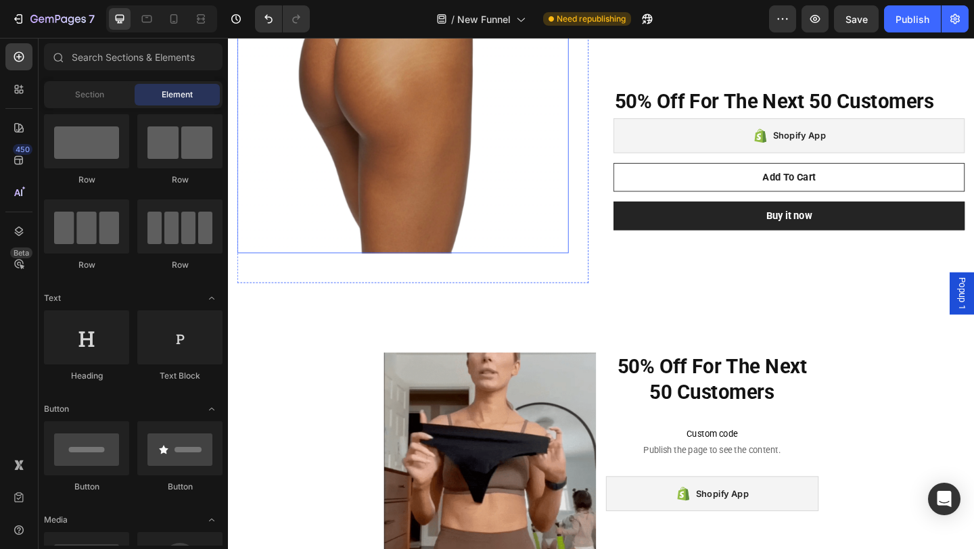
click at [459, 227] on img at bounding box center [418, 91] width 361 height 361
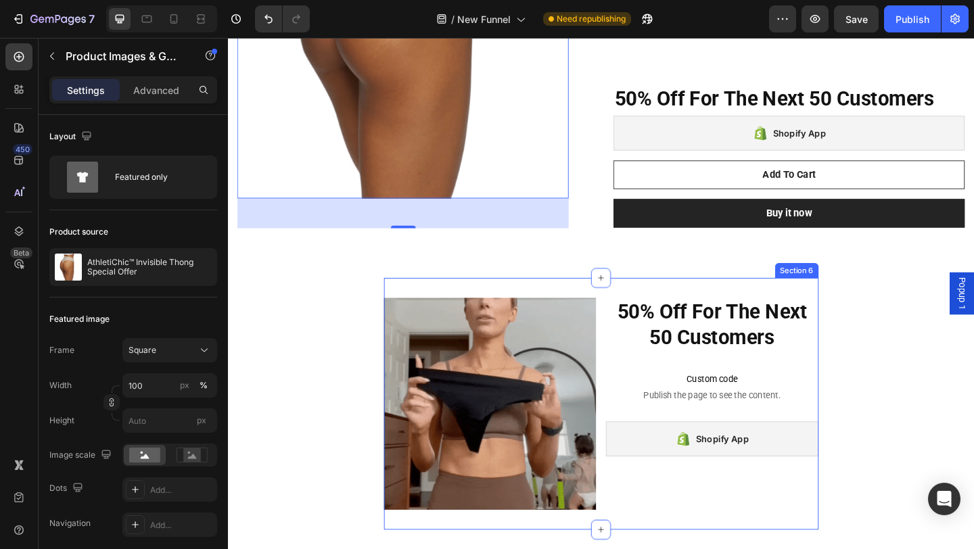
scroll to position [1171, 0]
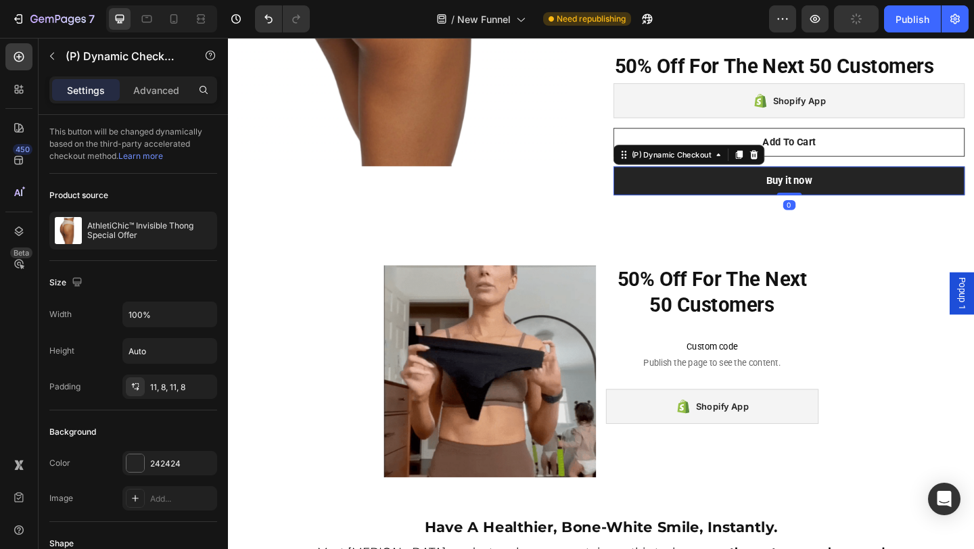
click at [744, 169] on div "(P) Dynamic Checkout" at bounding box center [730, 166] width 164 height 22
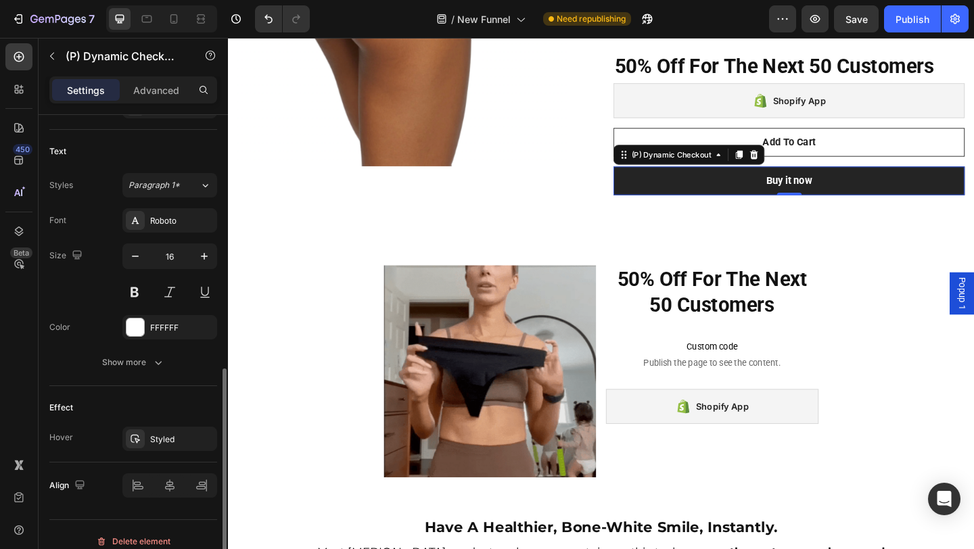
scroll to position [553, 0]
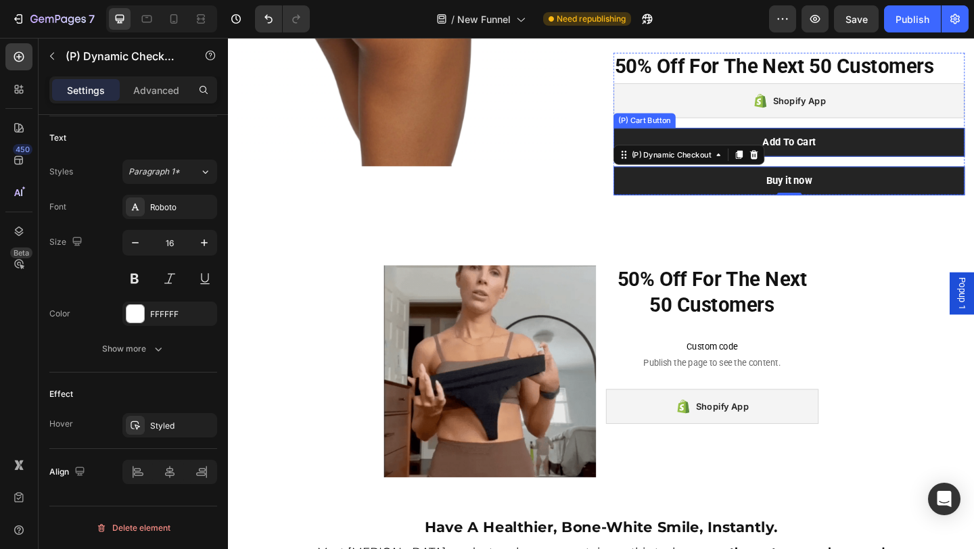
click at [889, 147] on button "Add To Cart" at bounding box center [839, 152] width 382 height 31
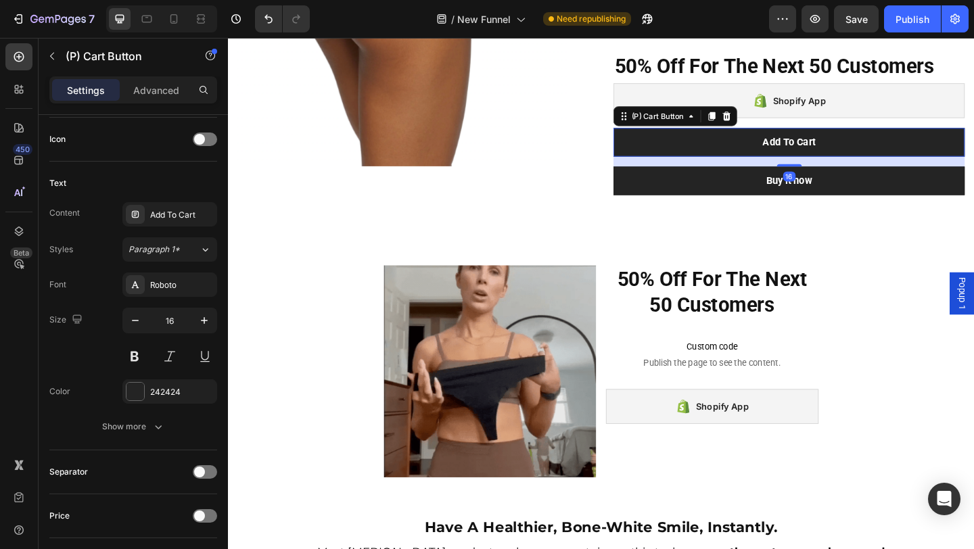
scroll to position [0, 0]
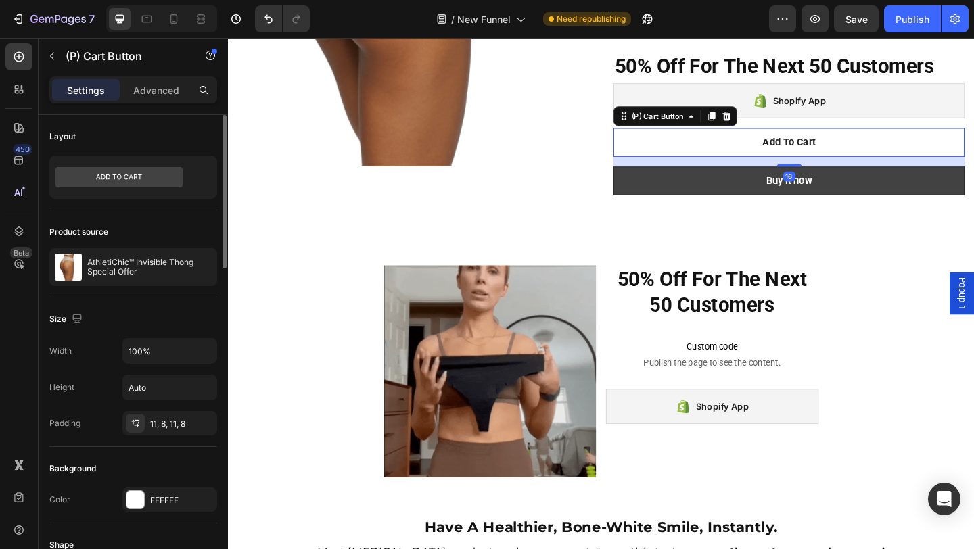
click at [880, 191] on button "Buy it now" at bounding box center [839, 194] width 382 height 31
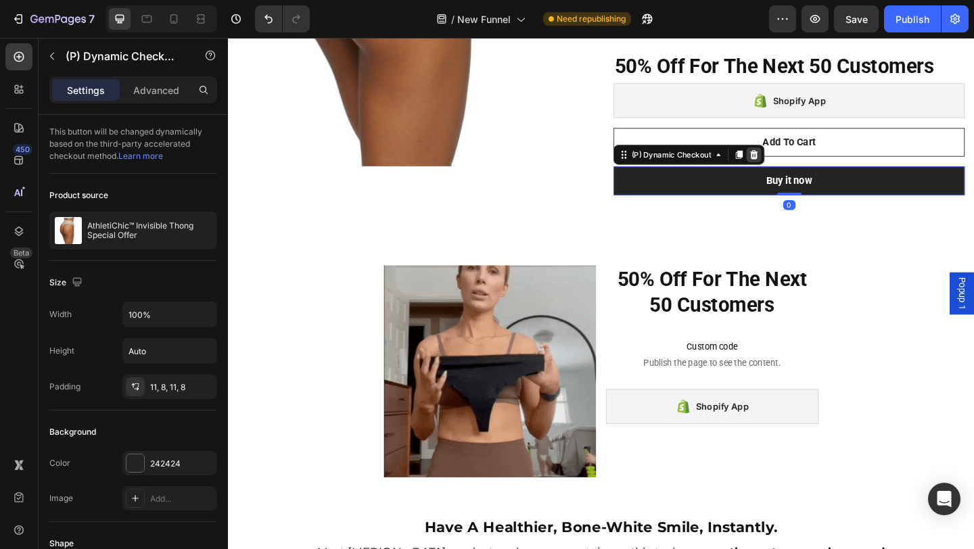
click at [804, 164] on icon at bounding box center [800, 165] width 11 height 11
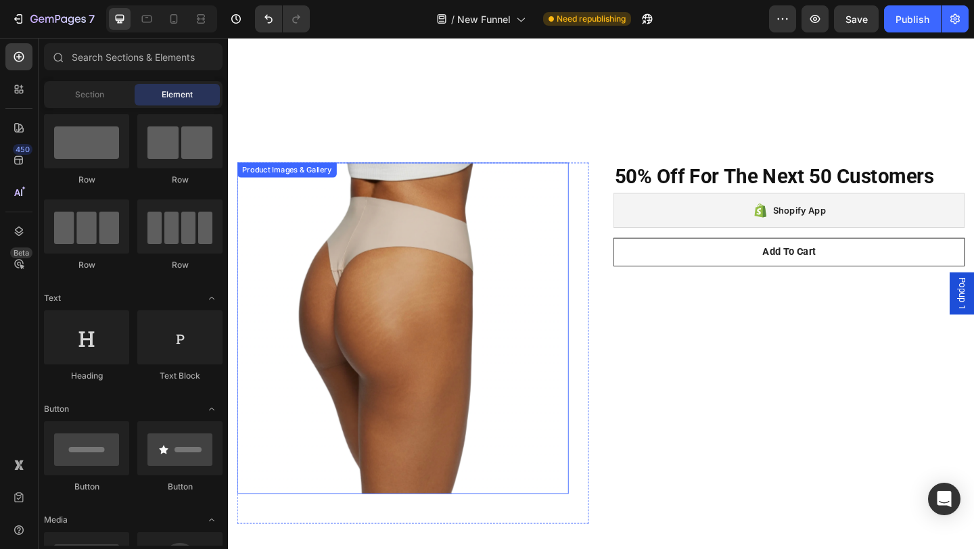
scroll to position [775, 0]
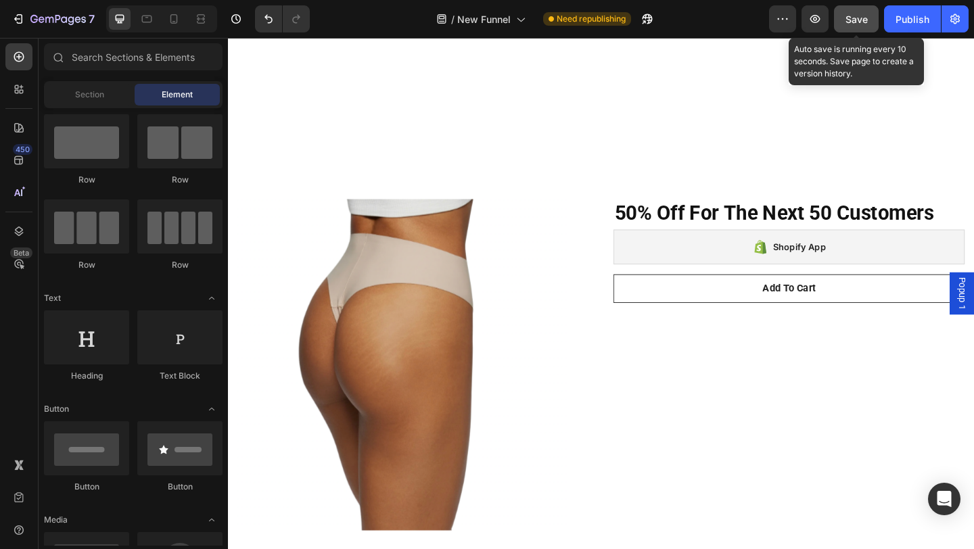
click at [869, 19] on button "Save" at bounding box center [856, 18] width 45 height 27
